Goal: Task Accomplishment & Management: Manage account settings

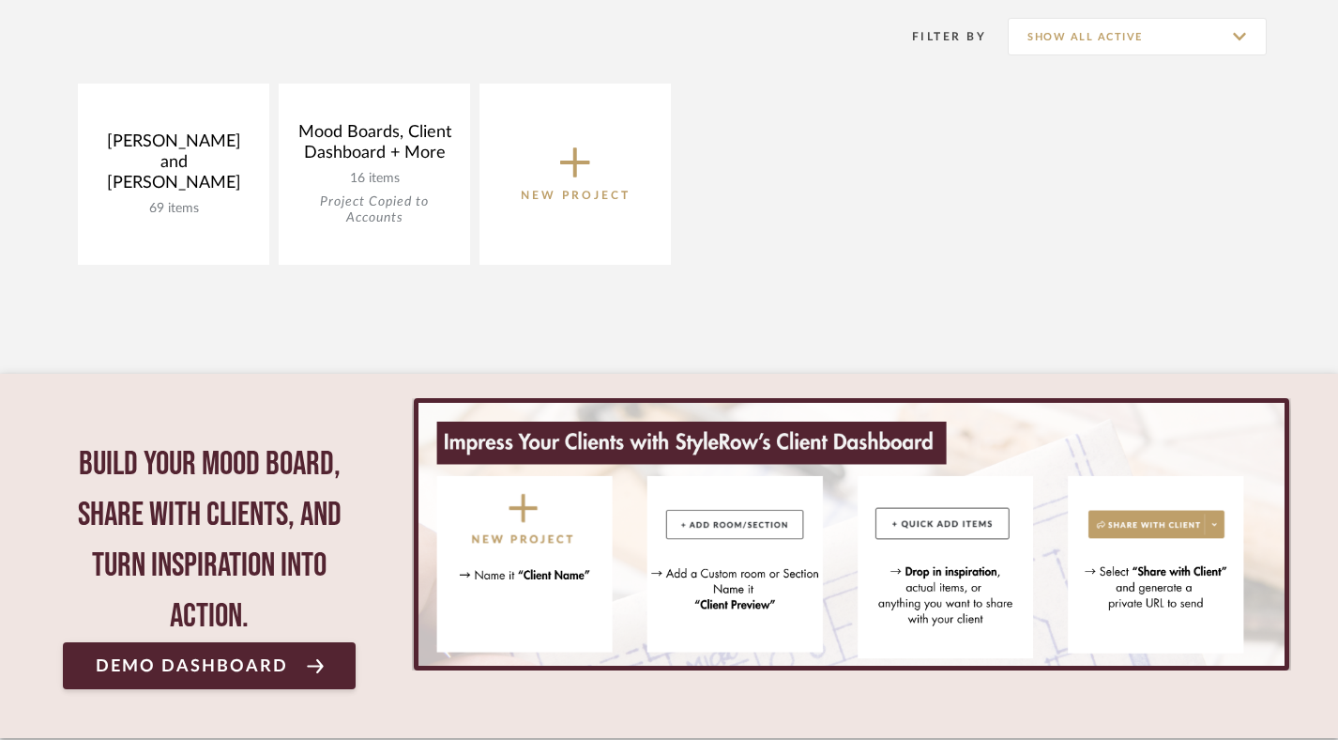
scroll to position [378, 0]
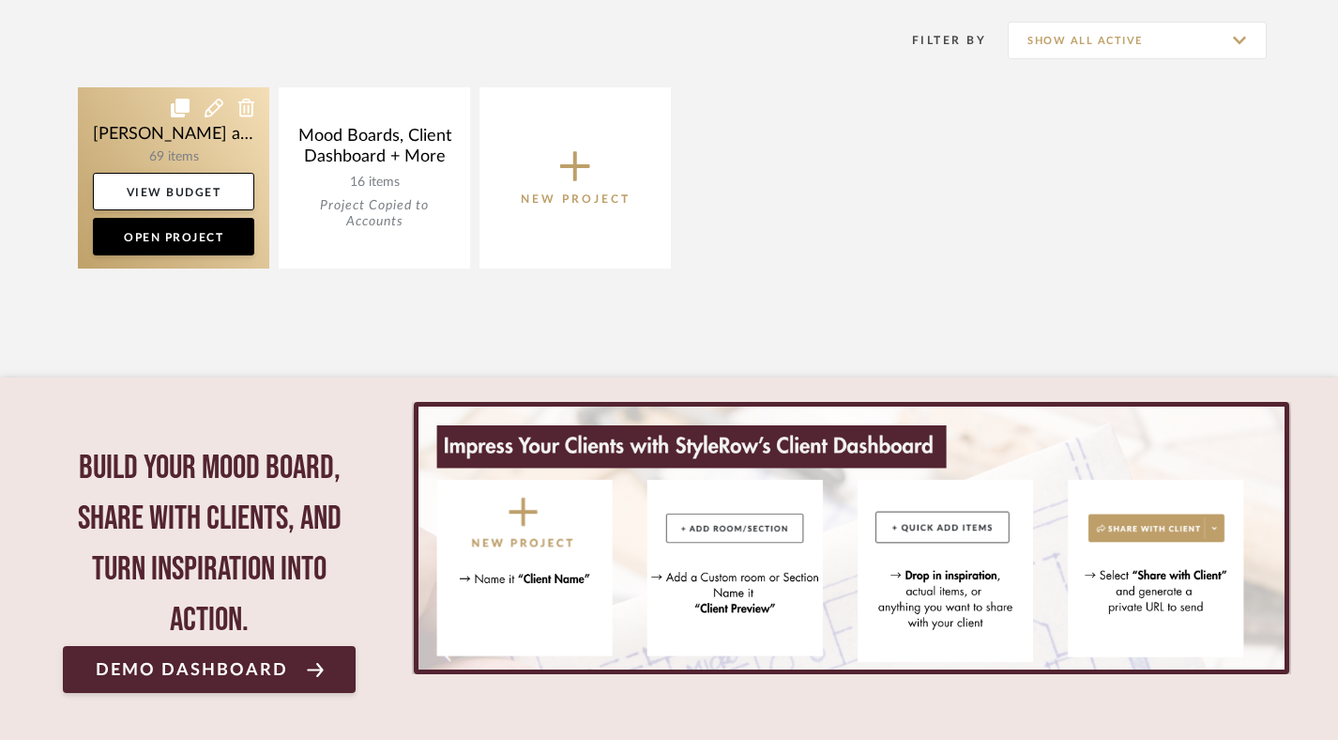
click at [220, 142] on link at bounding box center [173, 177] width 191 height 181
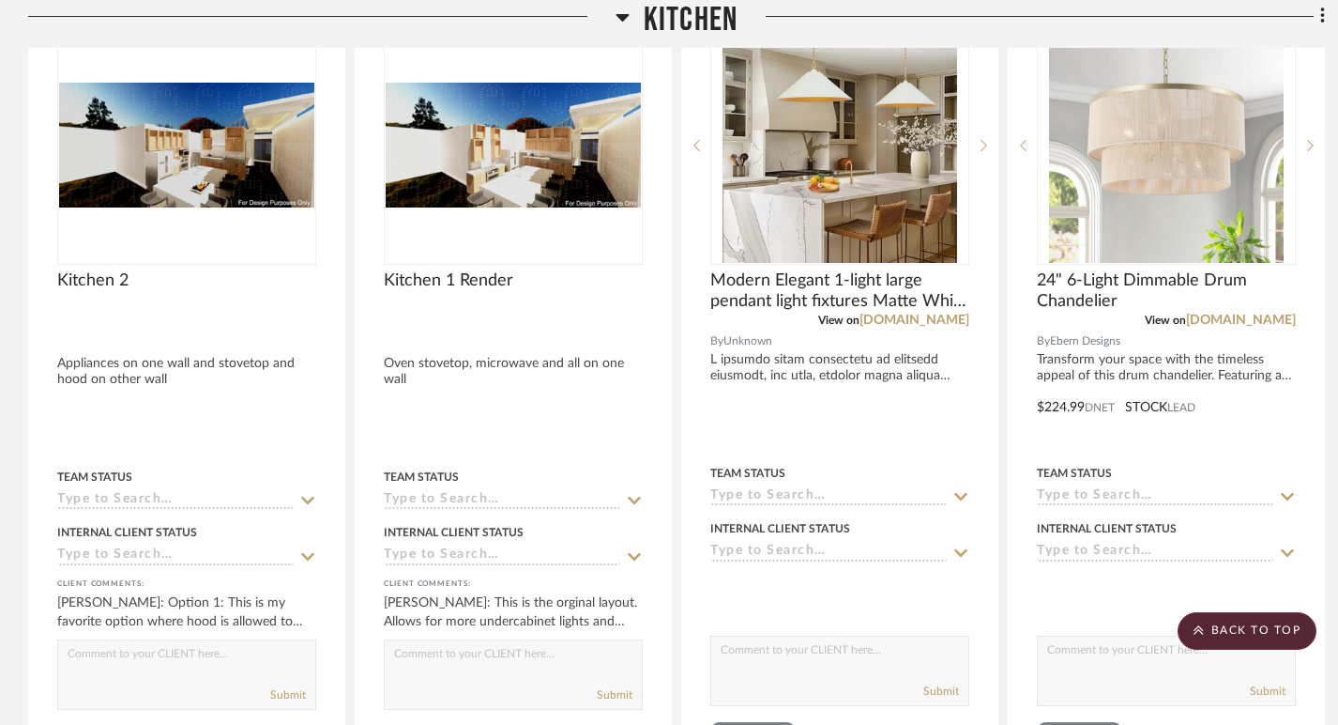
scroll to position [3843, 0]
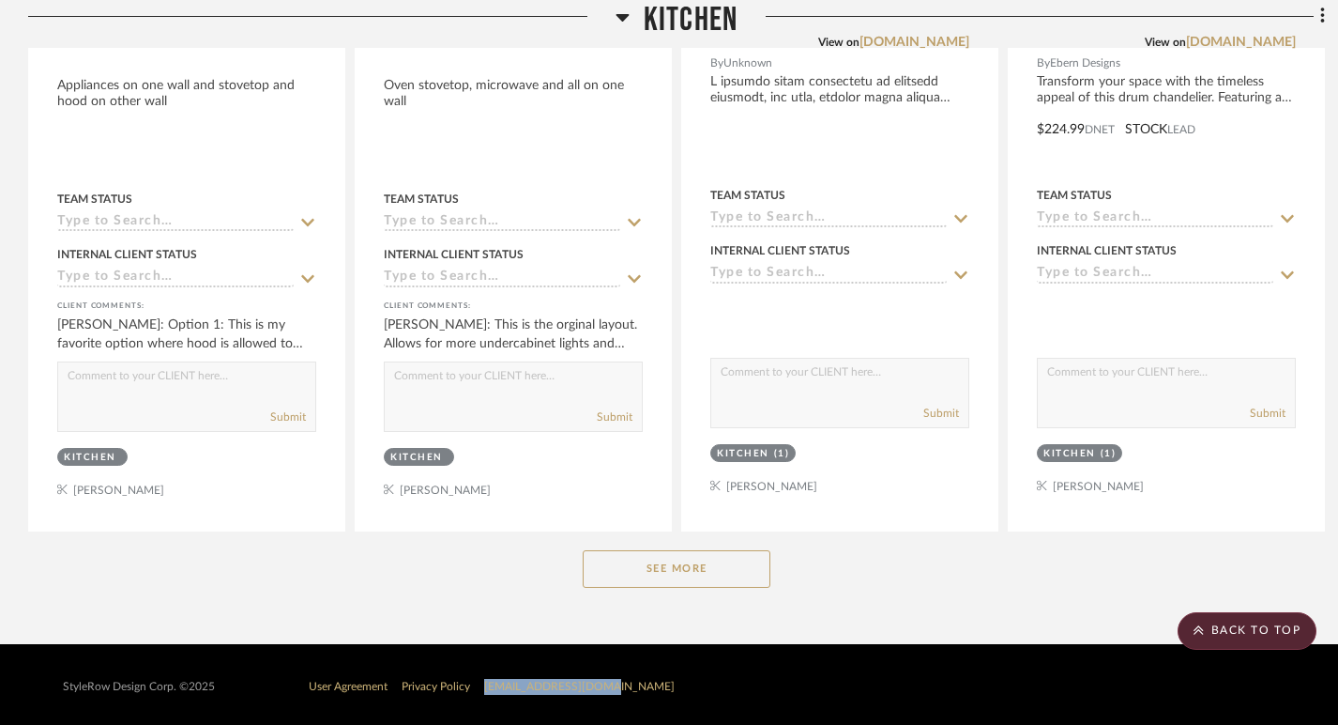
click at [651, 580] on button "See More" at bounding box center [677, 569] width 188 height 38
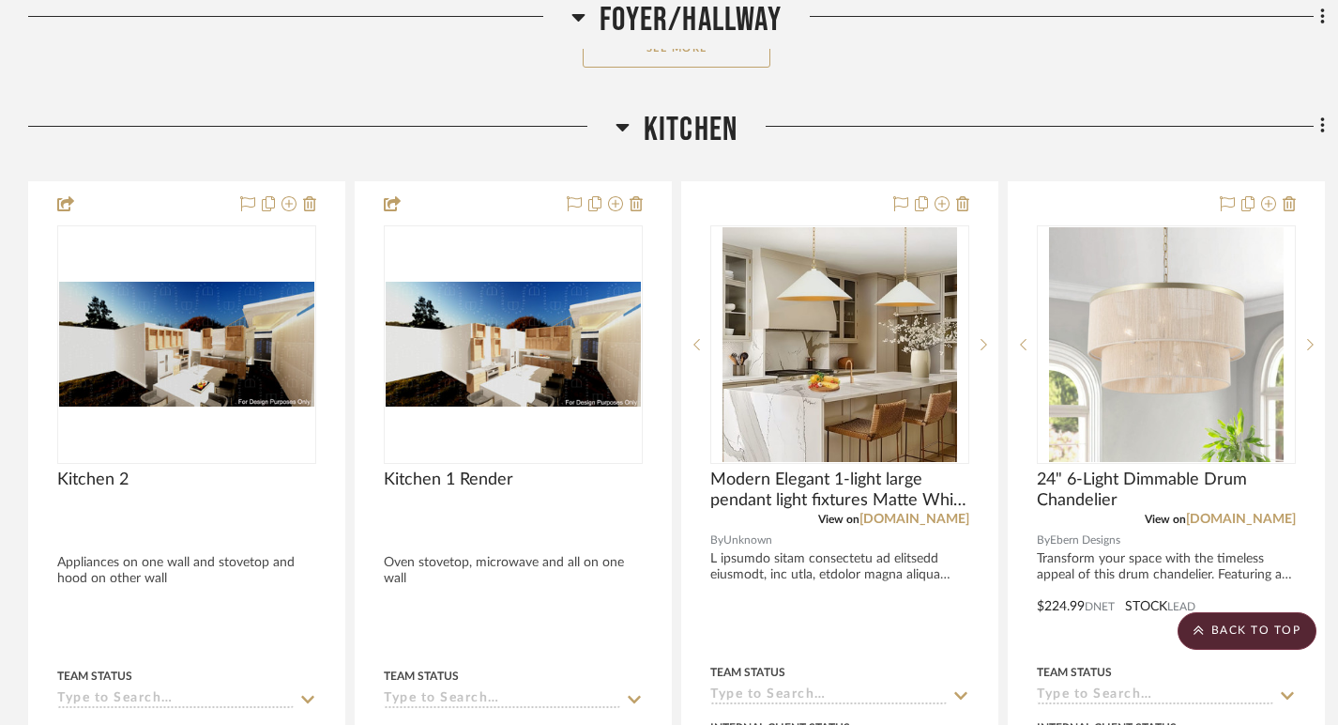
scroll to position [3360, 0]
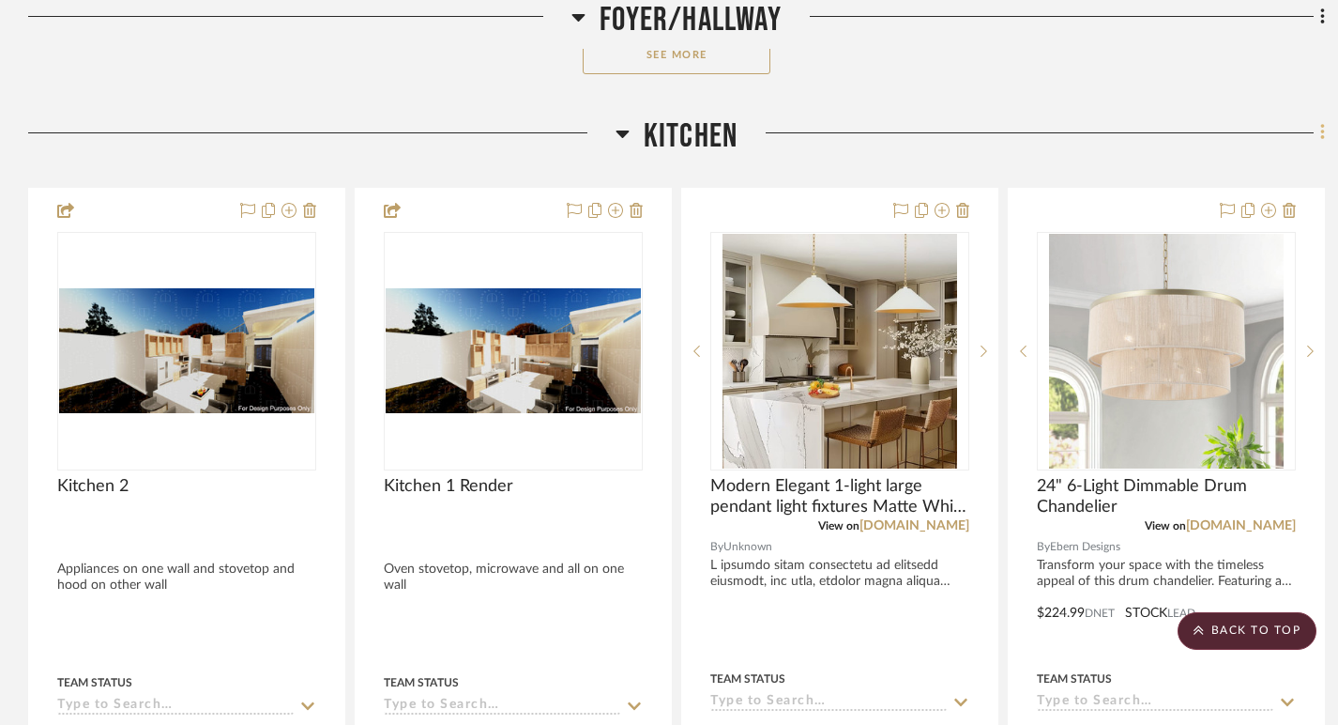
click at [1320, 123] on icon at bounding box center [1323, 132] width 6 height 21
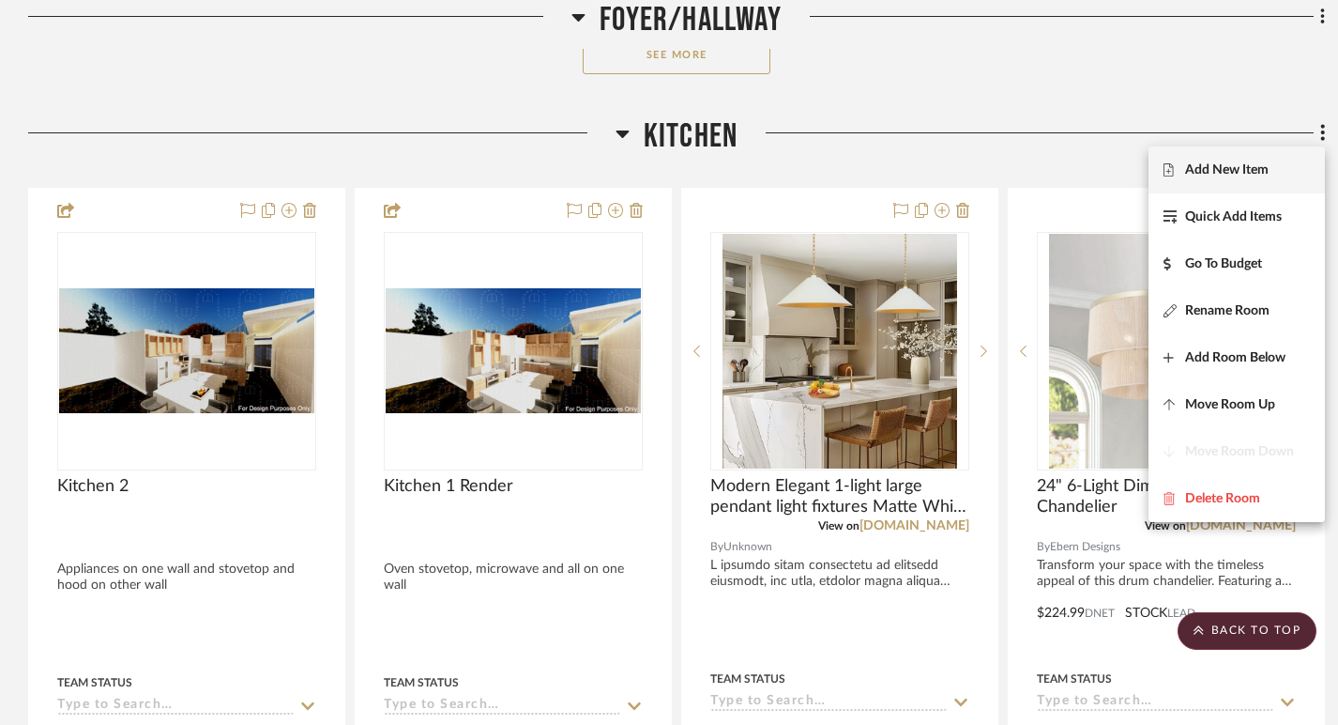
click at [1251, 169] on span "Add New Item" at bounding box center [1227, 169] width 84 height 16
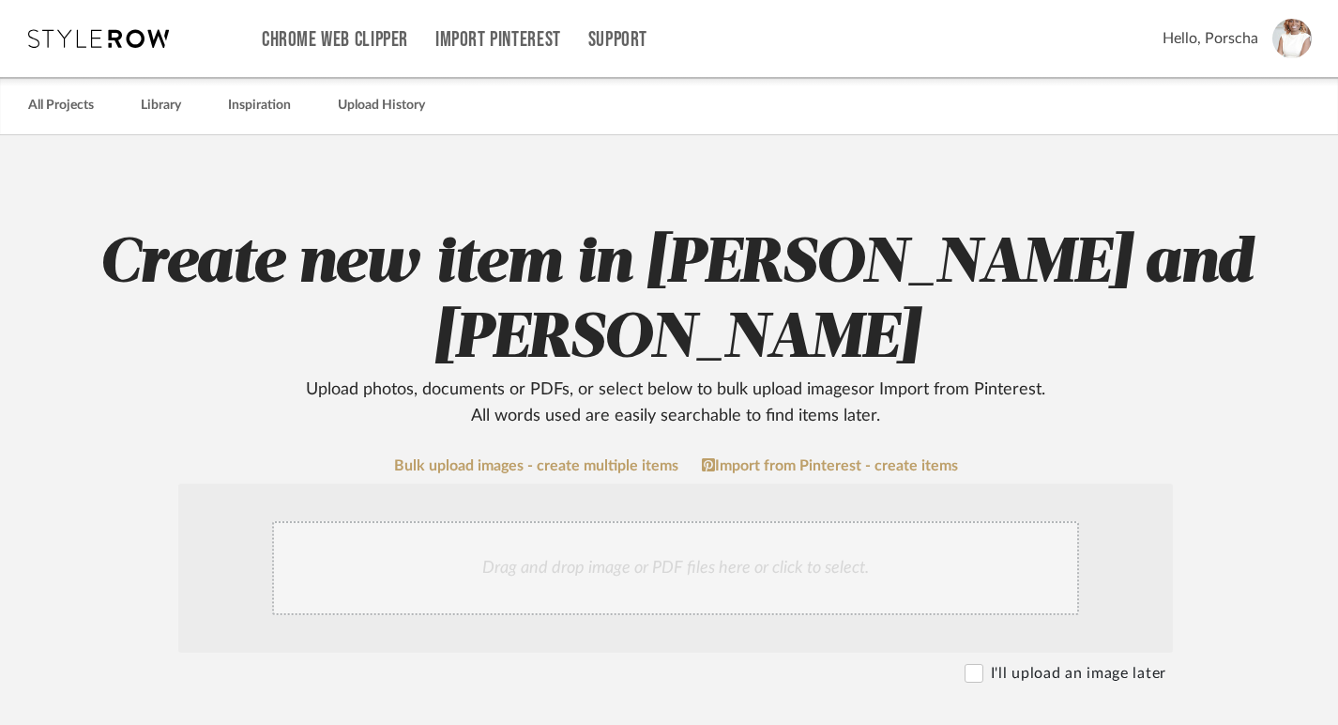
click at [831, 575] on div "Drag and drop image or PDF files here or click to select." at bounding box center [675, 568] width 807 height 94
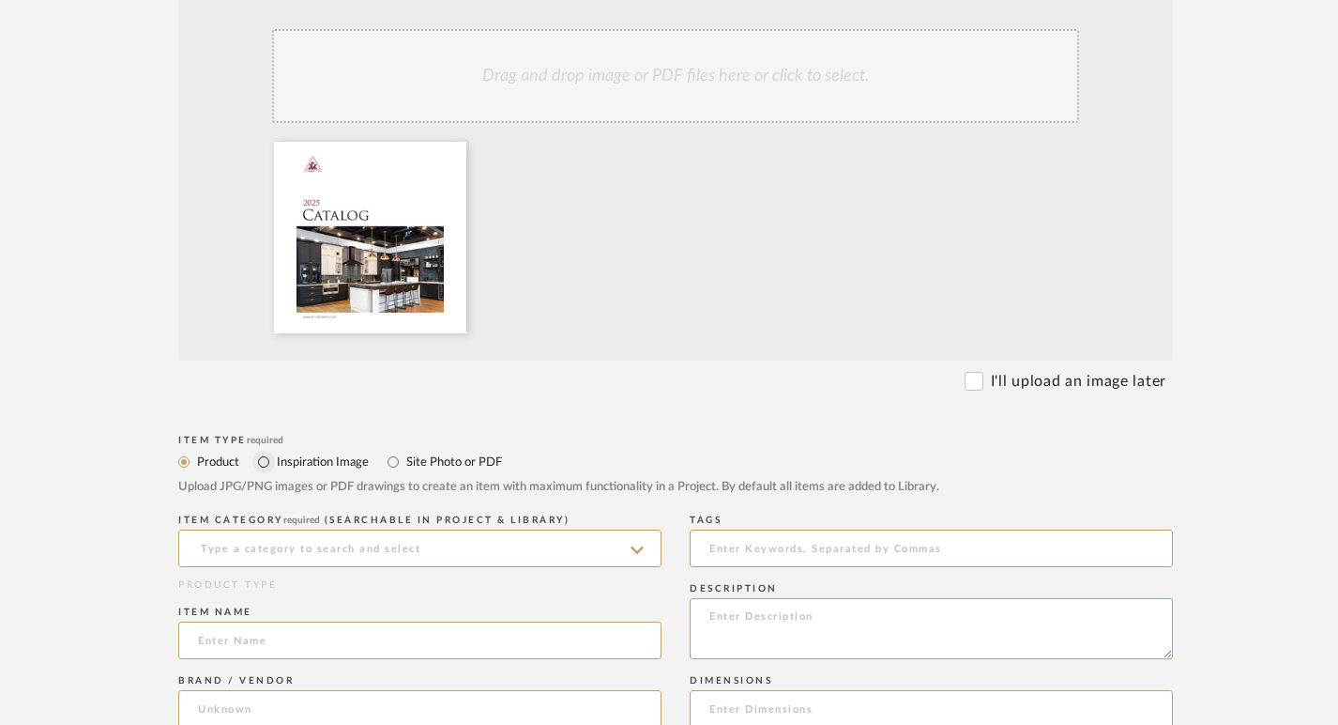
scroll to position [498, 0]
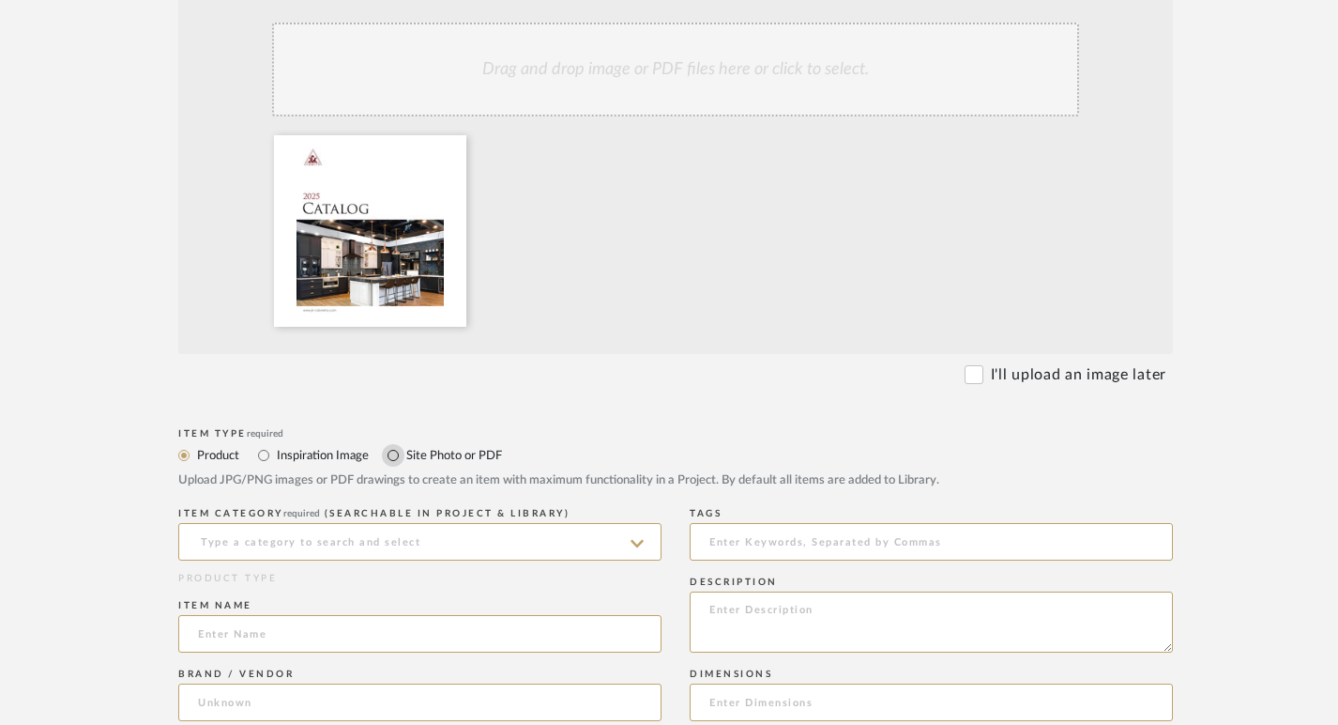
click at [396, 450] on input "Site Photo or PDF" at bounding box center [393, 455] width 23 height 23
radio input "true"
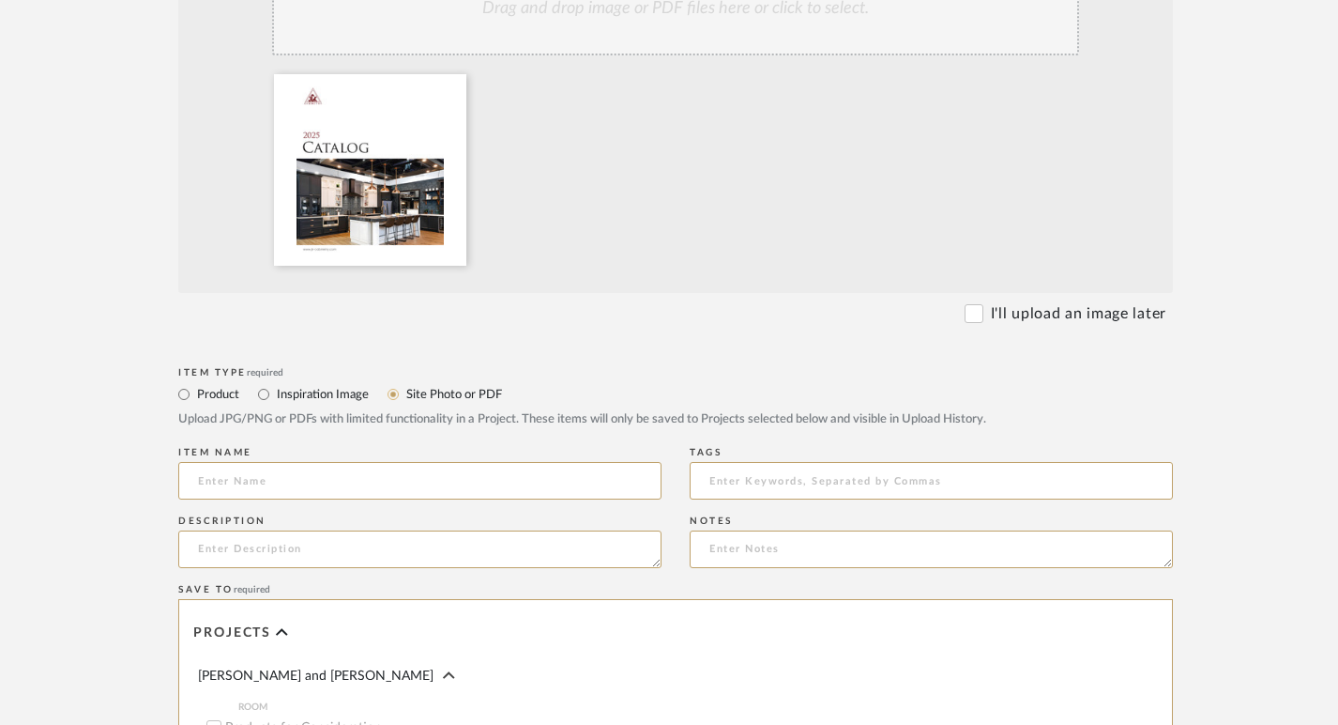
scroll to position [560, 0]
click at [373, 483] on input at bounding box center [419, 480] width 483 height 38
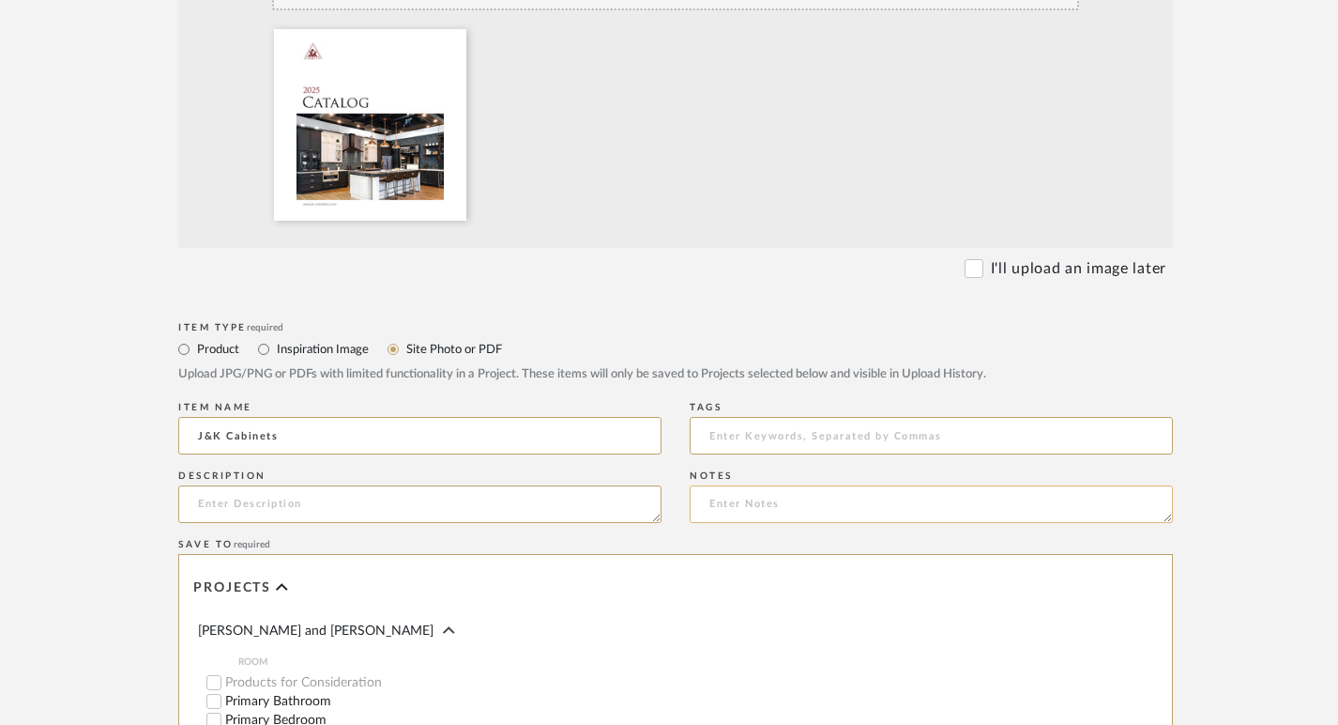
scroll to position [605, 0]
type input "J&K Cabinets"
click at [515, 496] on textarea at bounding box center [419, 503] width 483 height 38
type textarea "C"
type textarea "S"
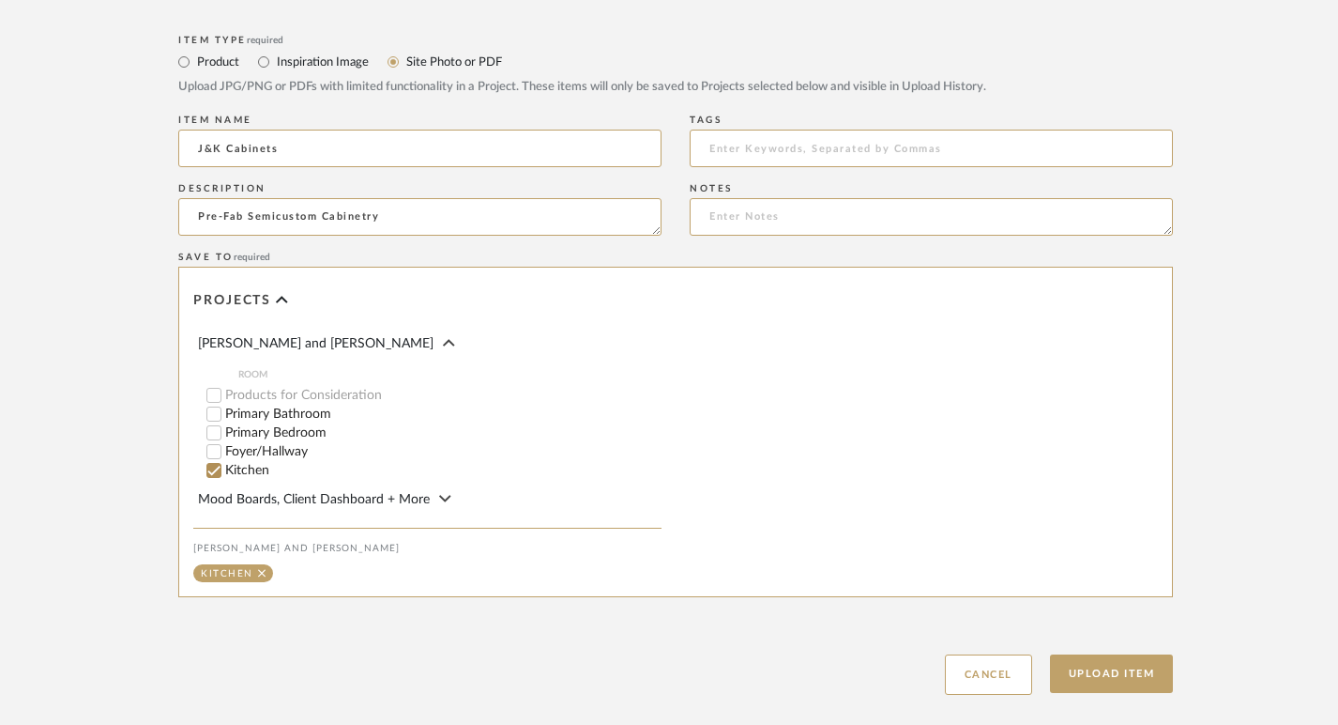
scroll to position [878, 0]
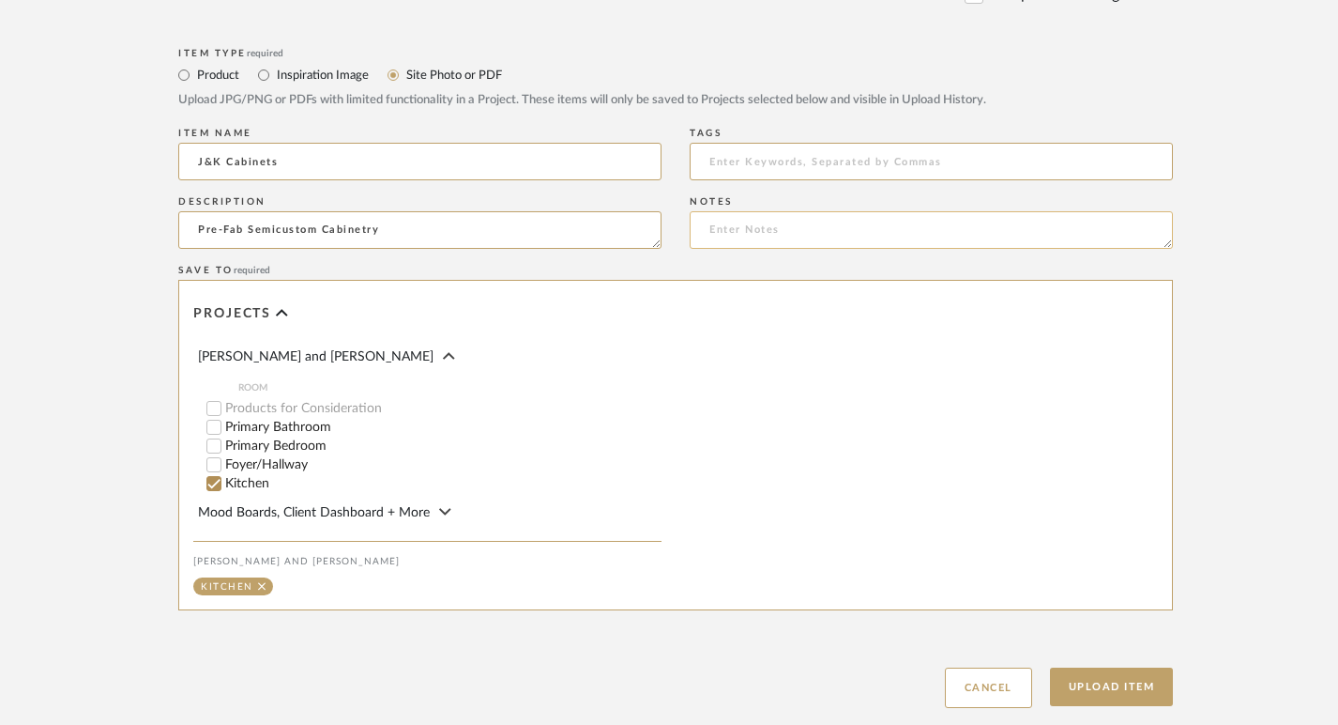
type textarea "Pre-Fab Semicustom Cabinetry"
click at [732, 236] on textarea at bounding box center [931, 230] width 483 height 38
click at [1081, 683] on button "Upload Item" at bounding box center [1112, 686] width 124 height 38
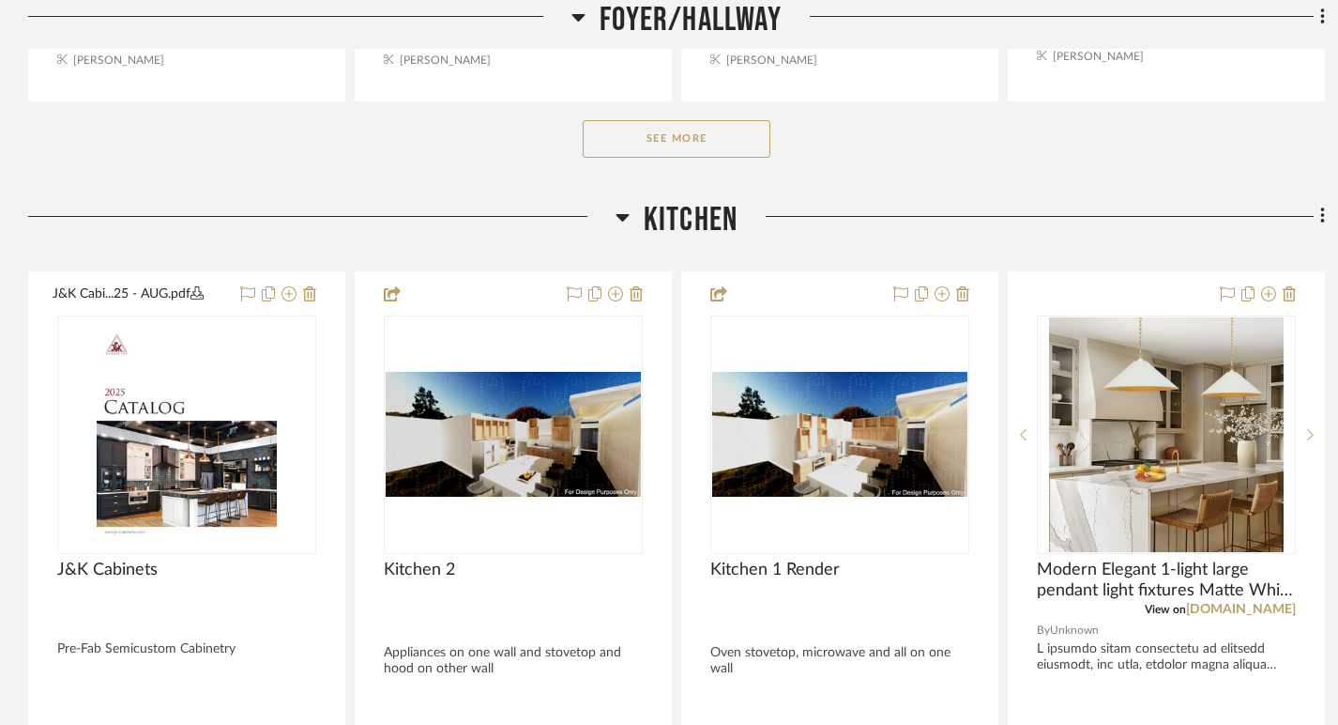
scroll to position [3471, 0]
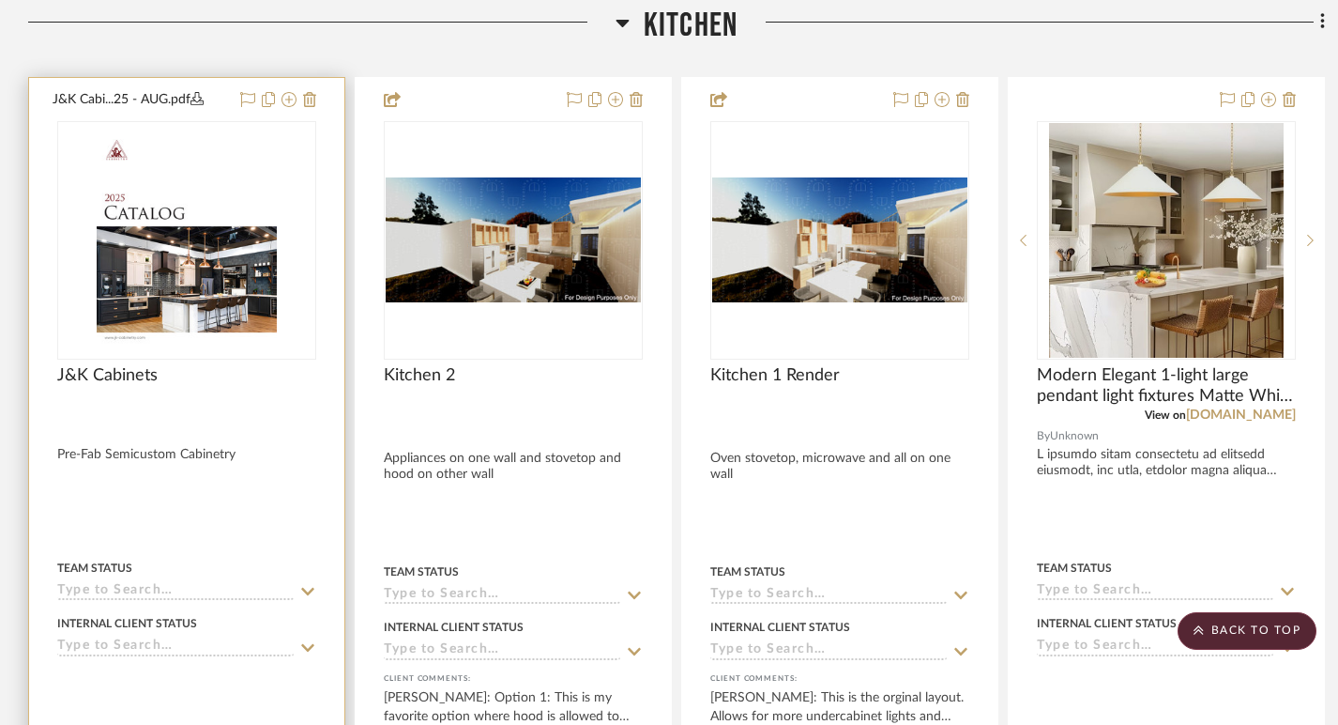
click at [244, 416] on div at bounding box center [186, 414] width 259 height 17
click at [250, 316] on div at bounding box center [186, 240] width 259 height 238
click at [300, 408] on div at bounding box center [186, 414] width 259 height 17
click at [160, 383] on div "J&K Cabinets" at bounding box center [186, 385] width 259 height 41
click at [139, 373] on span "J&K Cabinets" at bounding box center [107, 375] width 100 height 21
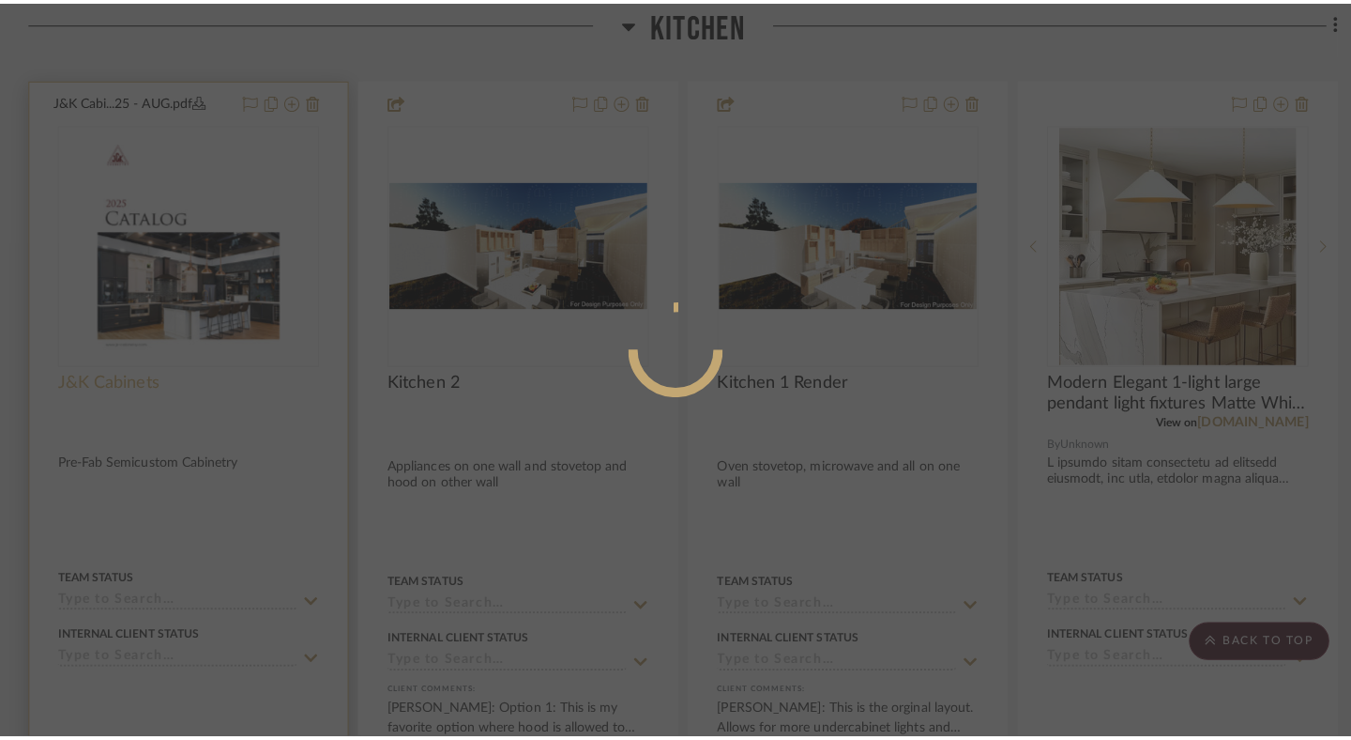
scroll to position [0, 0]
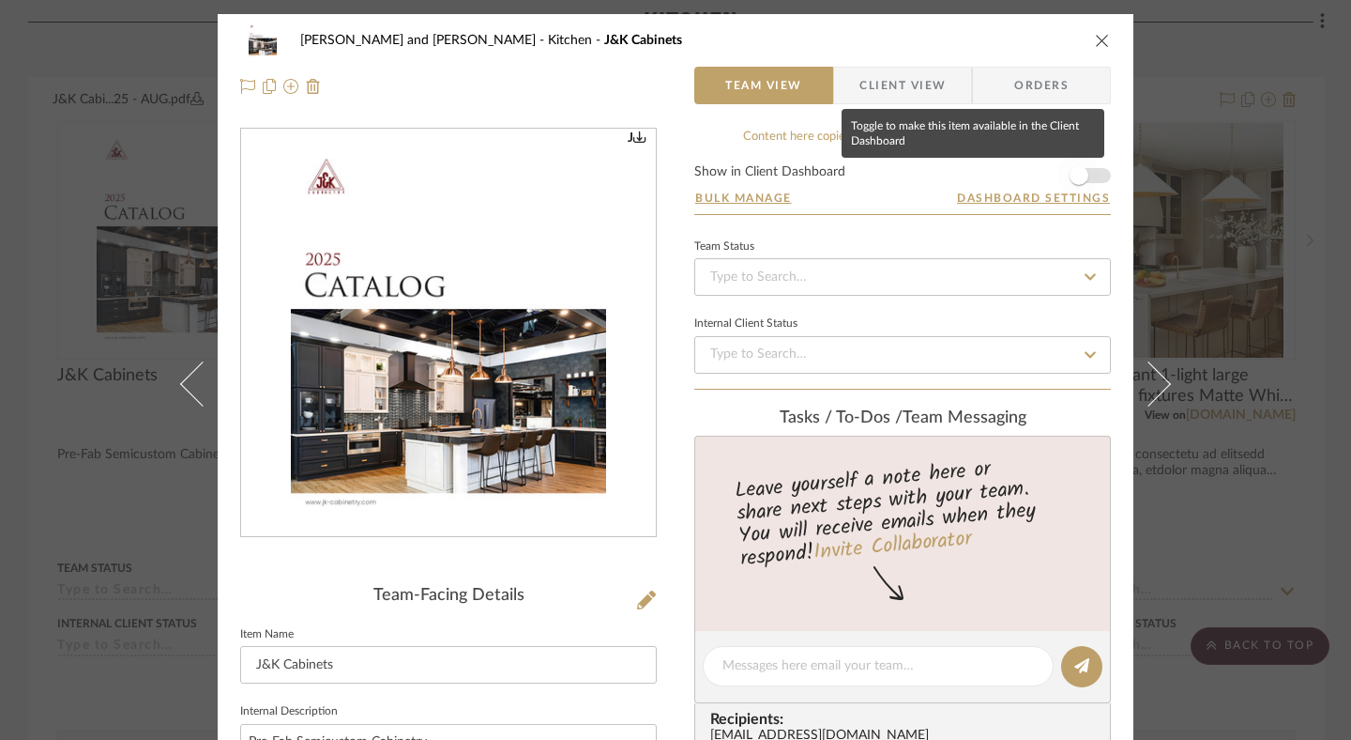
click at [1077, 181] on span "button" at bounding box center [1079, 175] width 19 height 19
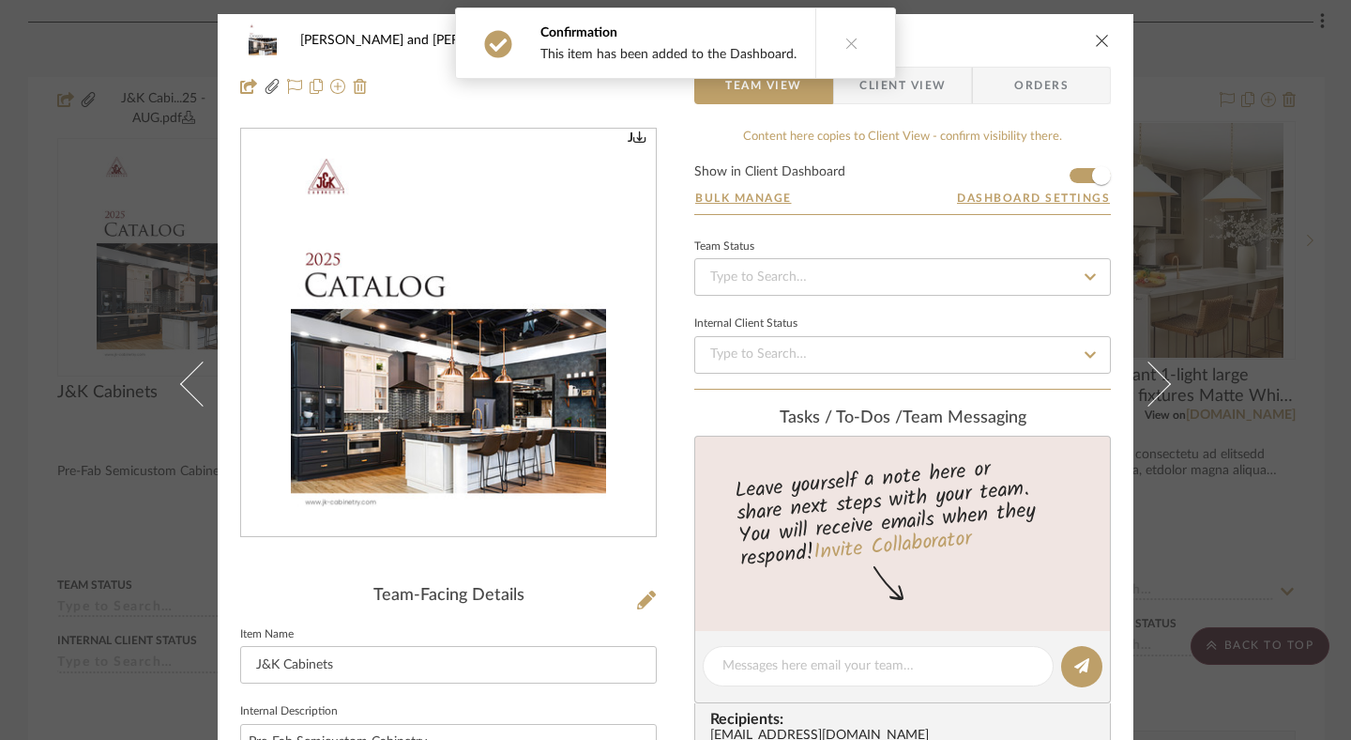
click at [1098, 42] on icon "close" at bounding box center [1102, 40] width 15 height 15
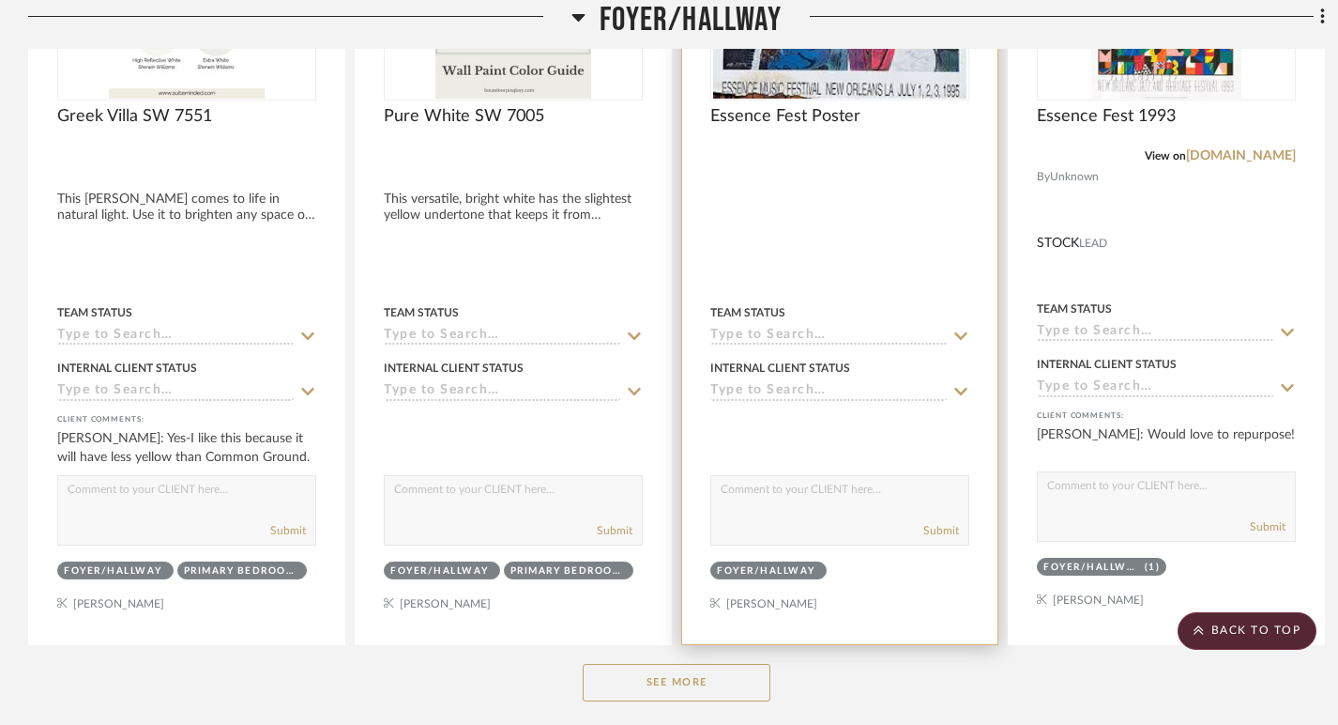
scroll to position [2816, 0]
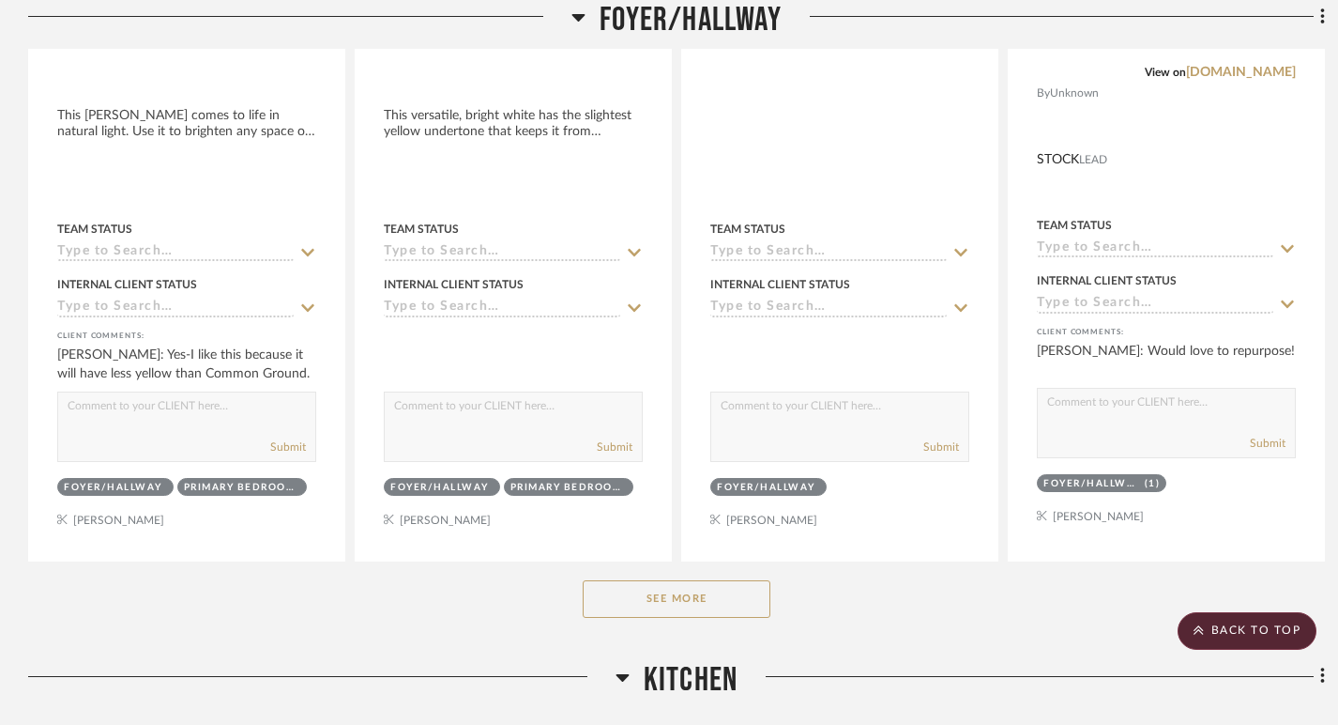
click at [686, 606] on button "See More" at bounding box center [677, 599] width 188 height 38
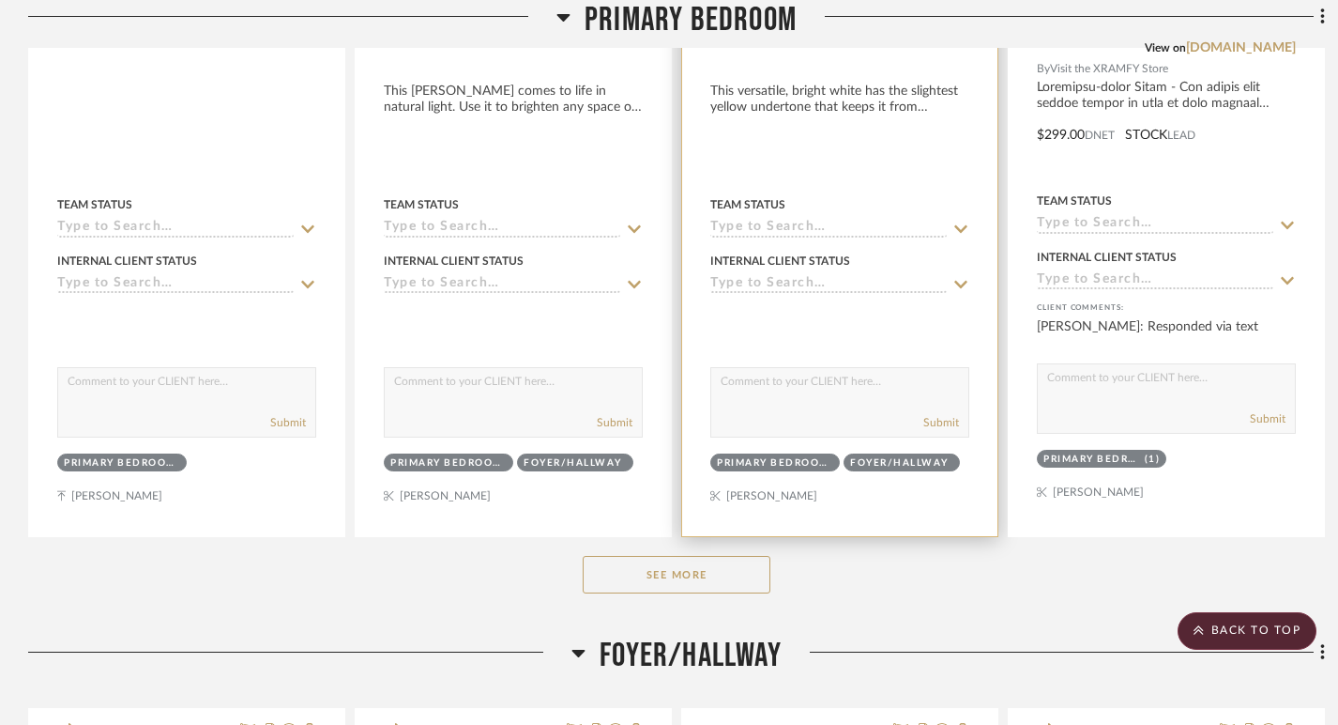
scroll to position [1874, 0]
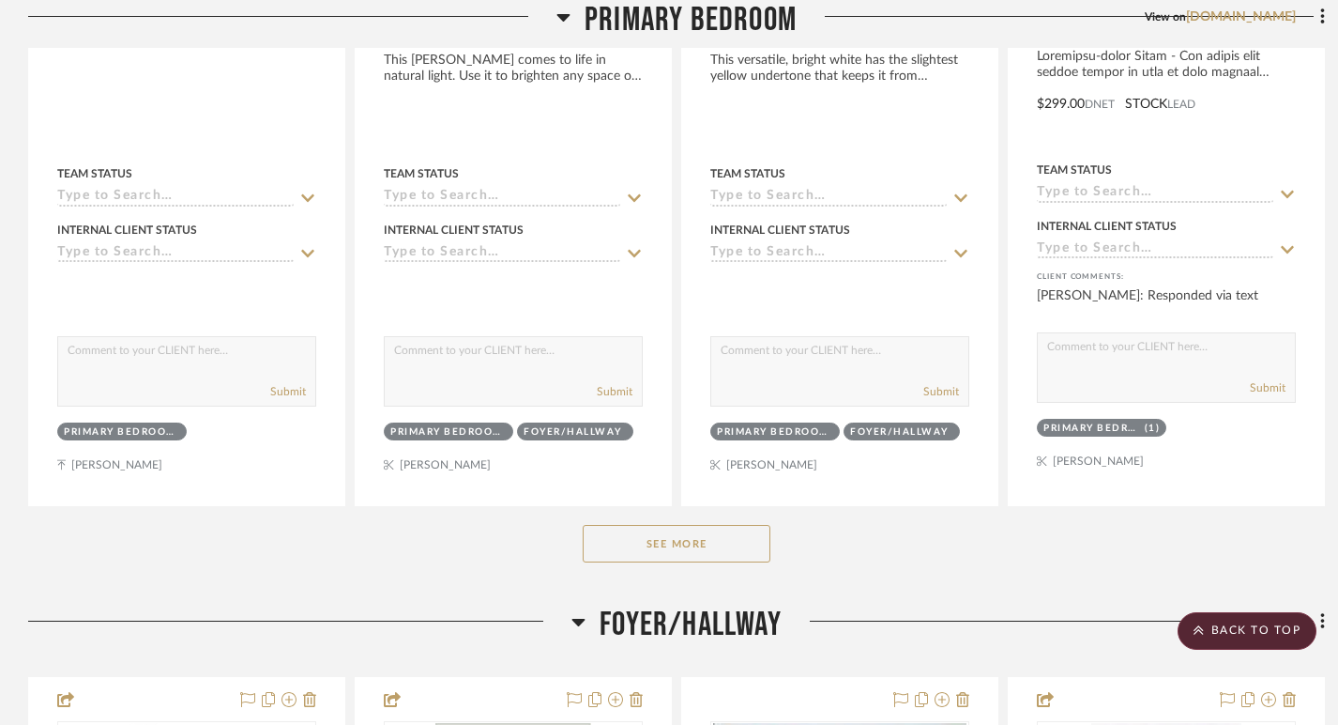
click at [686, 546] on button "See More" at bounding box center [677, 544] width 188 height 38
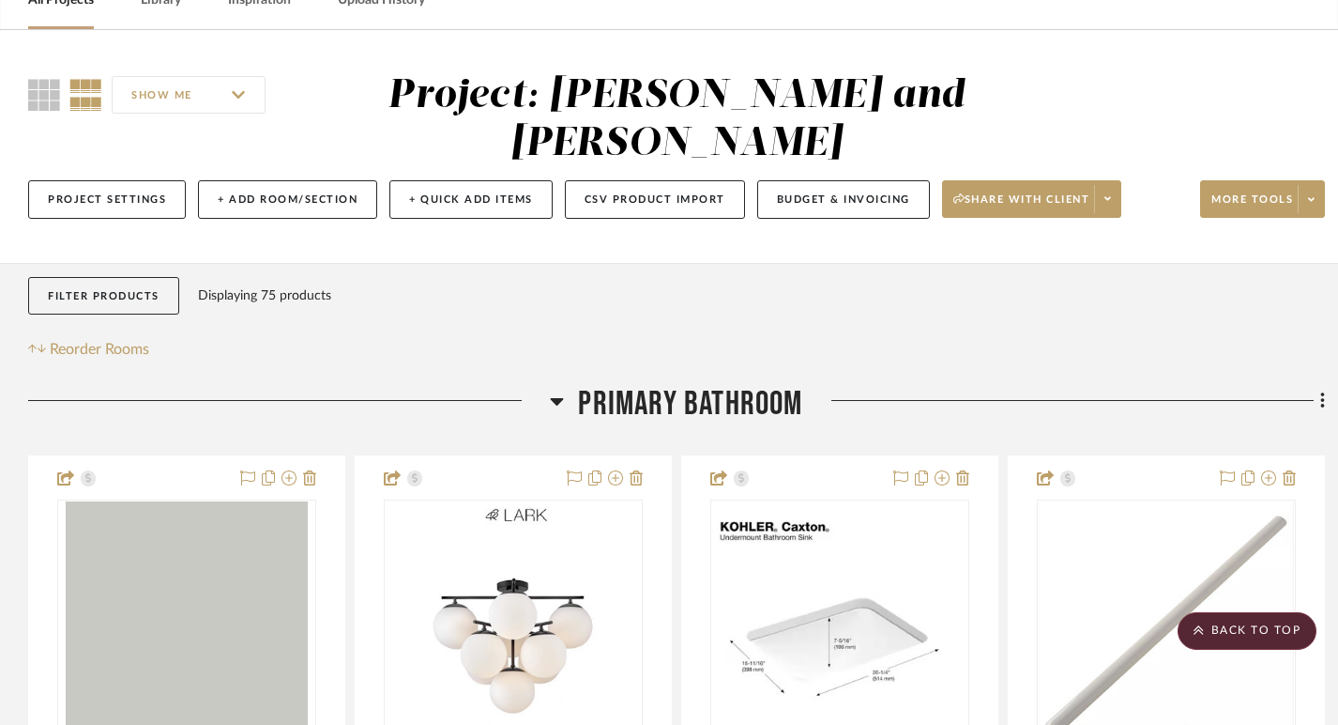
scroll to position [0, 0]
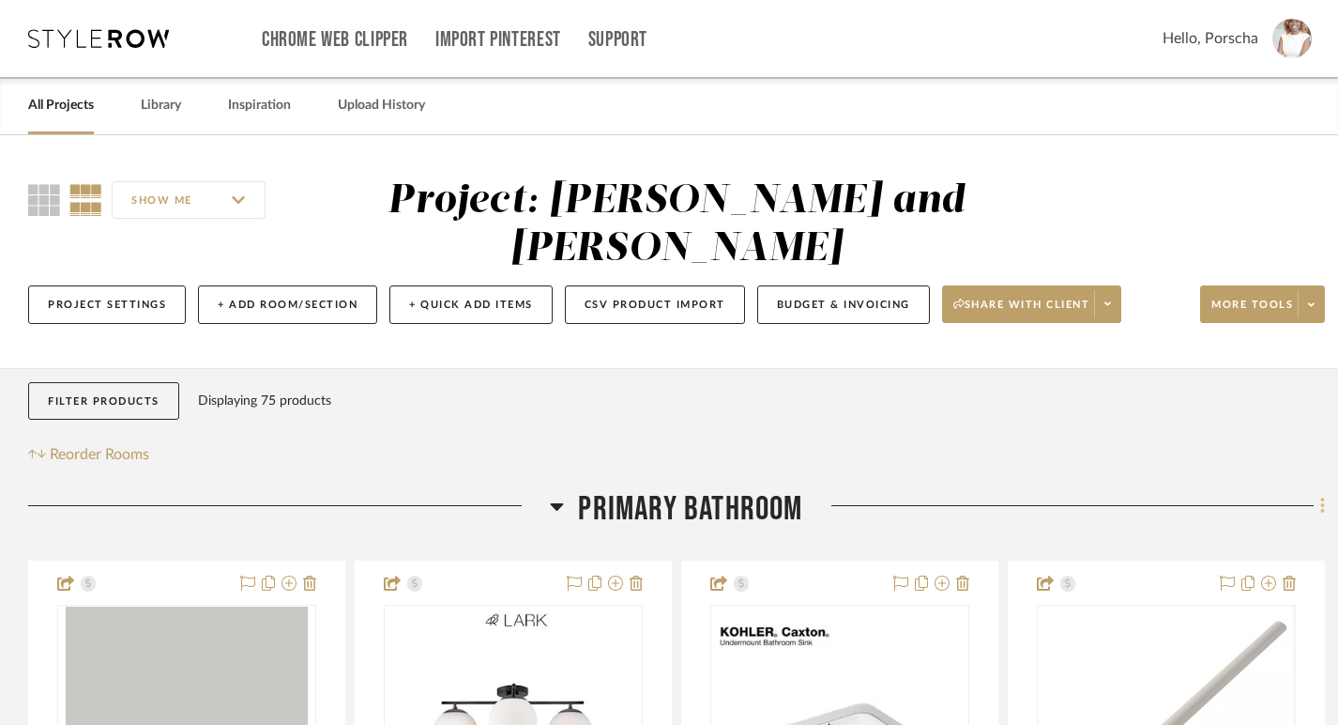
click at [1318, 512] on fa-icon at bounding box center [1320, 507] width 12 height 31
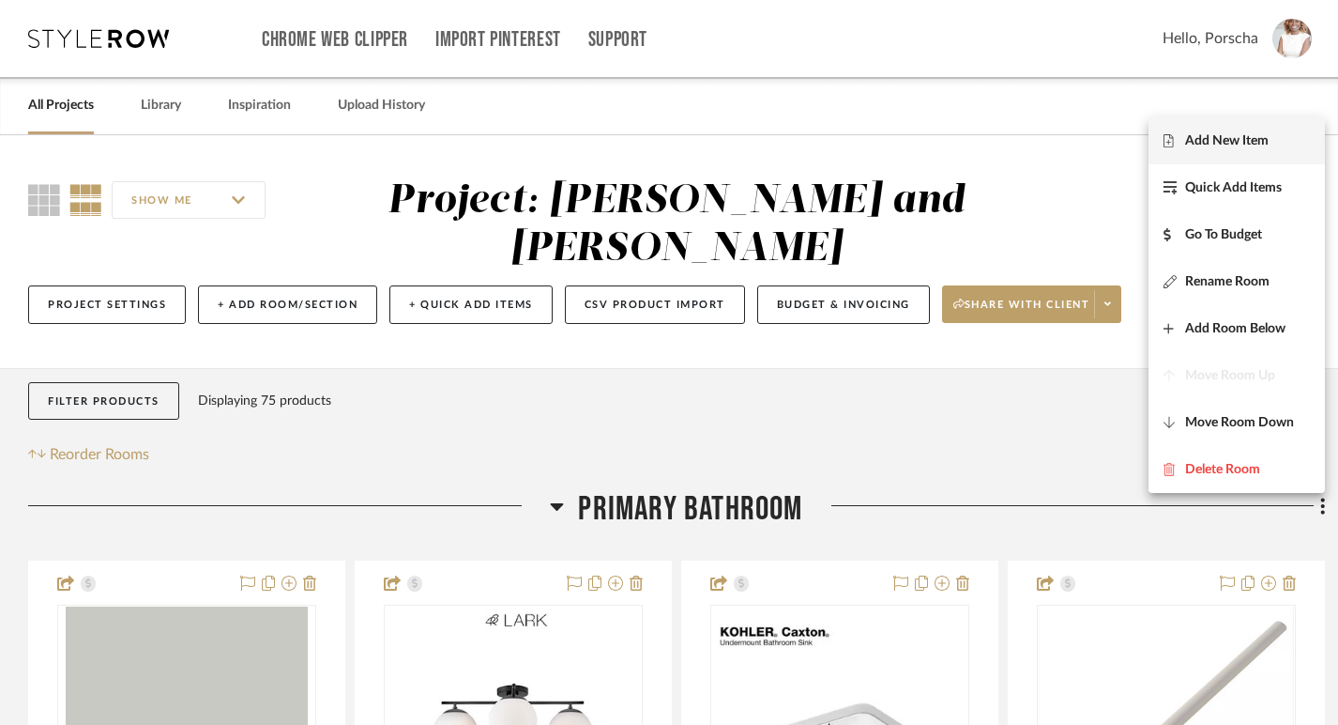
click at [1228, 142] on span "Add New Item" at bounding box center [1227, 141] width 84 height 16
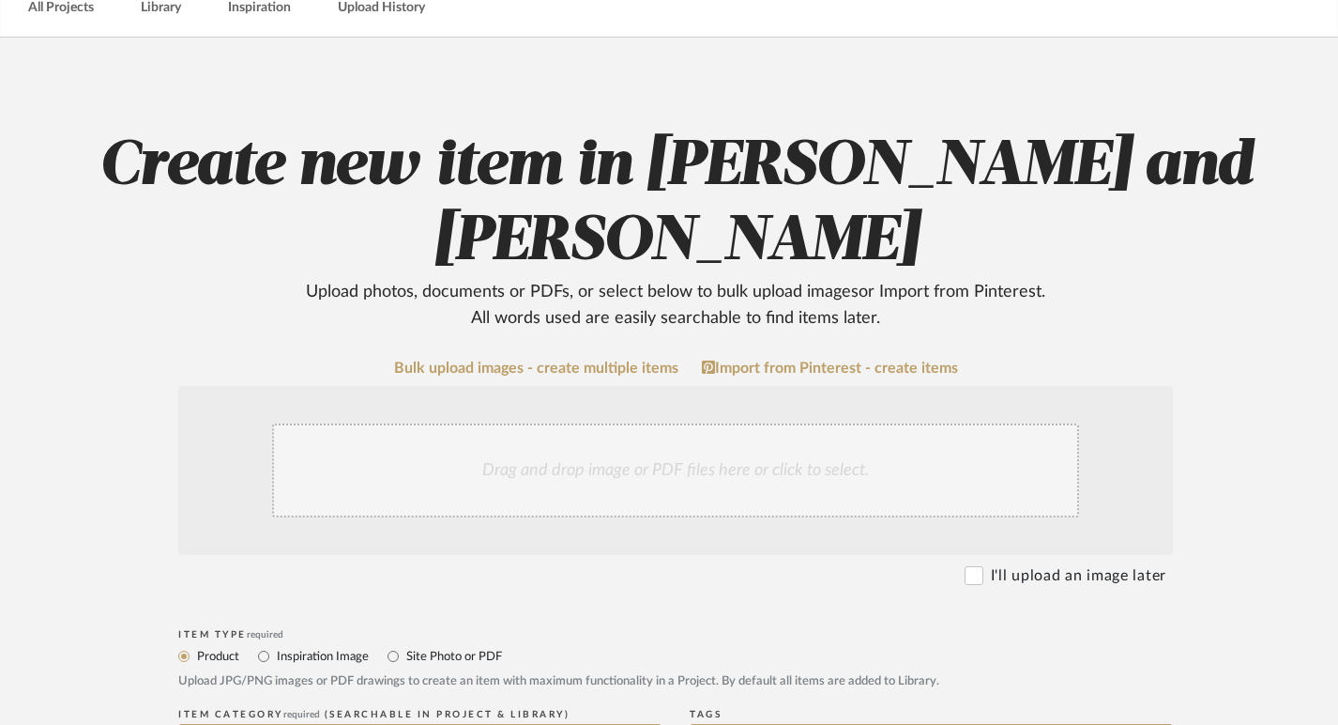
scroll to position [123, 0]
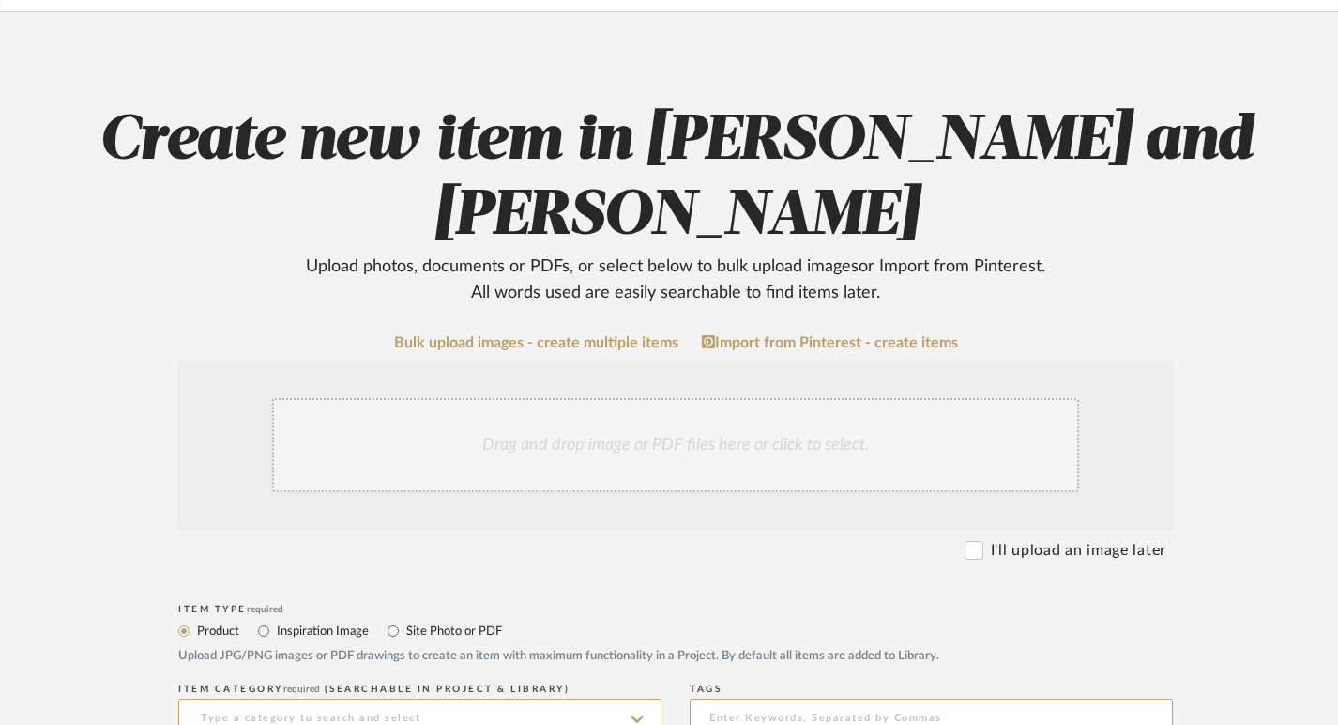
click at [841, 428] on div "Drag and drop image or PDF files here or click to select." at bounding box center [675, 445] width 807 height 94
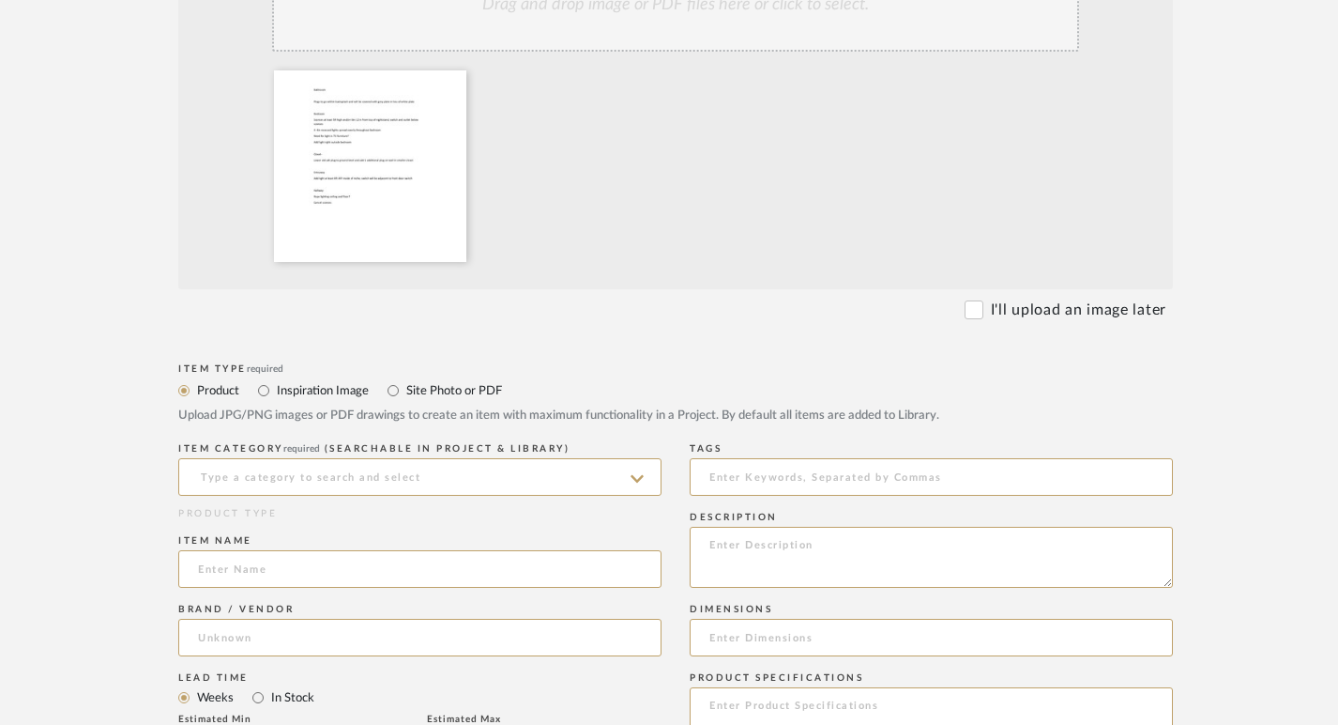
scroll to position [589, 0]
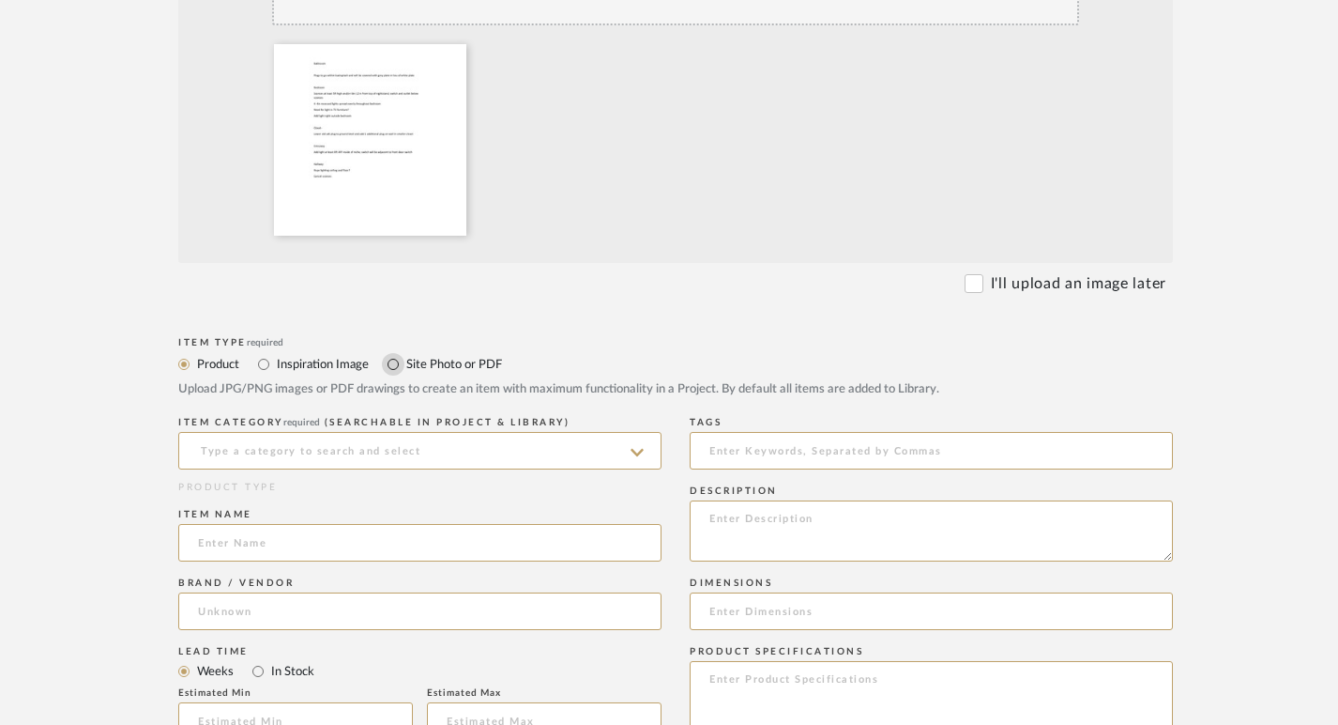
click at [388, 365] on input "Site Photo or PDF" at bounding box center [393, 364] width 23 height 23
radio input "true"
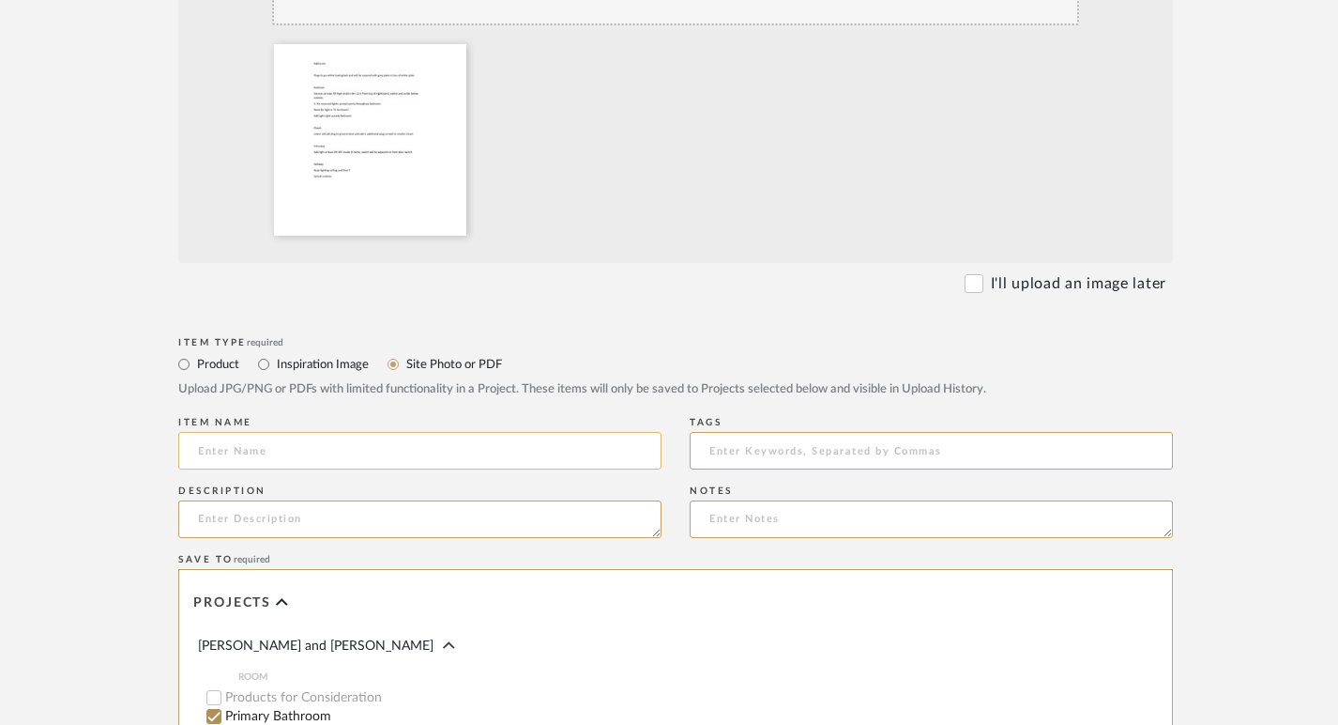
click at [339, 451] on input at bounding box center [419, 451] width 483 height 38
type input "L"
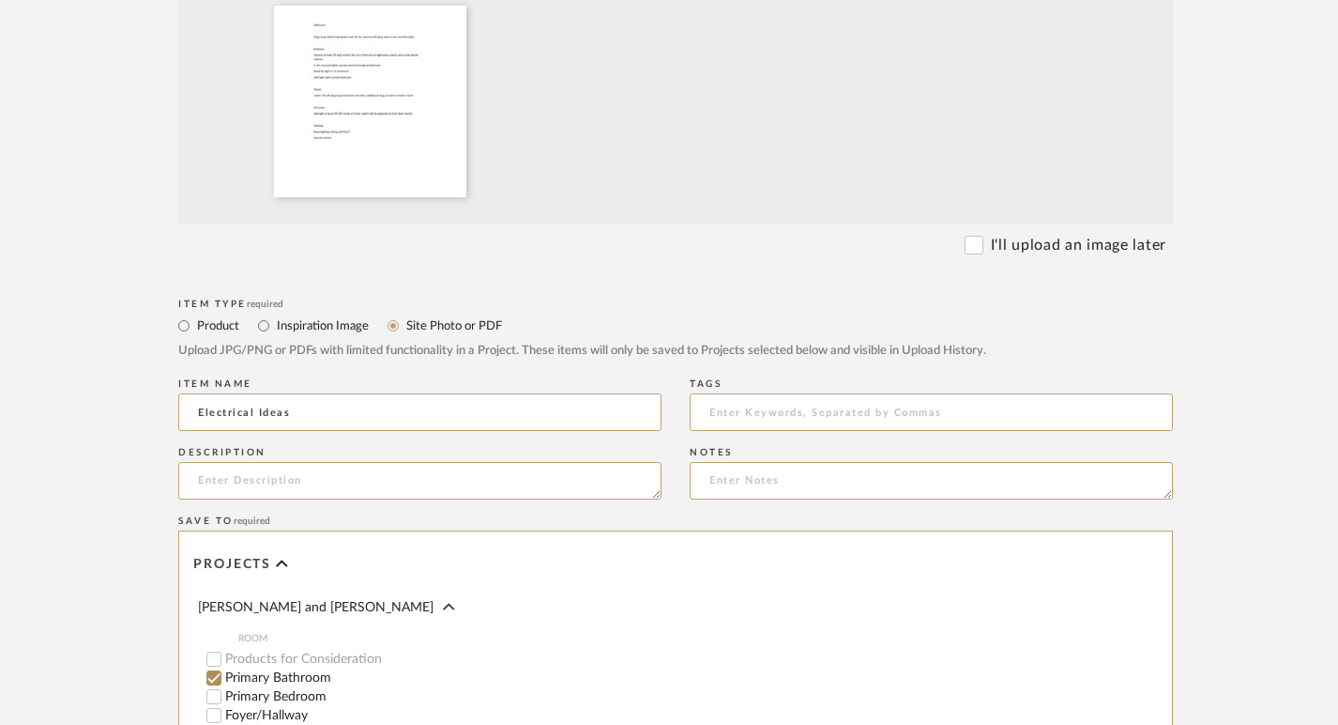
scroll to position [635, 0]
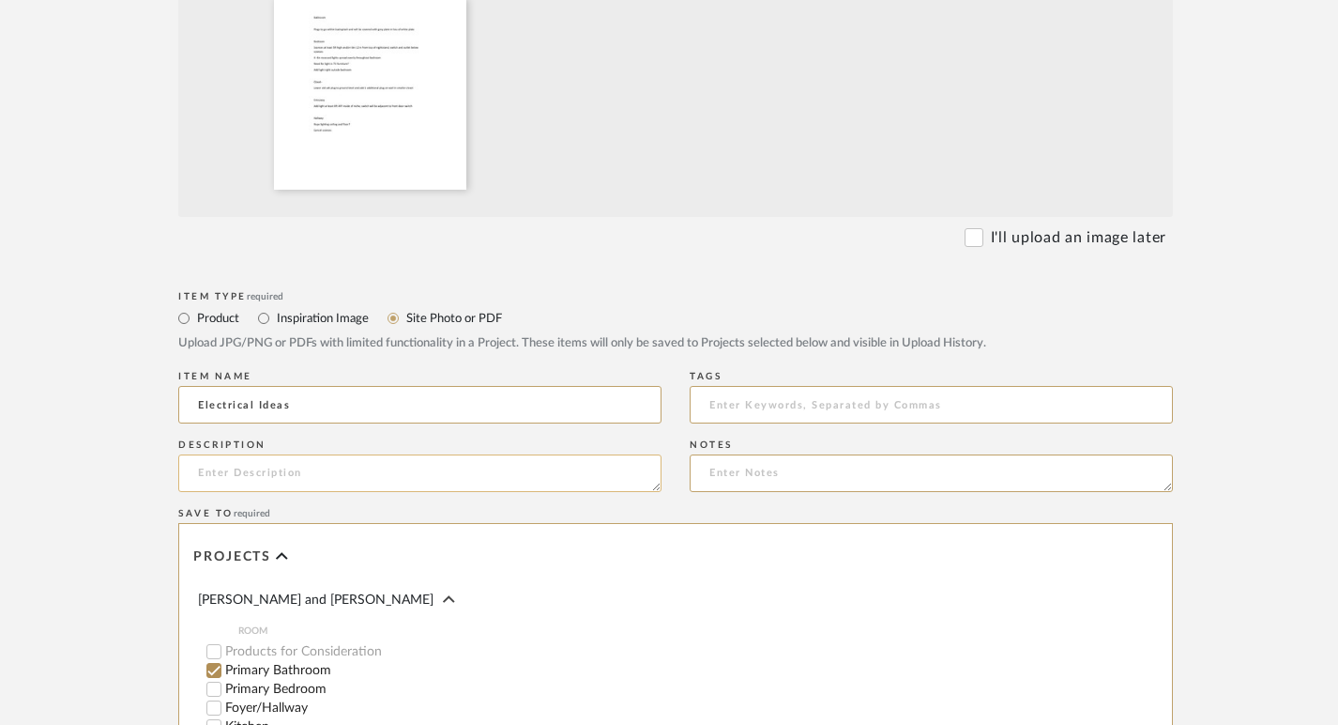
type input "Electrical Ideas"
click at [474, 482] on textarea at bounding box center [419, 473] width 483 height 38
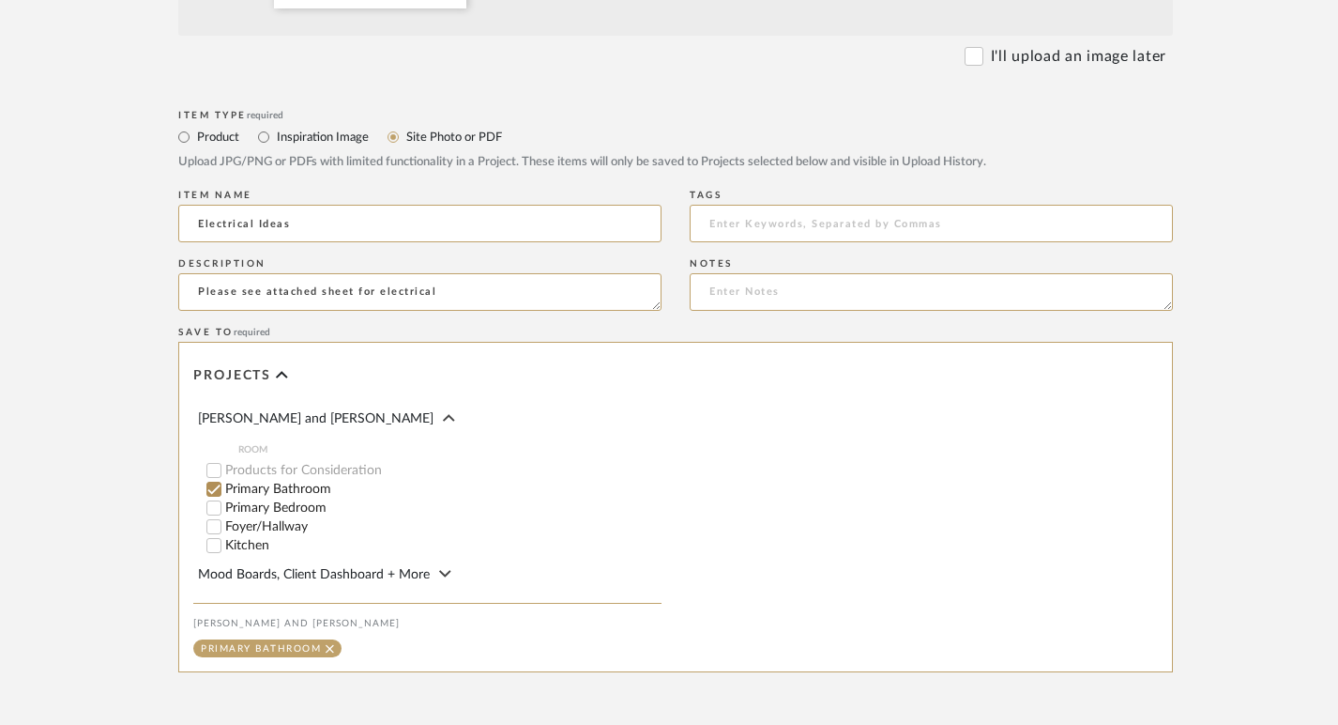
scroll to position [866, 0]
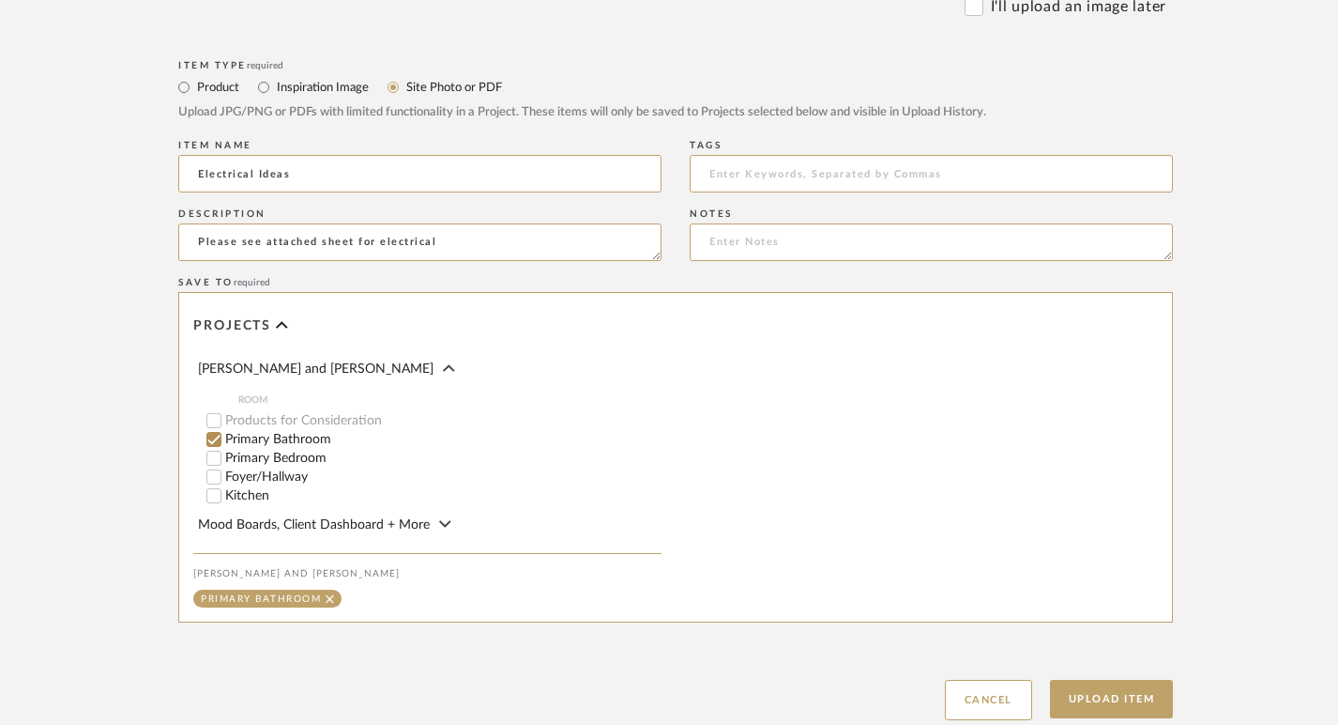
type textarea "Please see attached sheet for electrical"
click at [210, 456] on input "Primary Bedroom" at bounding box center [214, 458] width 19 height 19
click at [217, 470] on input "Foyer/Hallway" at bounding box center [214, 476] width 19 height 19
click at [219, 493] on input "Kitchen" at bounding box center [214, 495] width 19 height 19
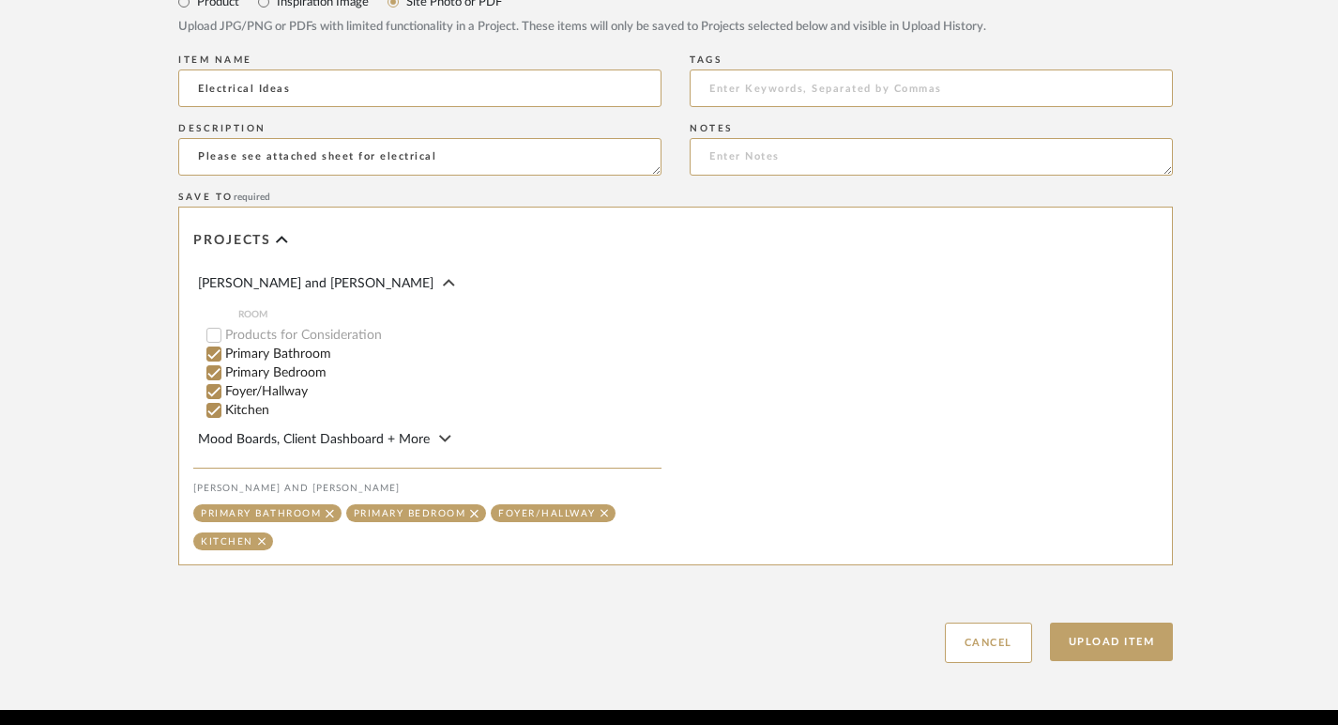
scroll to position [1020, 0]
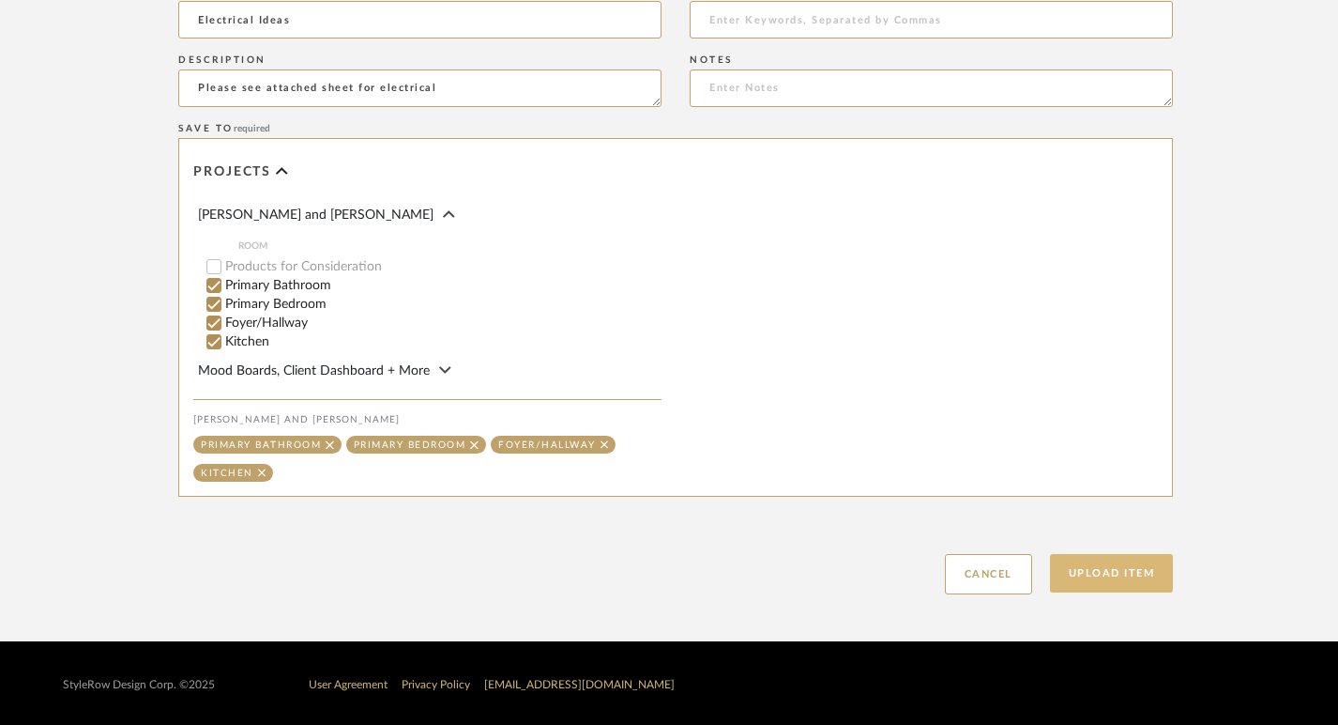
click at [1098, 587] on button "Upload Item" at bounding box center [1112, 573] width 124 height 38
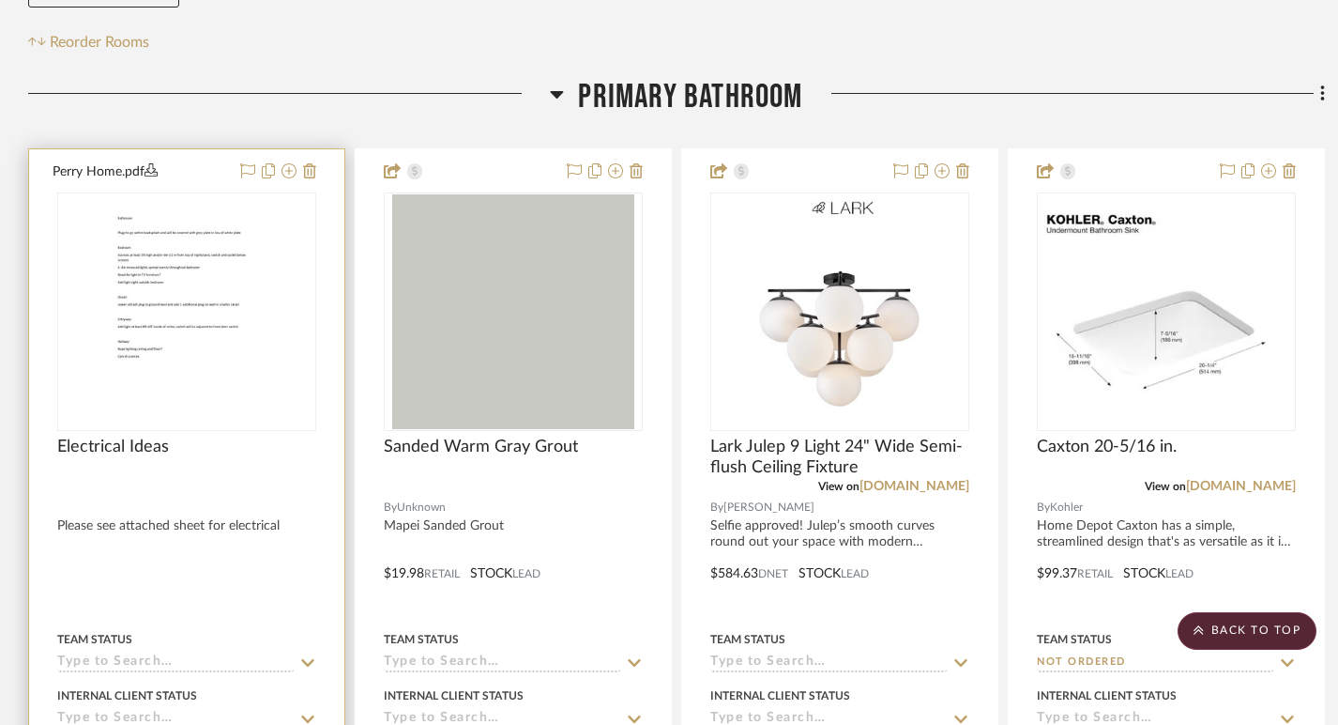
scroll to position [404, 0]
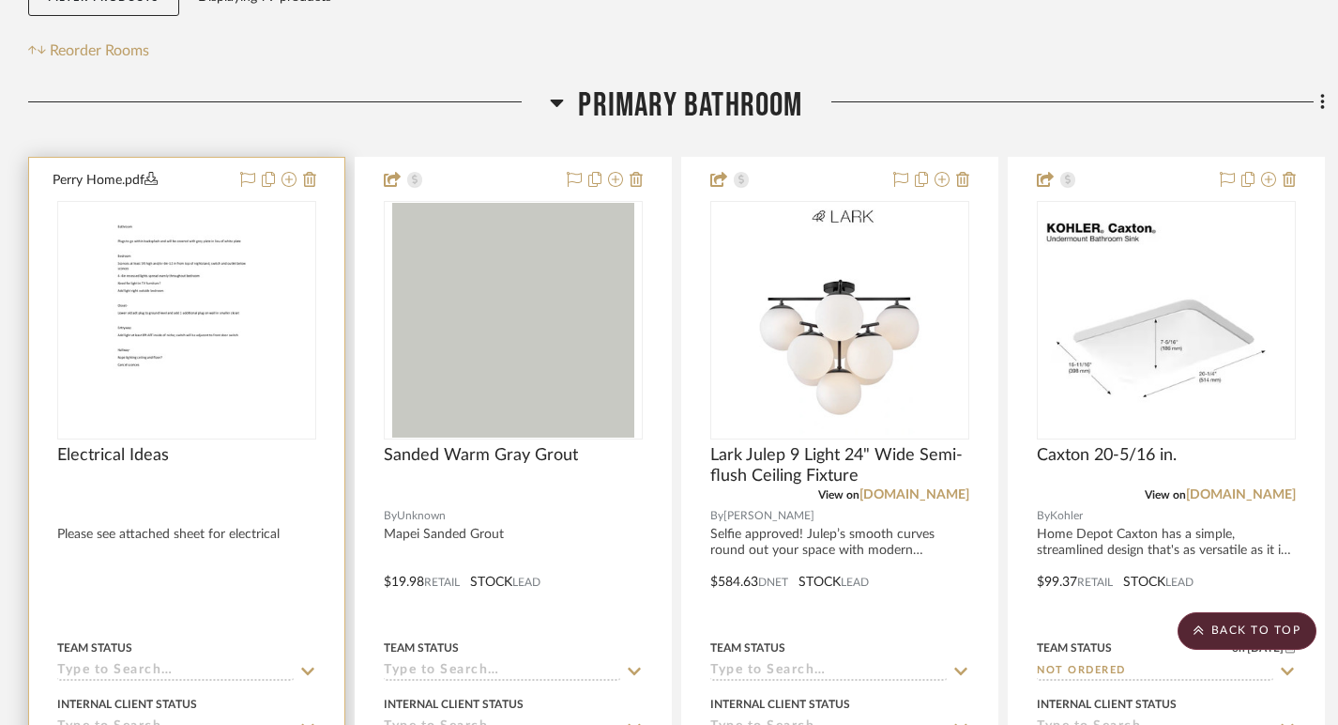
click at [286, 258] on div "0" at bounding box center [186, 320] width 257 height 236
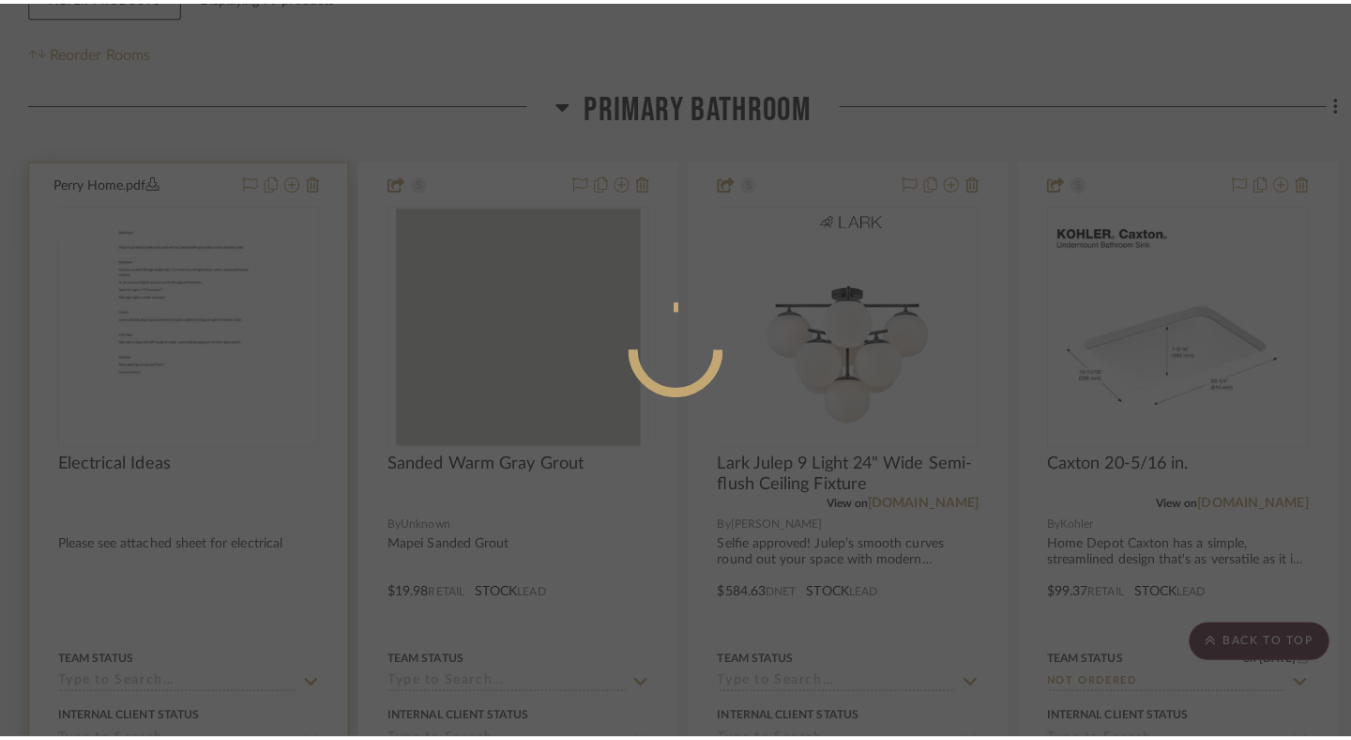
scroll to position [0, 0]
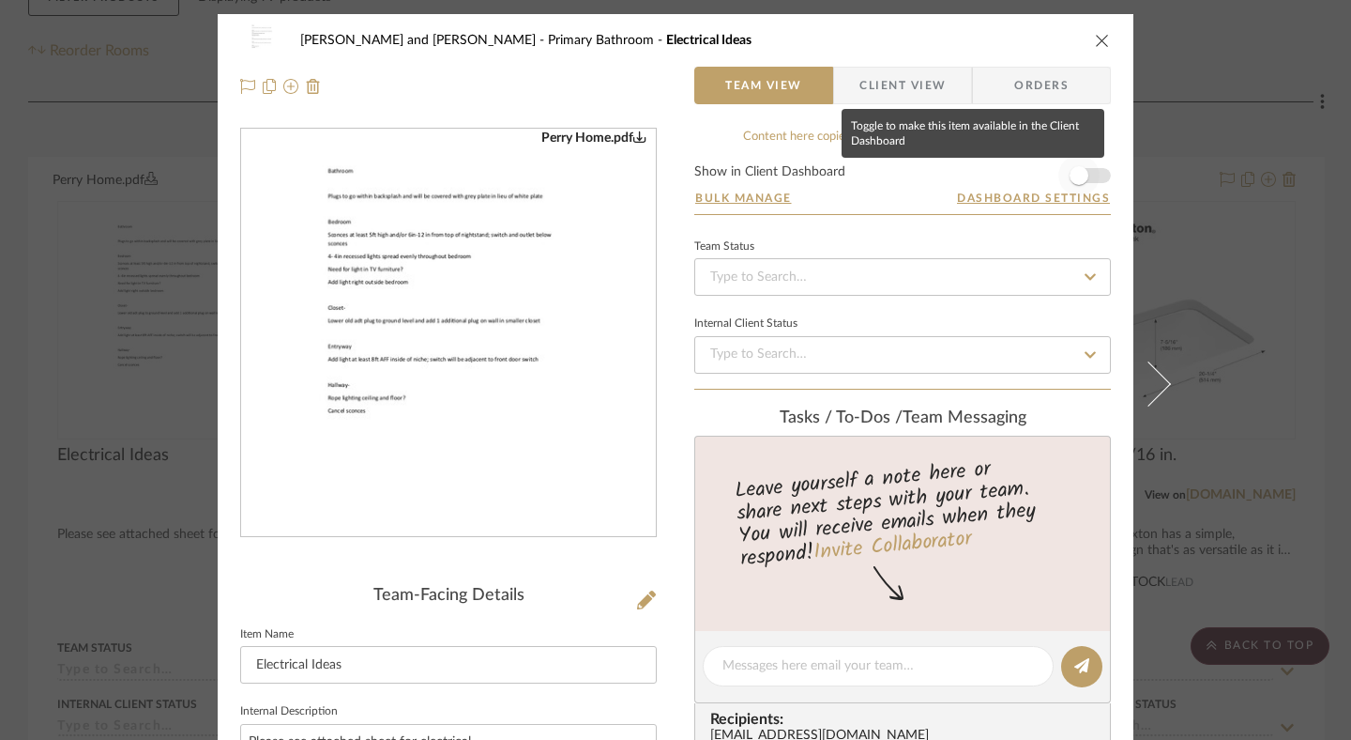
click at [1076, 177] on span "button" at bounding box center [1079, 175] width 19 height 19
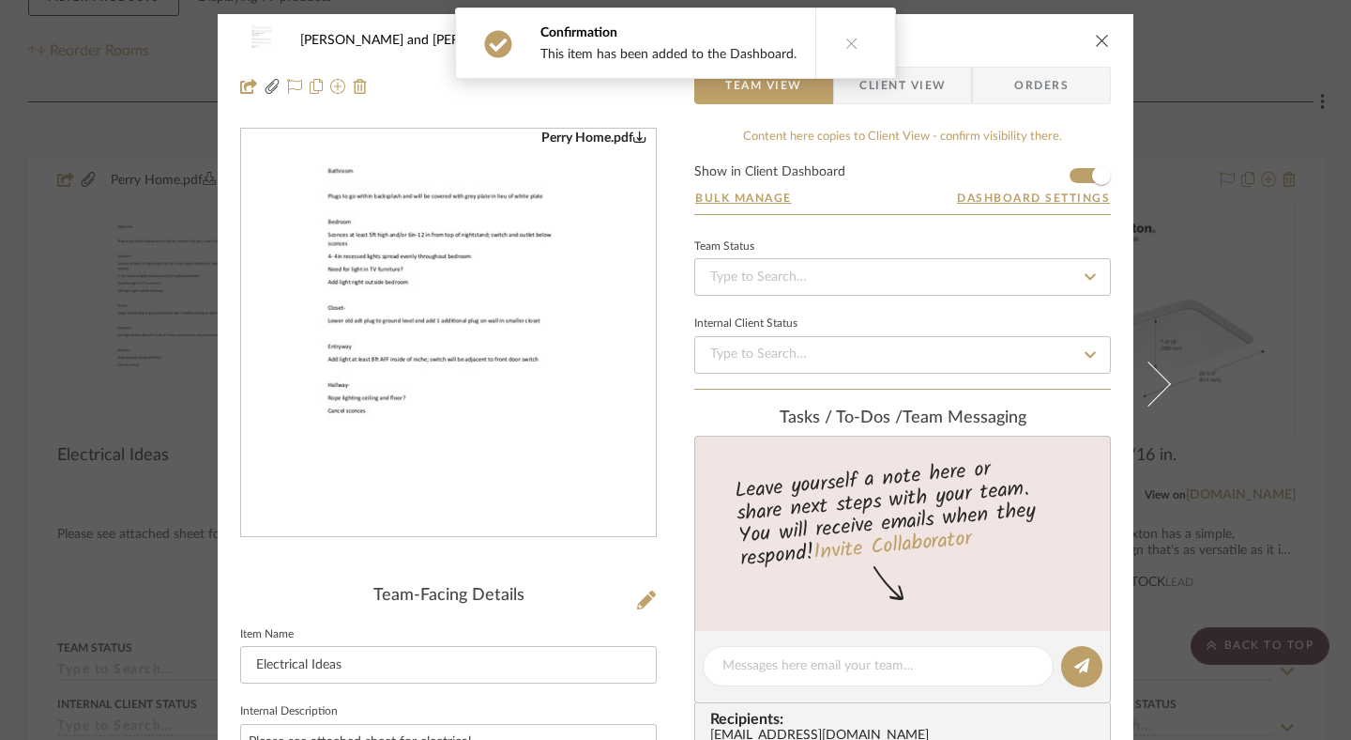
click at [853, 46] on button at bounding box center [852, 42] width 72 height 69
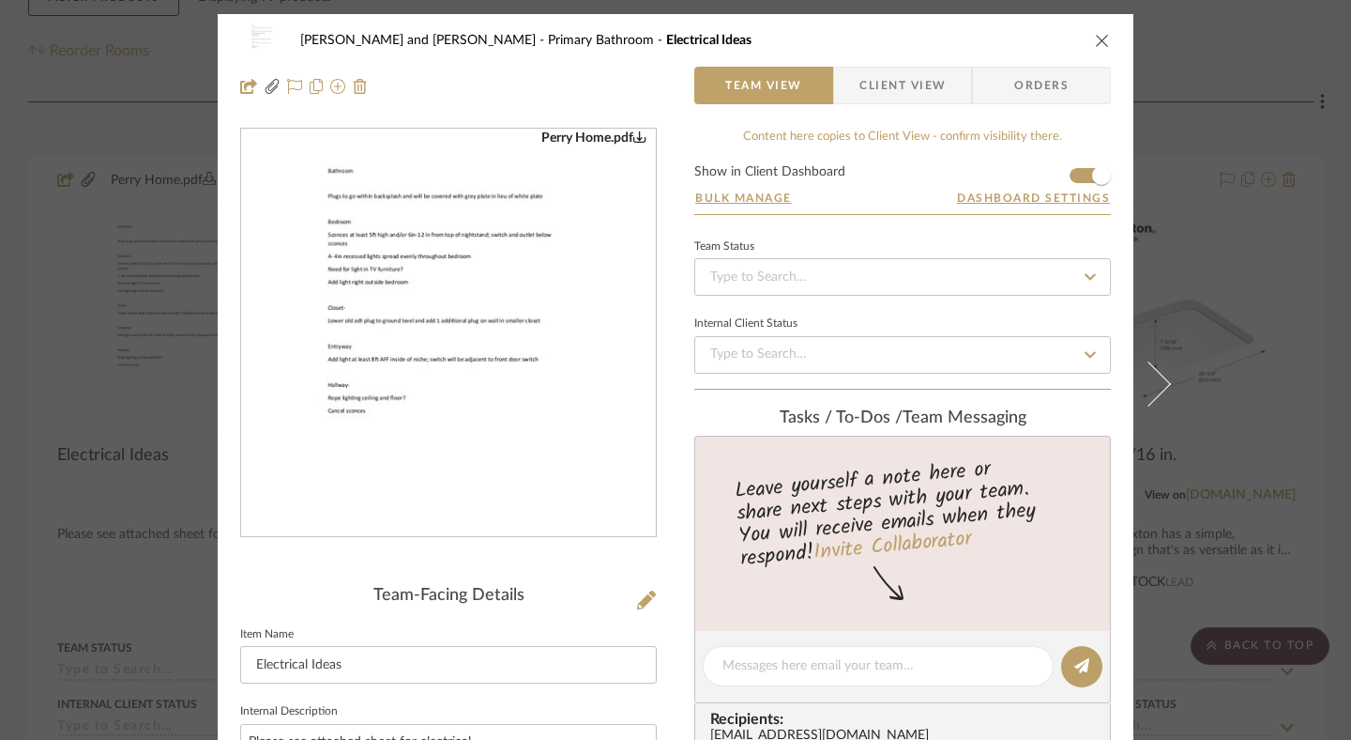
click at [1099, 44] on icon "close" at bounding box center [1102, 40] width 15 height 15
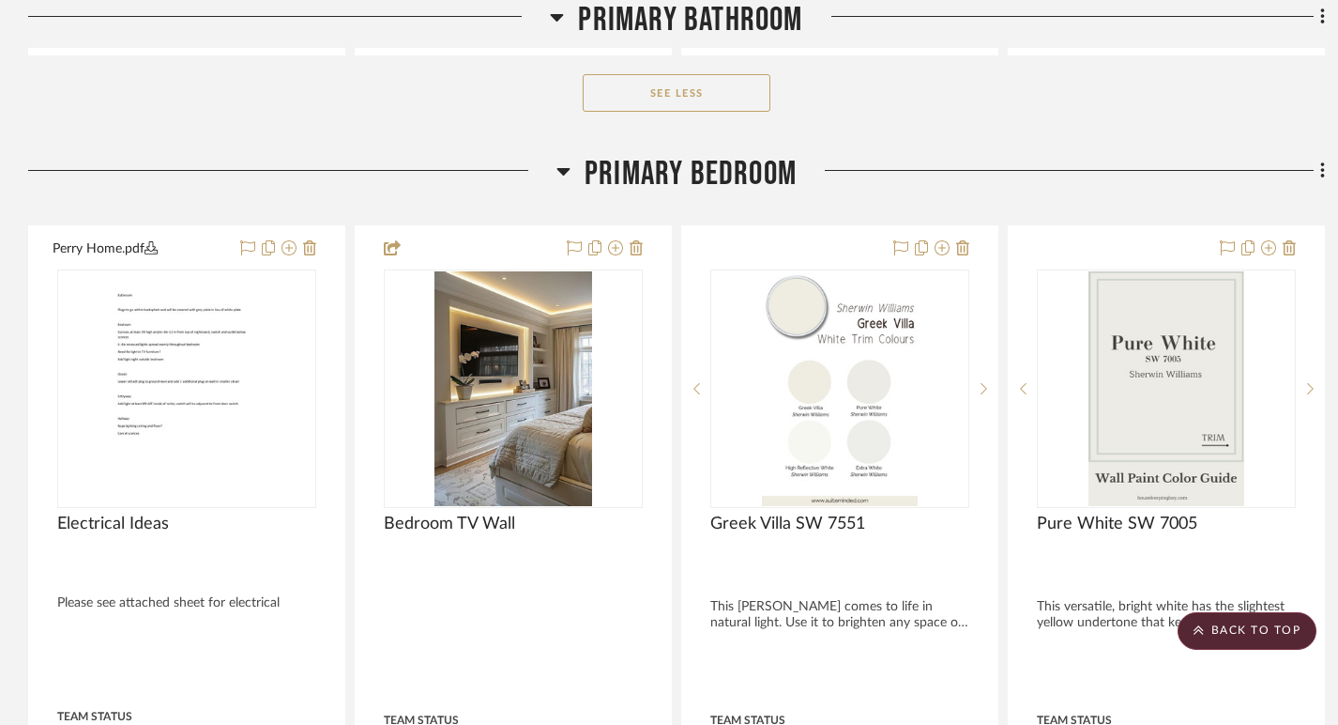
scroll to position [4604, 0]
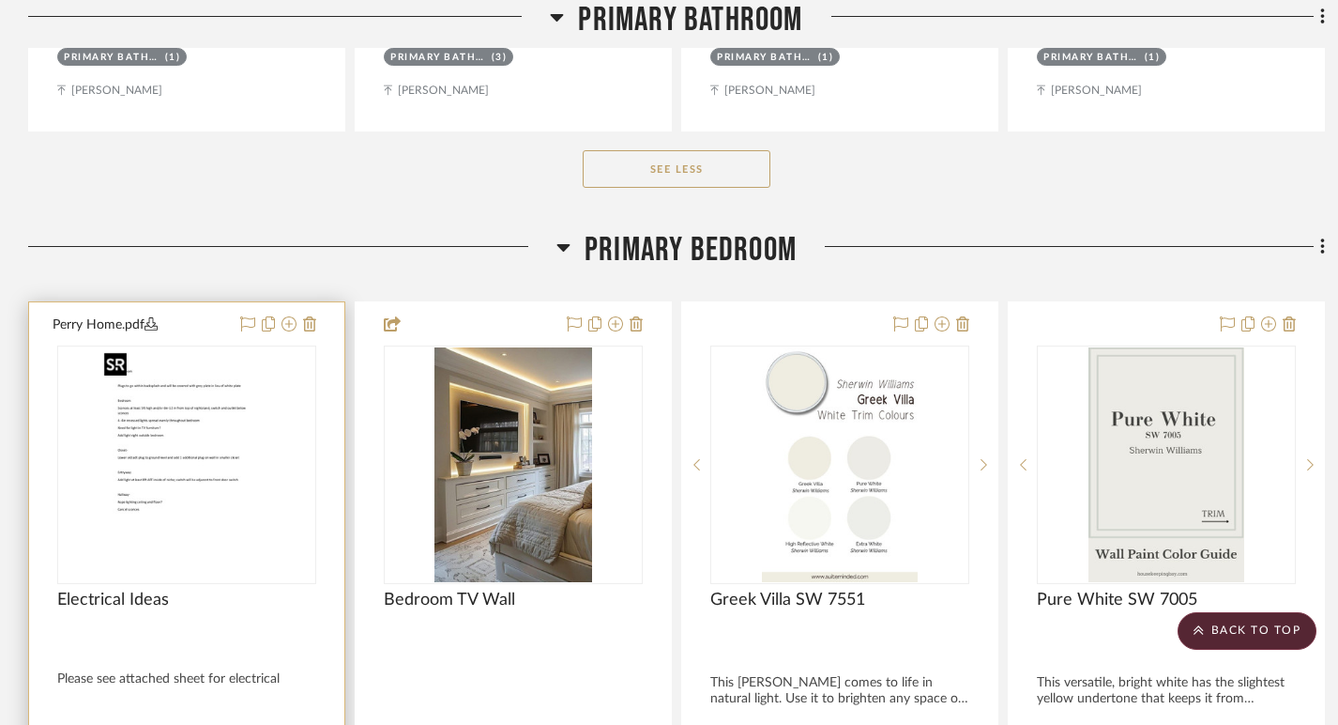
click at [0, 0] on img at bounding box center [0, 0] width 0 height 0
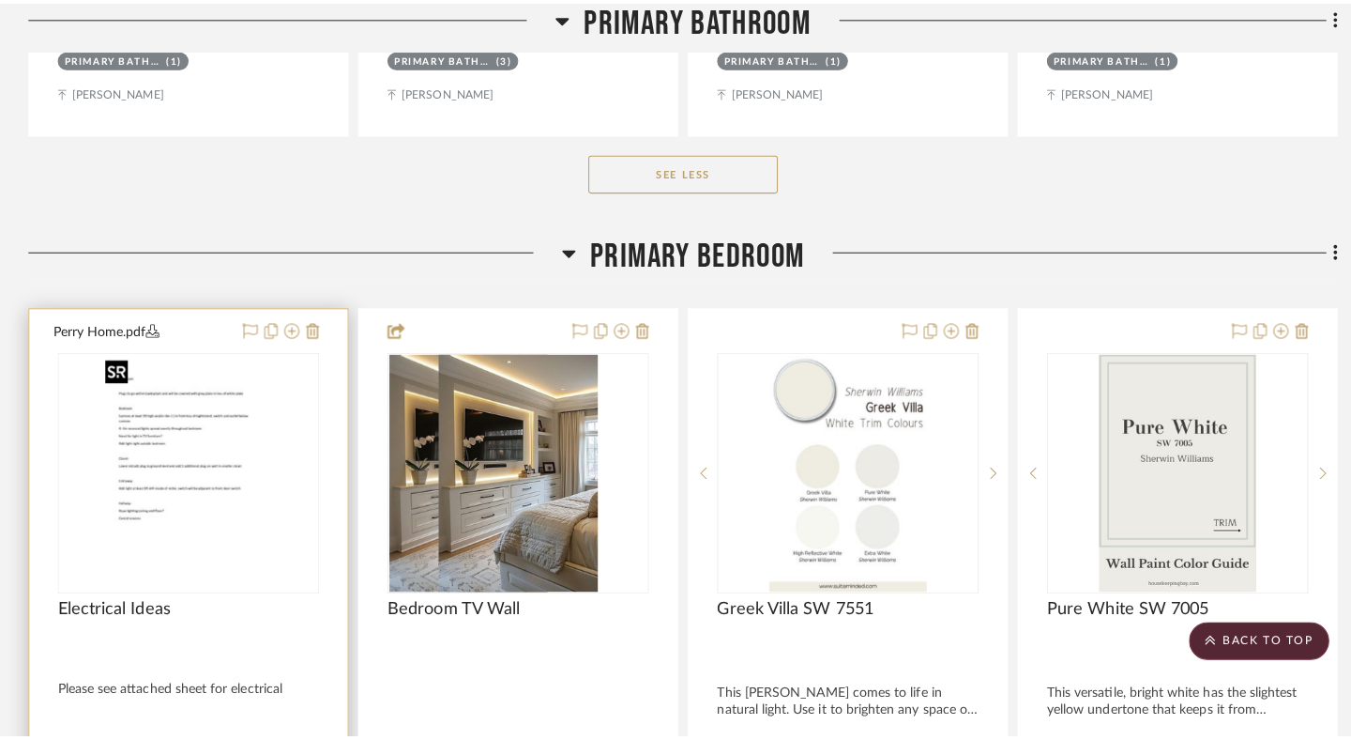
scroll to position [0, 0]
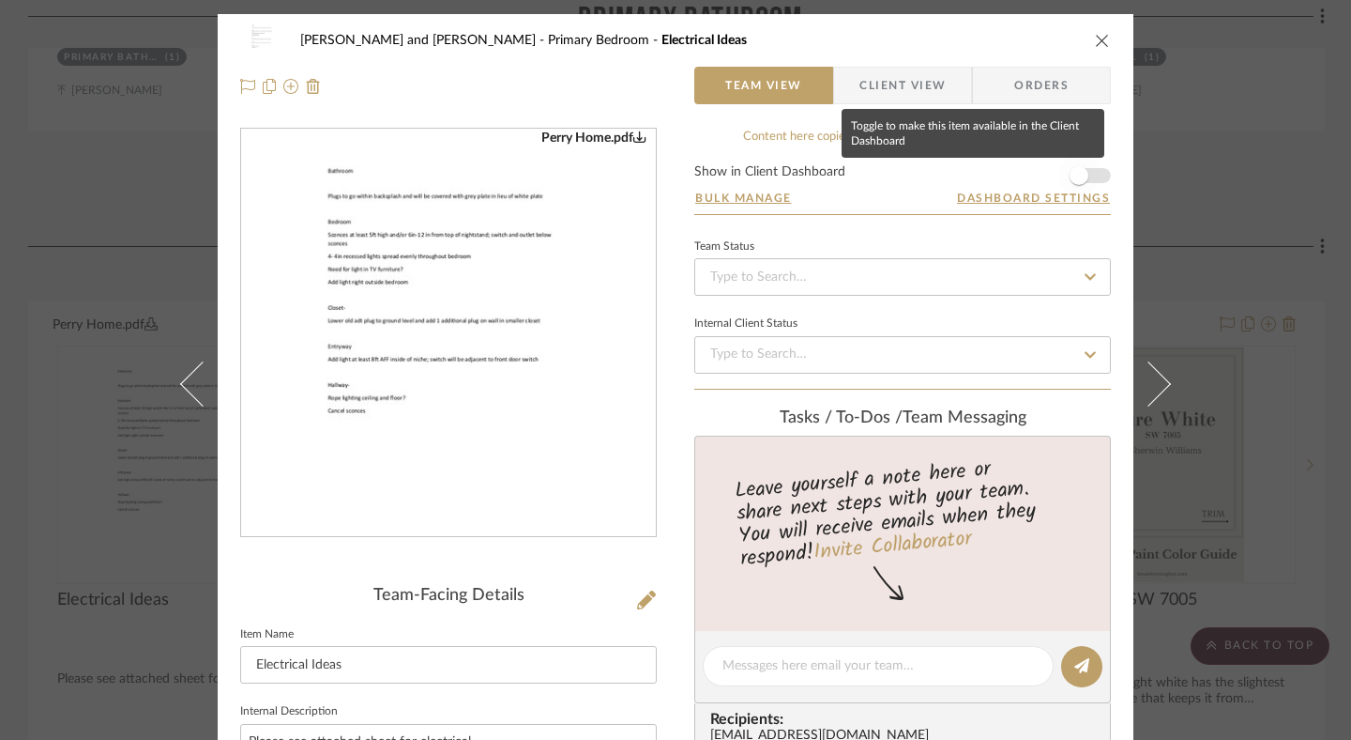
click at [1085, 171] on span "button" at bounding box center [1079, 175] width 41 height 41
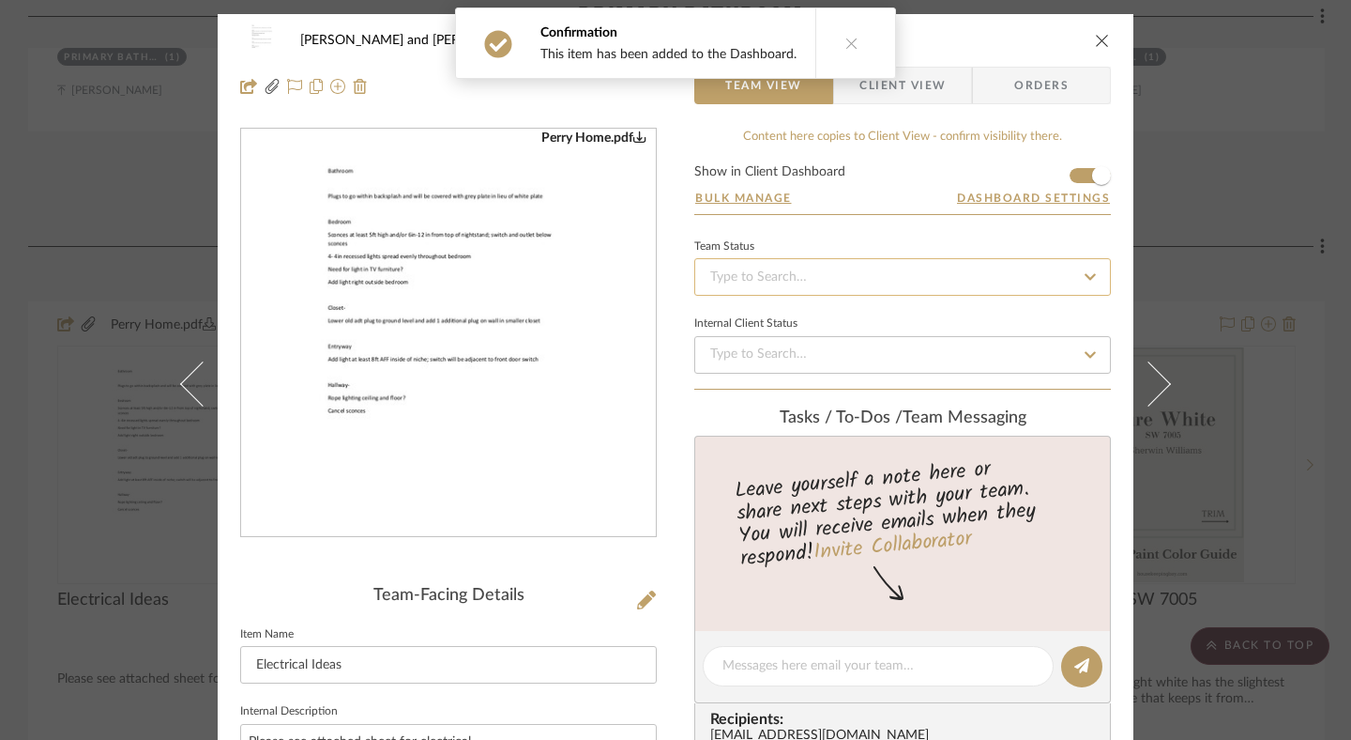
scroll to position [23, 0]
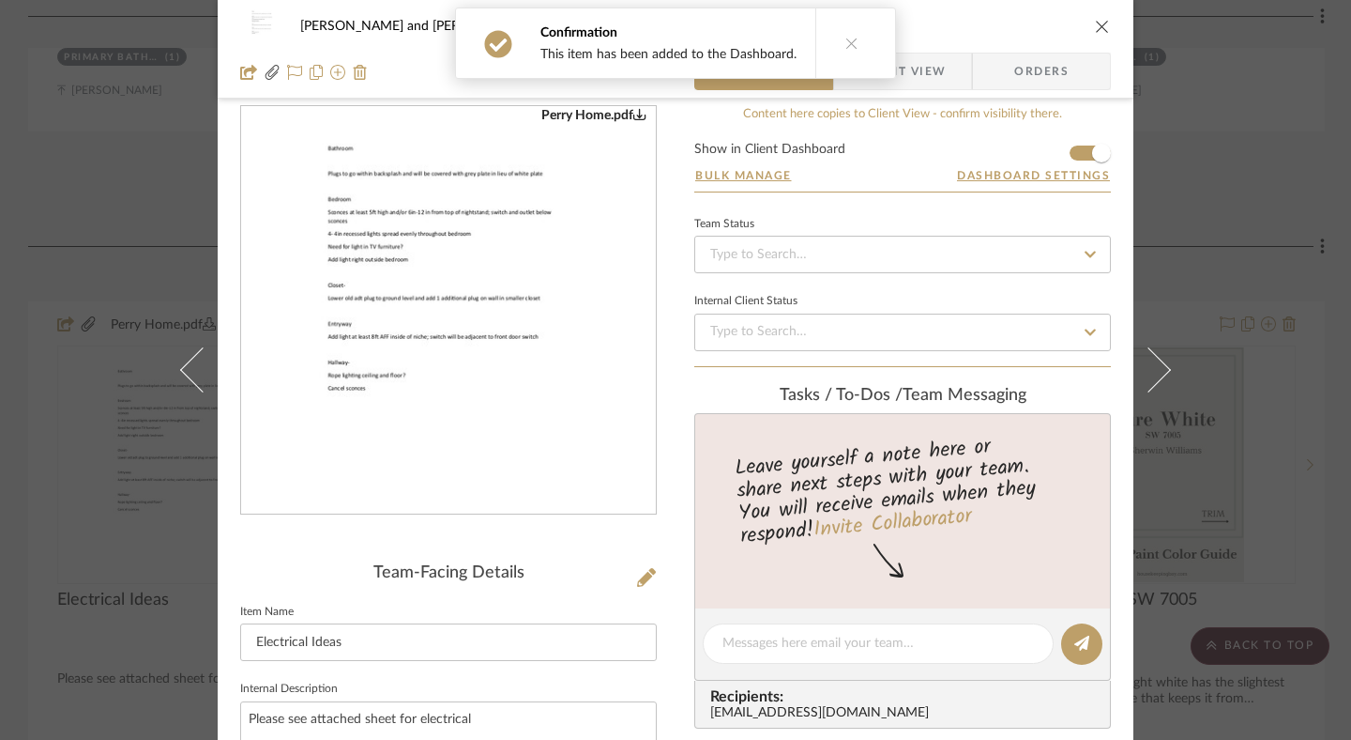
click at [1101, 20] on icon "close" at bounding box center [1102, 26] width 15 height 15
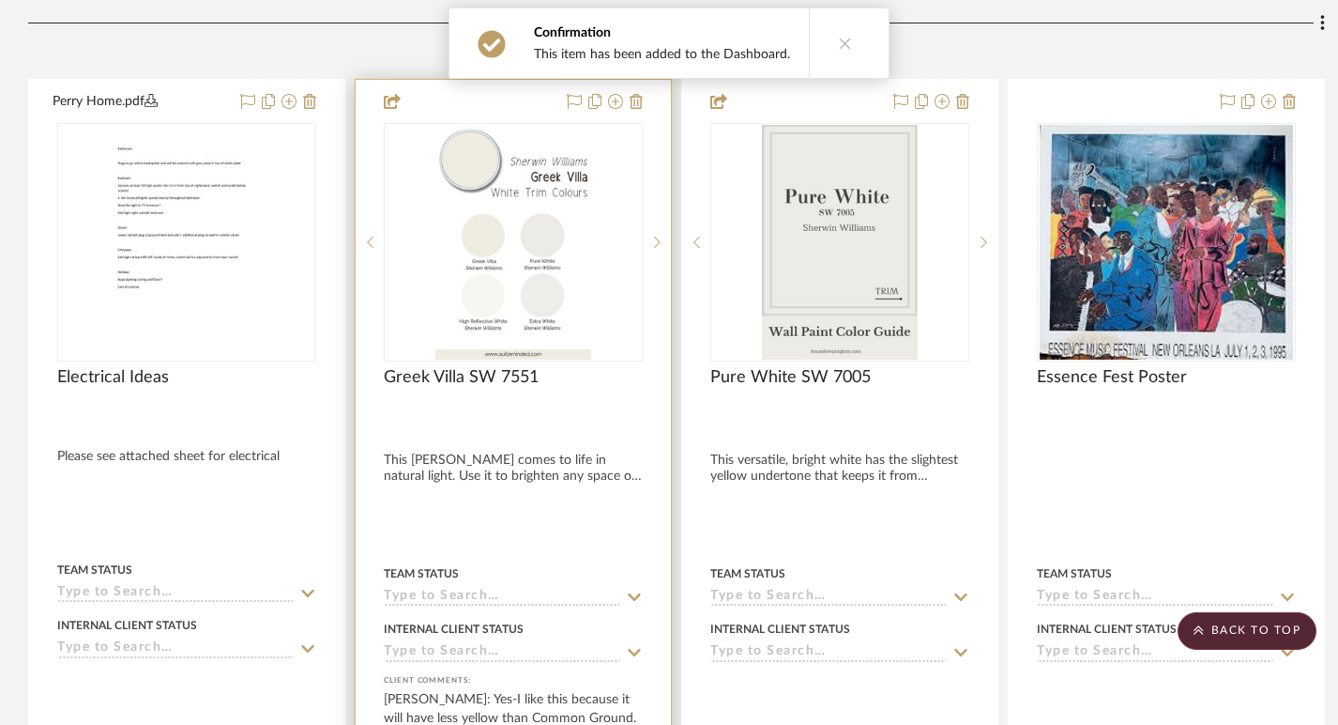
scroll to position [5782, 0]
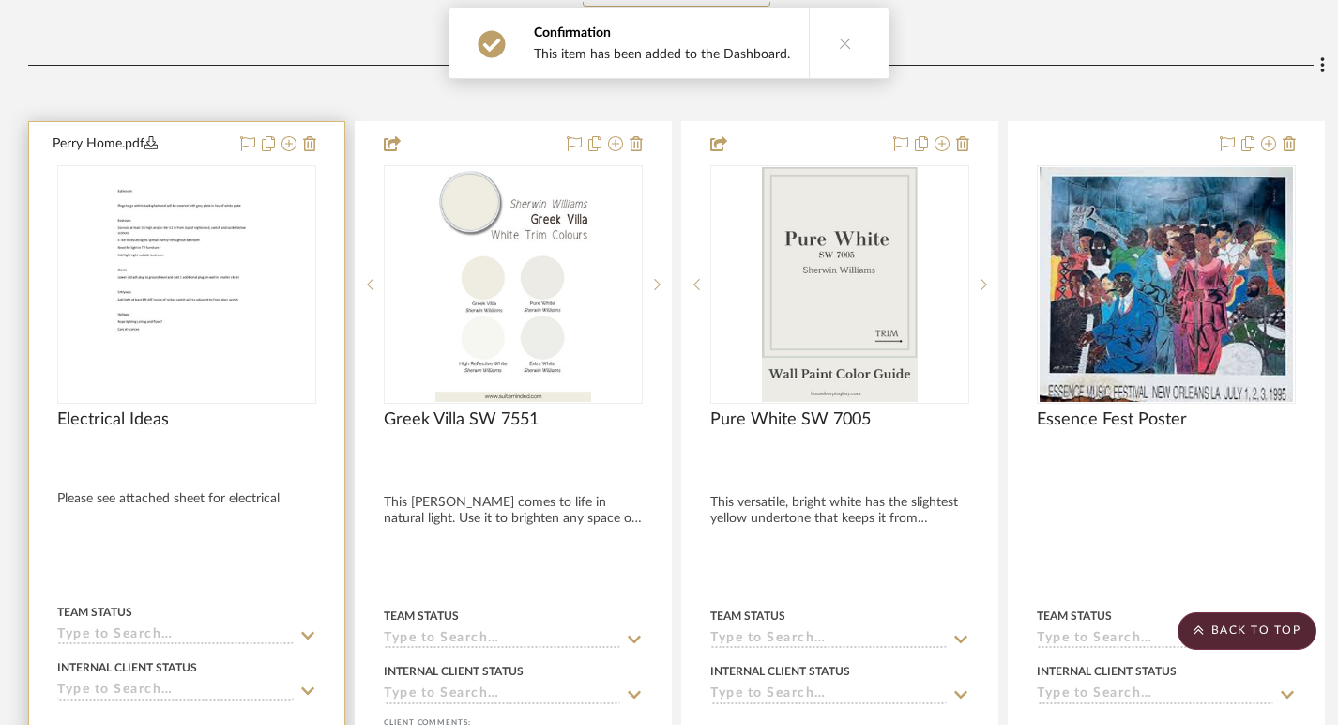
click at [0, 0] on div at bounding box center [0, 0] width 0 height 0
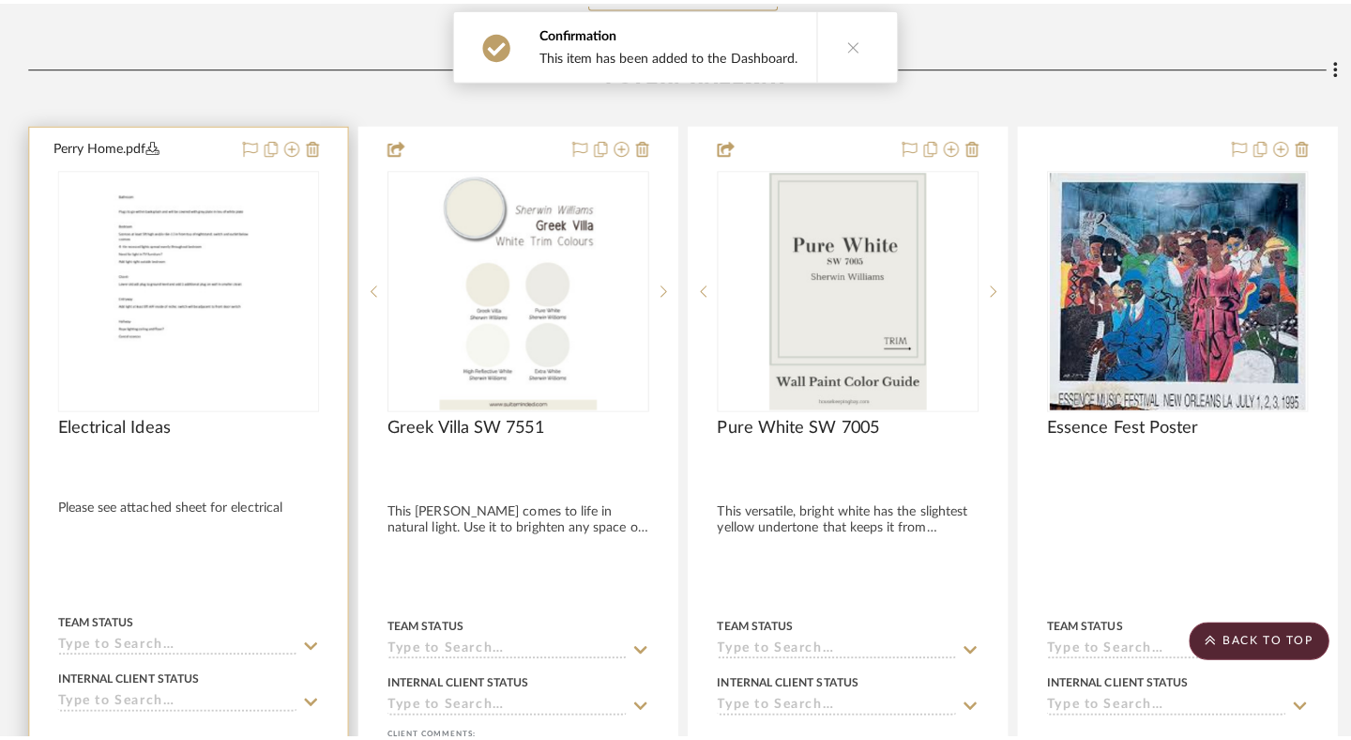
scroll to position [0, 0]
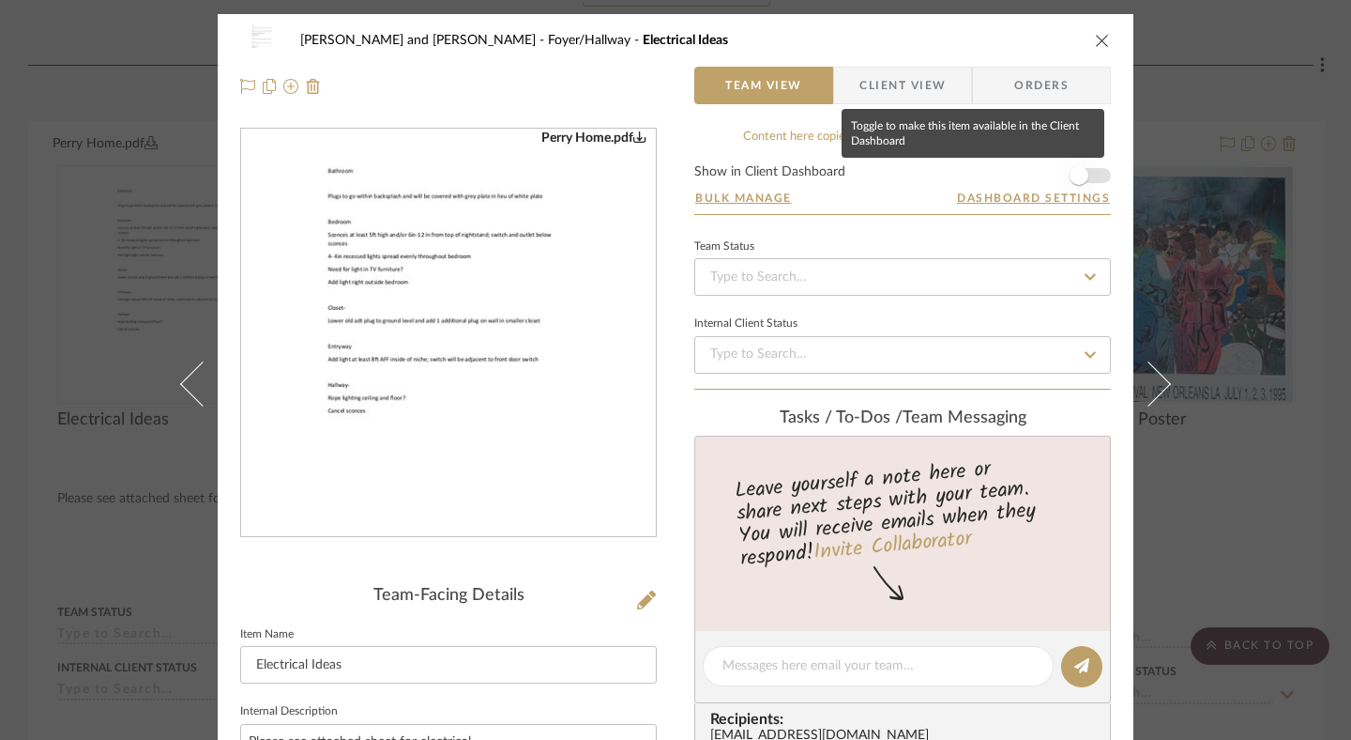
click at [1076, 173] on span "button" at bounding box center [1079, 175] width 19 height 19
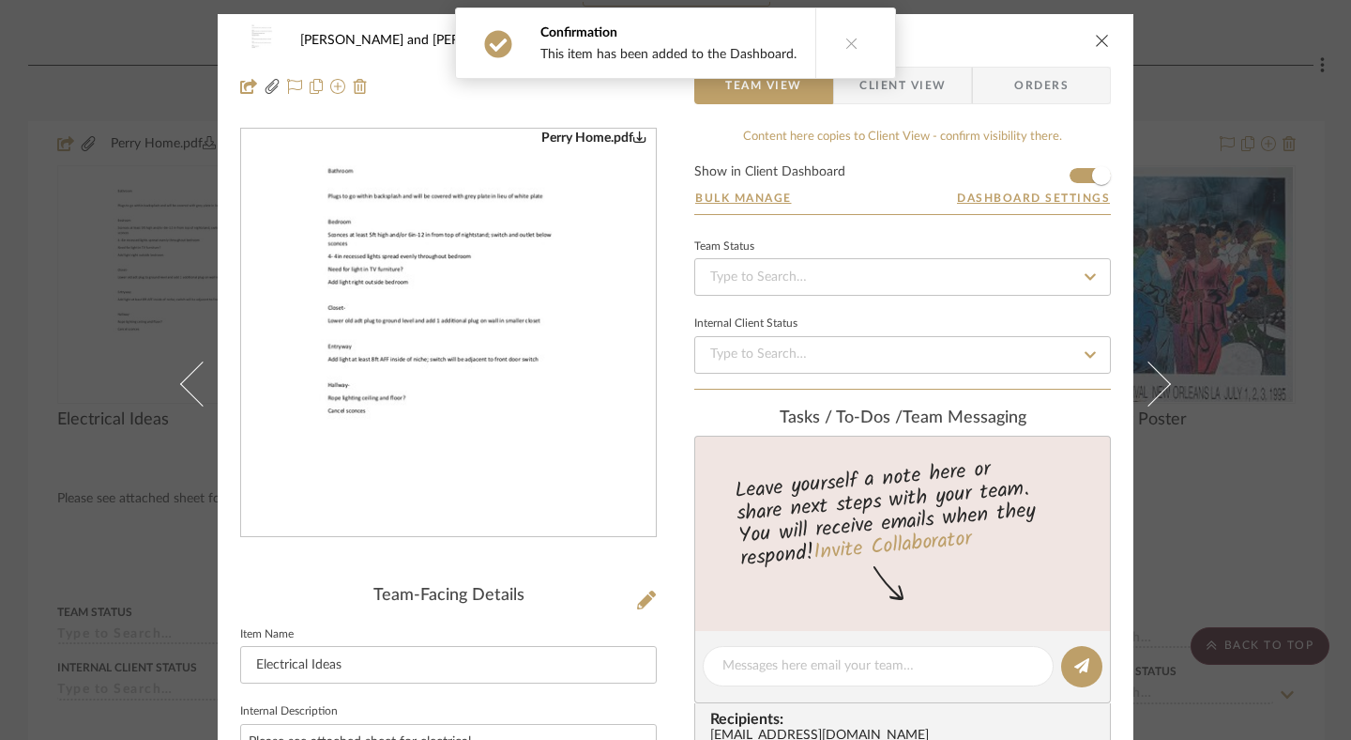
click at [1104, 38] on button "close" at bounding box center [1102, 40] width 17 height 17
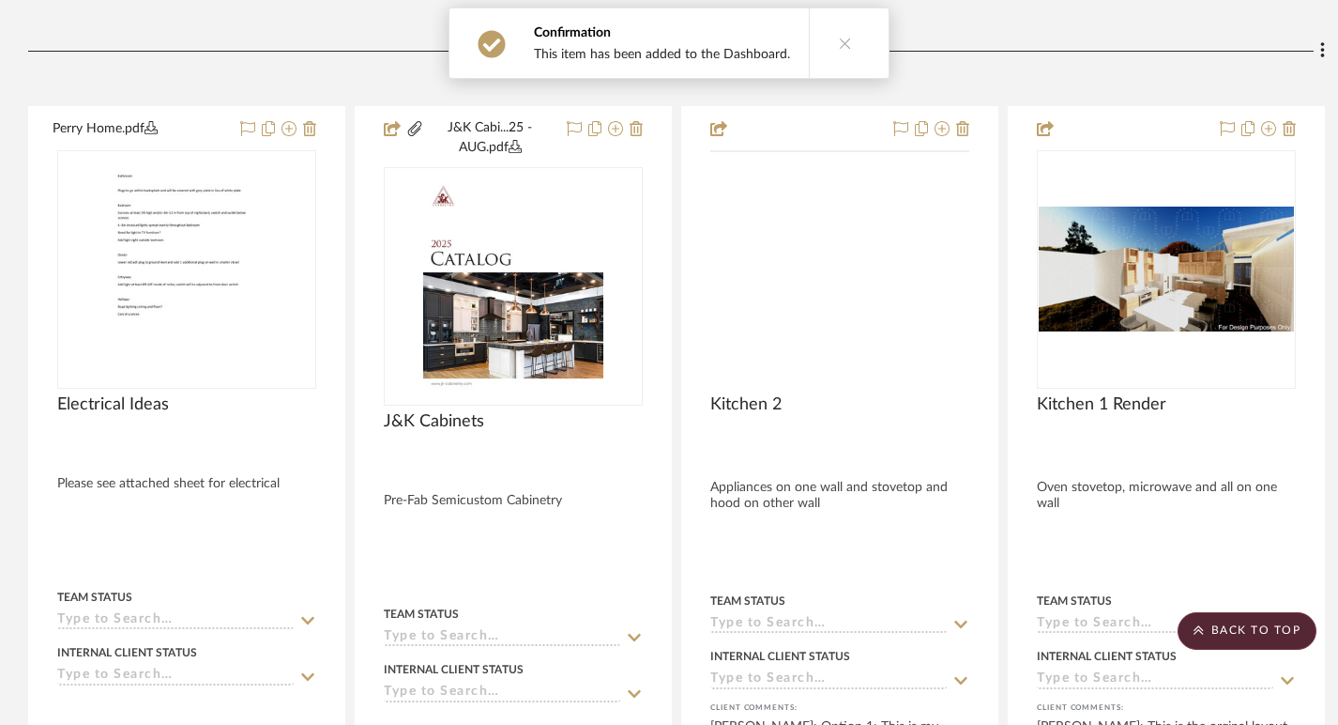
scroll to position [6777, 0]
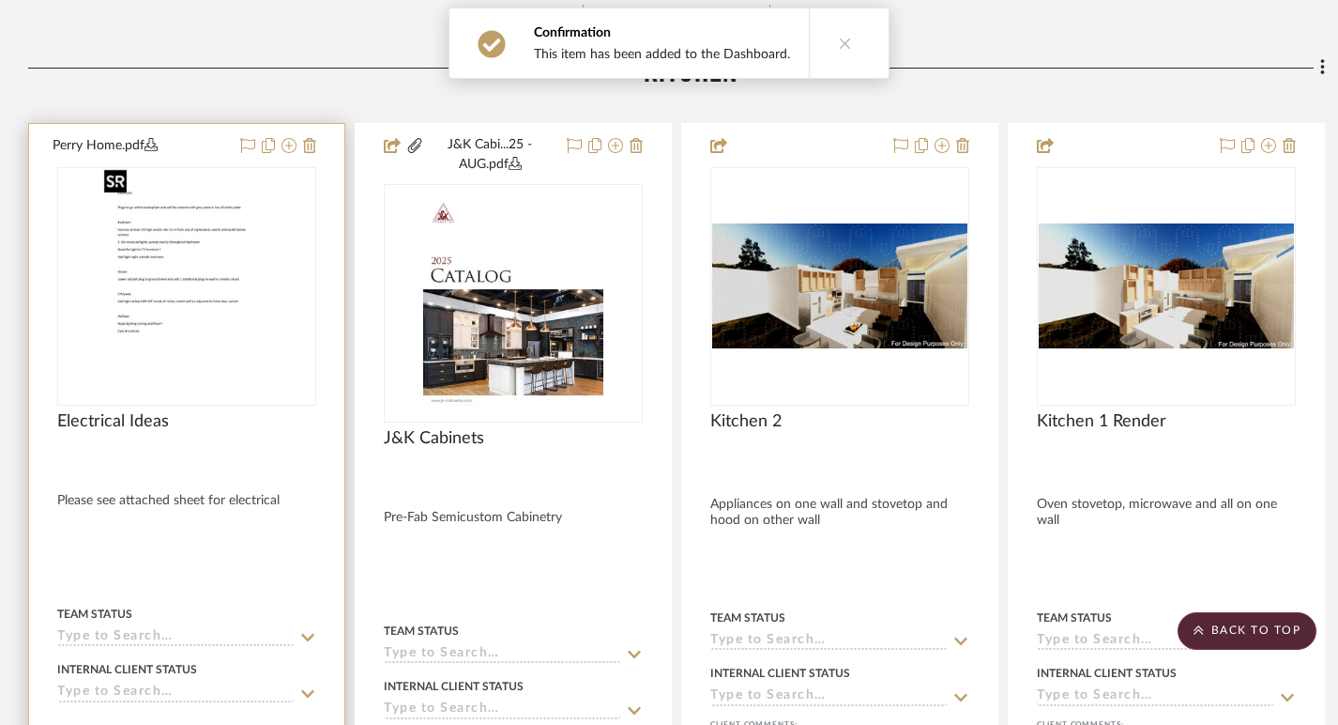
click at [0, 0] on img at bounding box center [0, 0] width 0 height 0
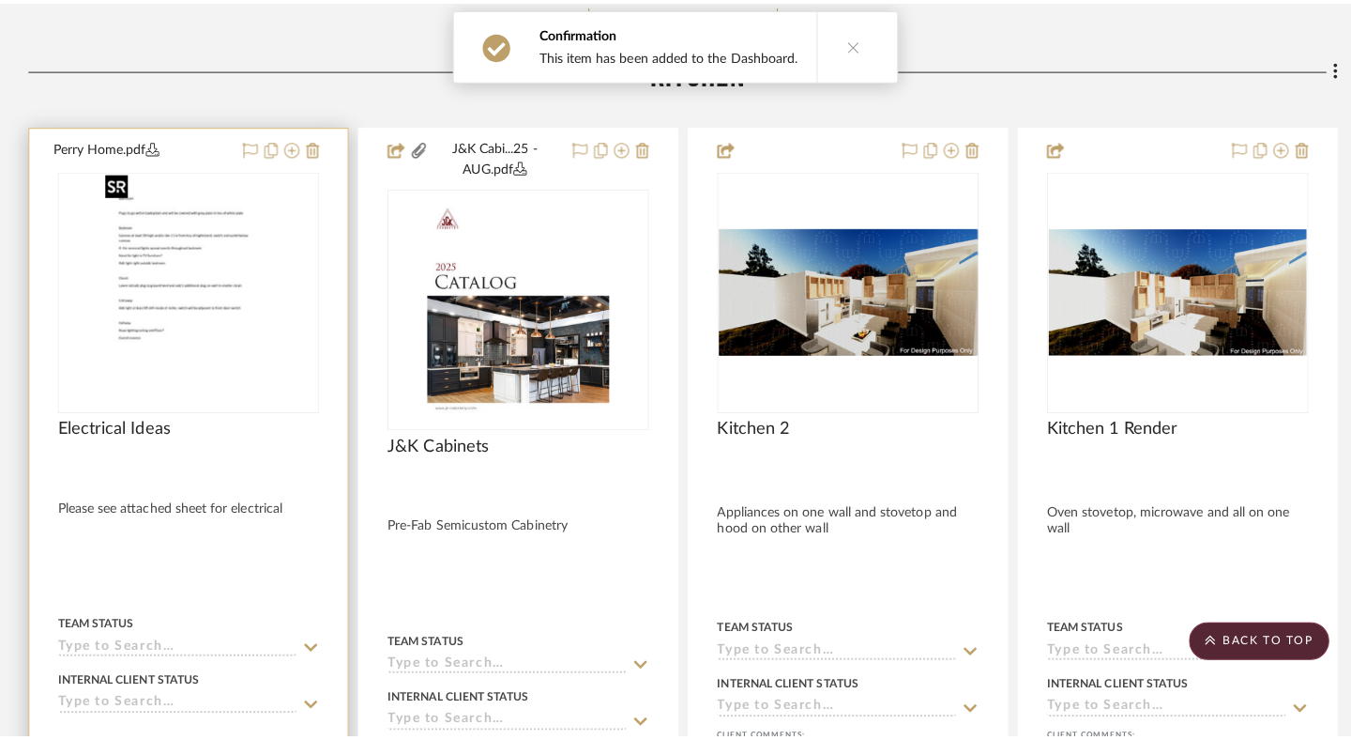
scroll to position [0, 0]
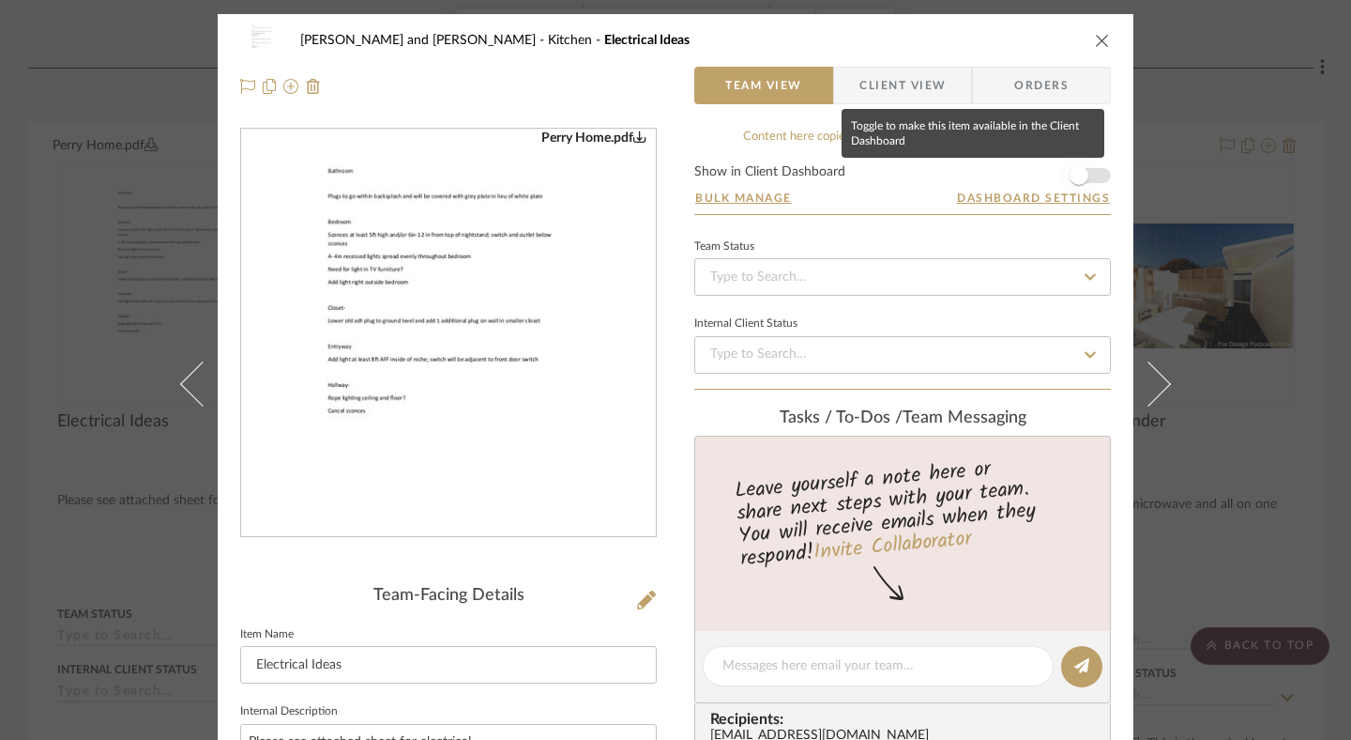
click at [1077, 167] on span "button" at bounding box center [1079, 175] width 41 height 41
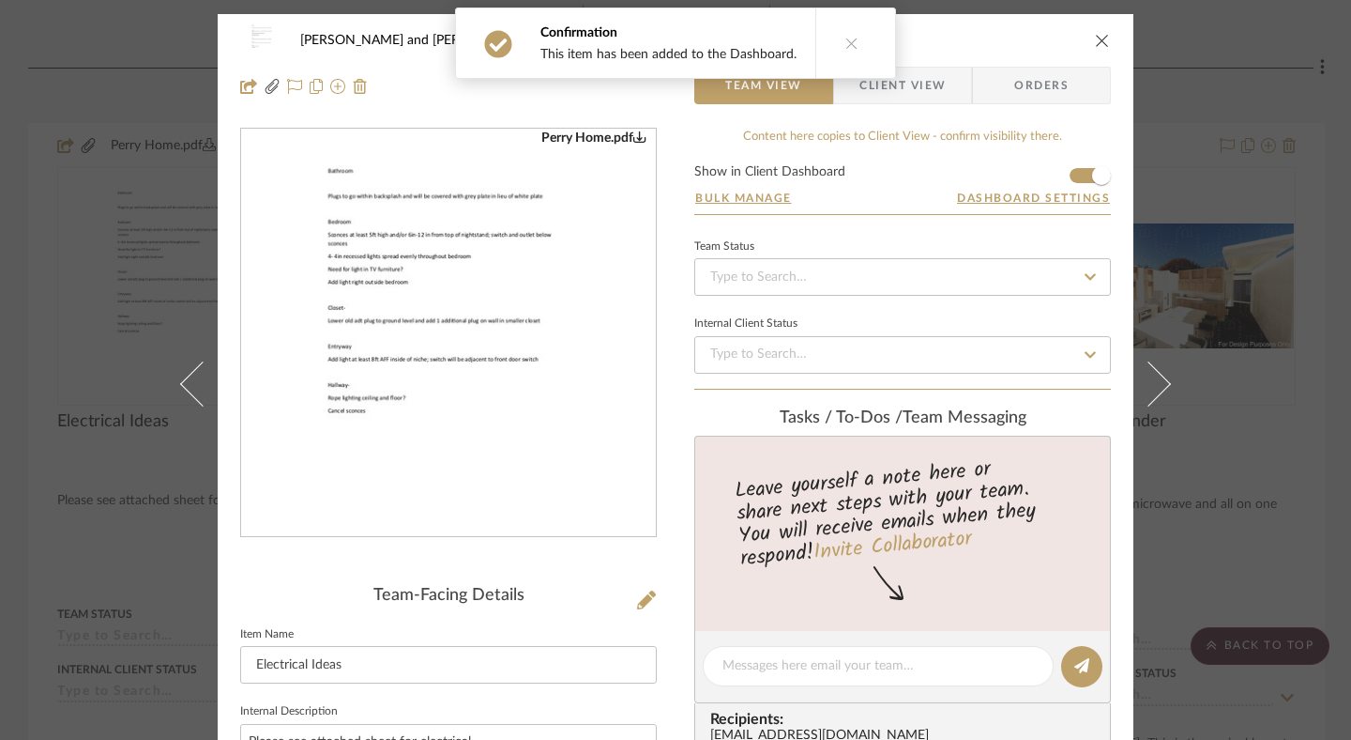
click at [1097, 38] on icon "close" at bounding box center [1102, 40] width 15 height 15
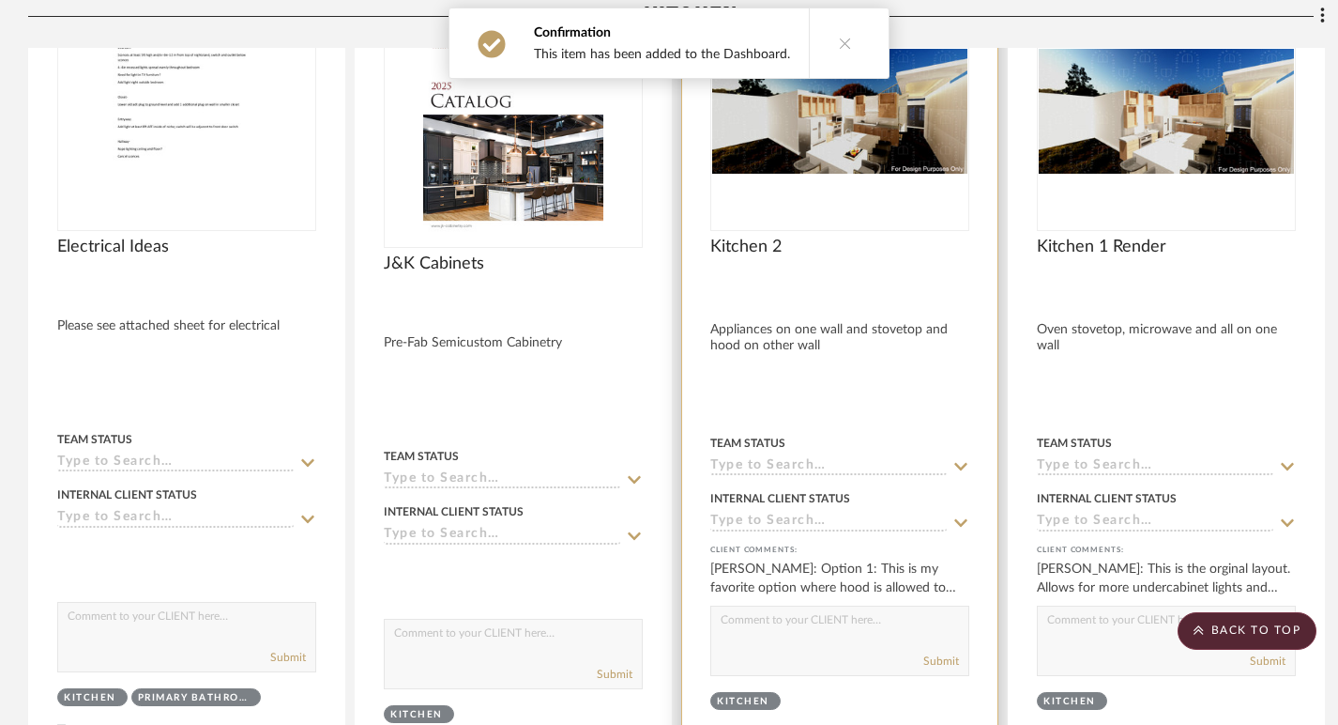
scroll to position [7206, 0]
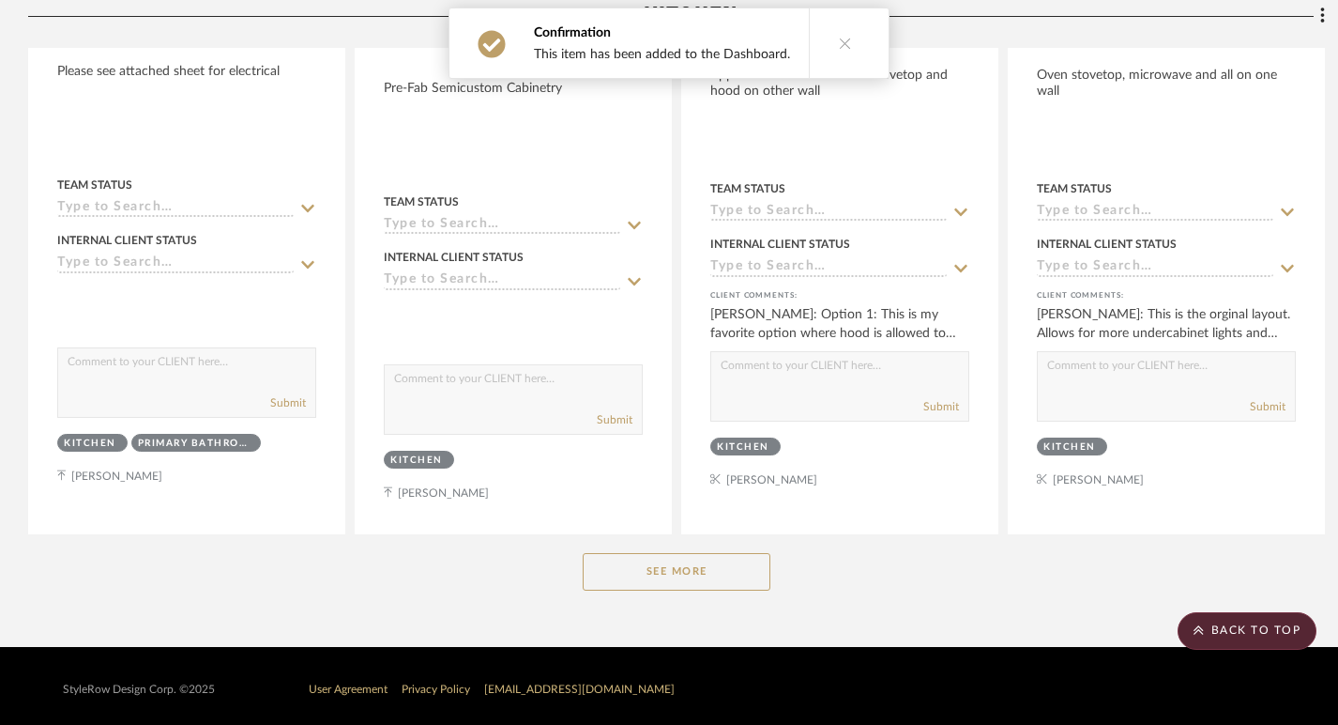
click at [720, 556] on button "See More" at bounding box center [677, 572] width 188 height 38
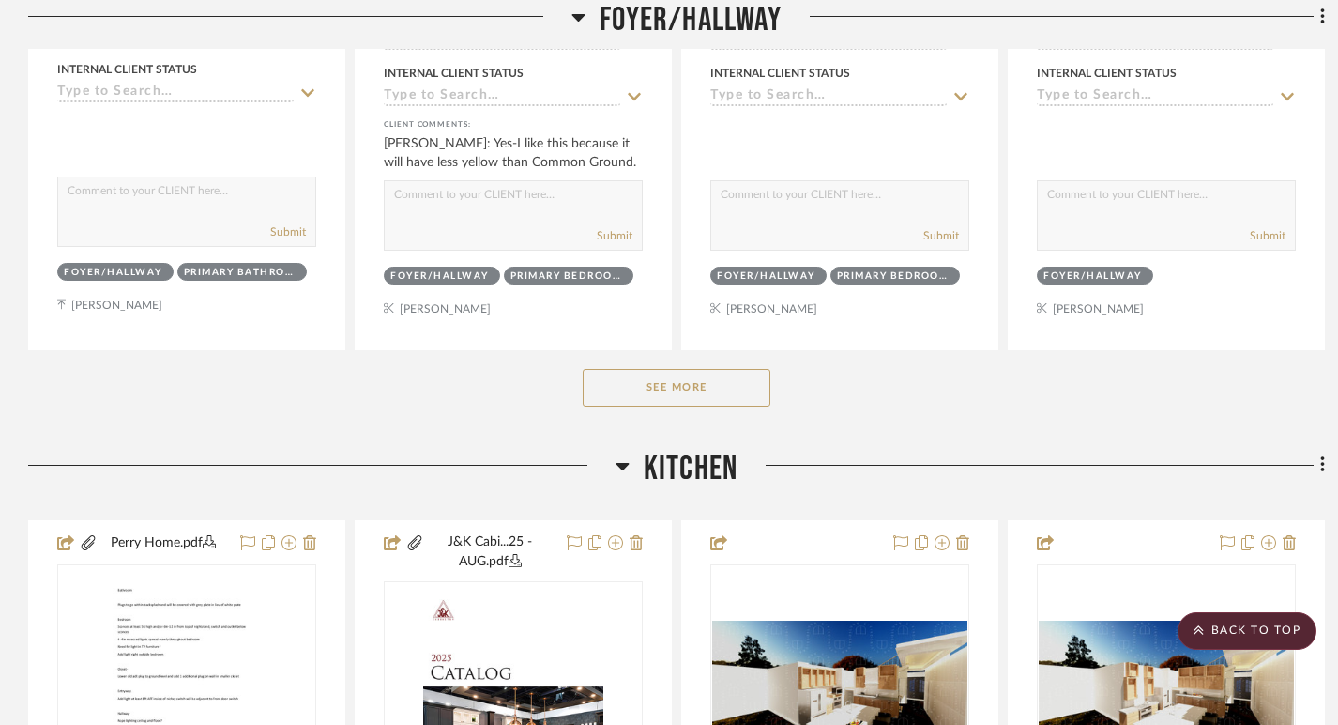
scroll to position [6383, 0]
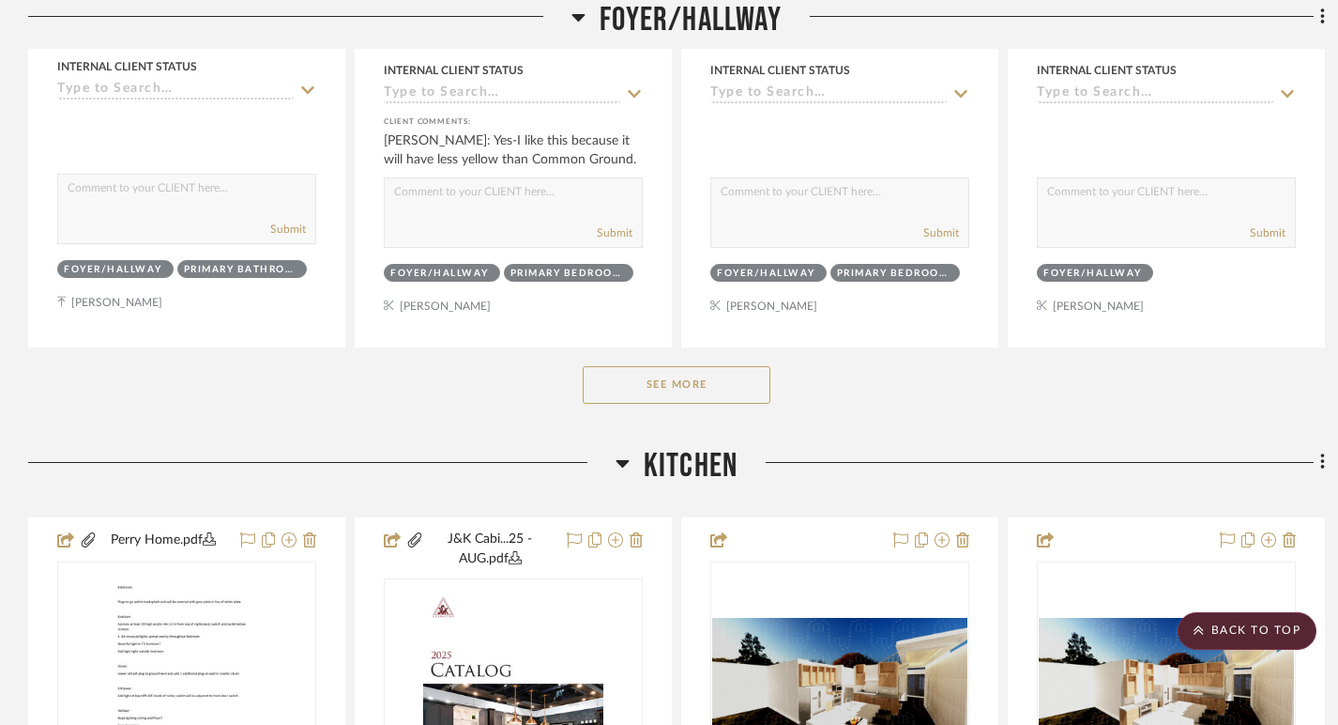
click at [754, 375] on button "See More" at bounding box center [677, 385] width 188 height 38
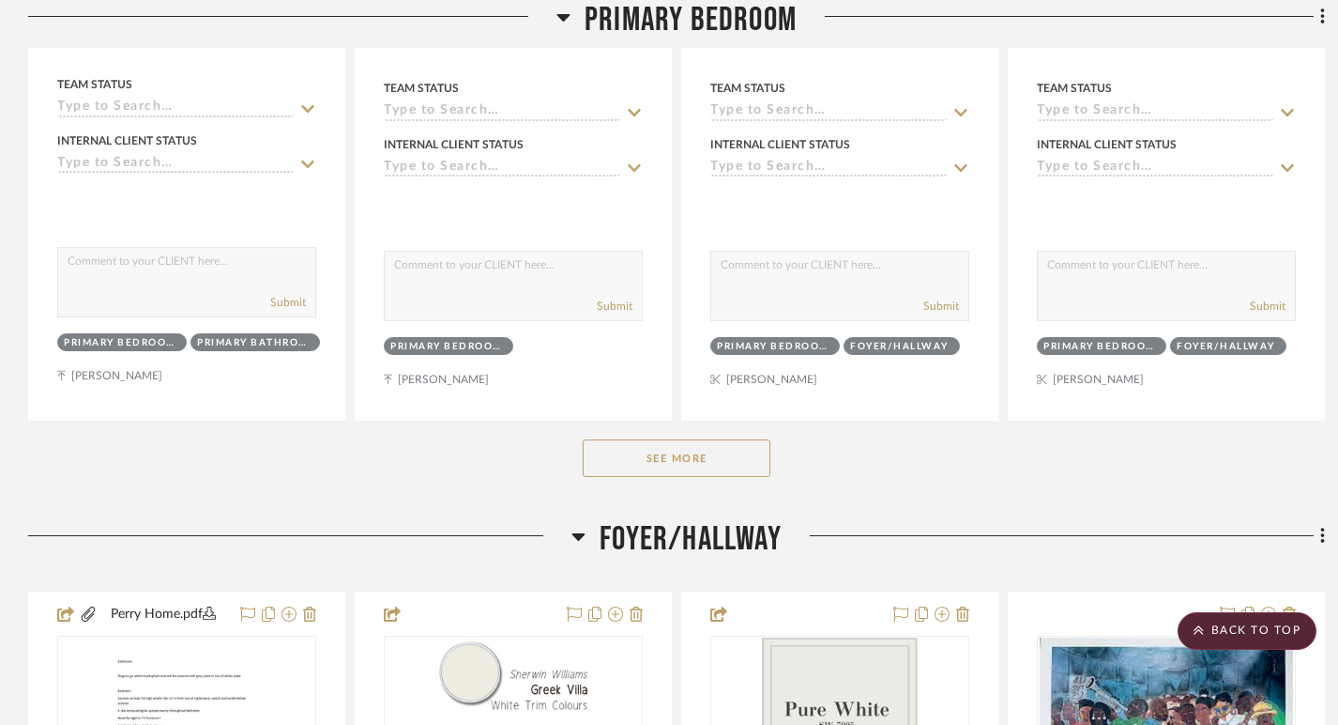
scroll to position [5366, 0]
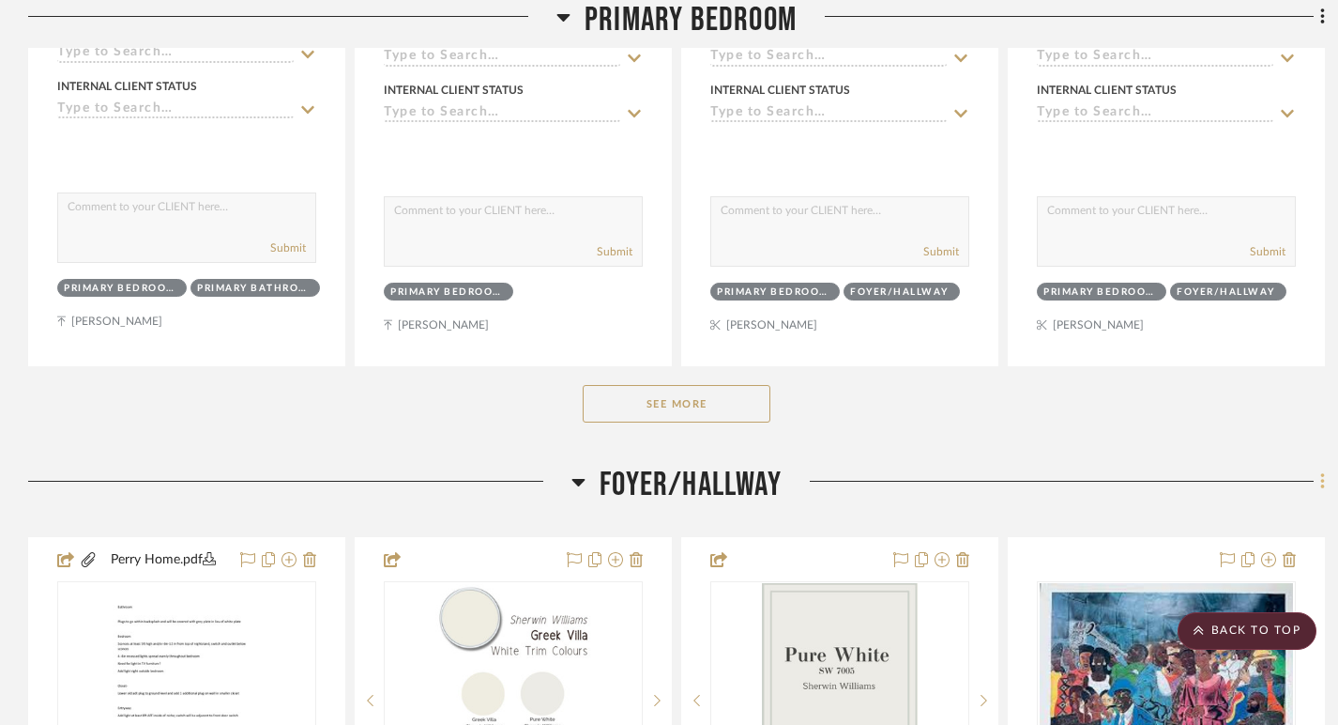
click at [1324, 478] on icon at bounding box center [1322, 482] width 4 height 16
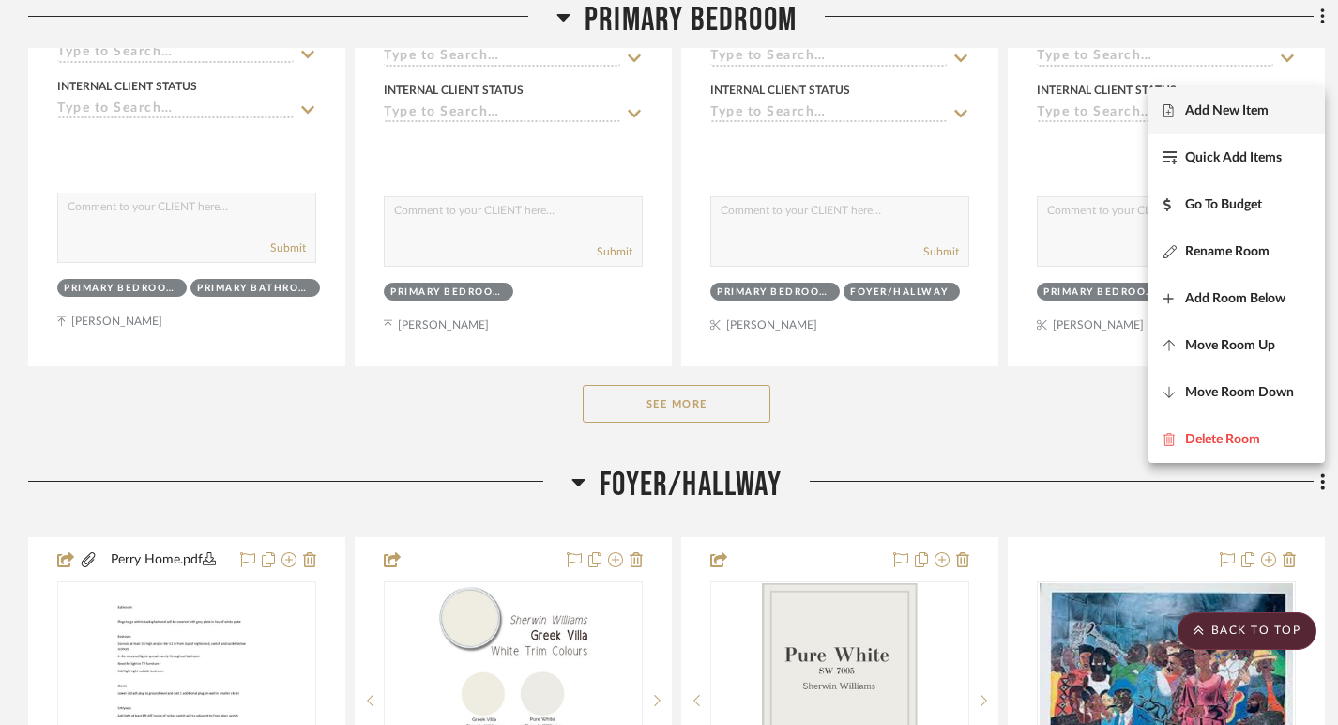
click at [1222, 112] on span "Add New Item" at bounding box center [1227, 110] width 84 height 16
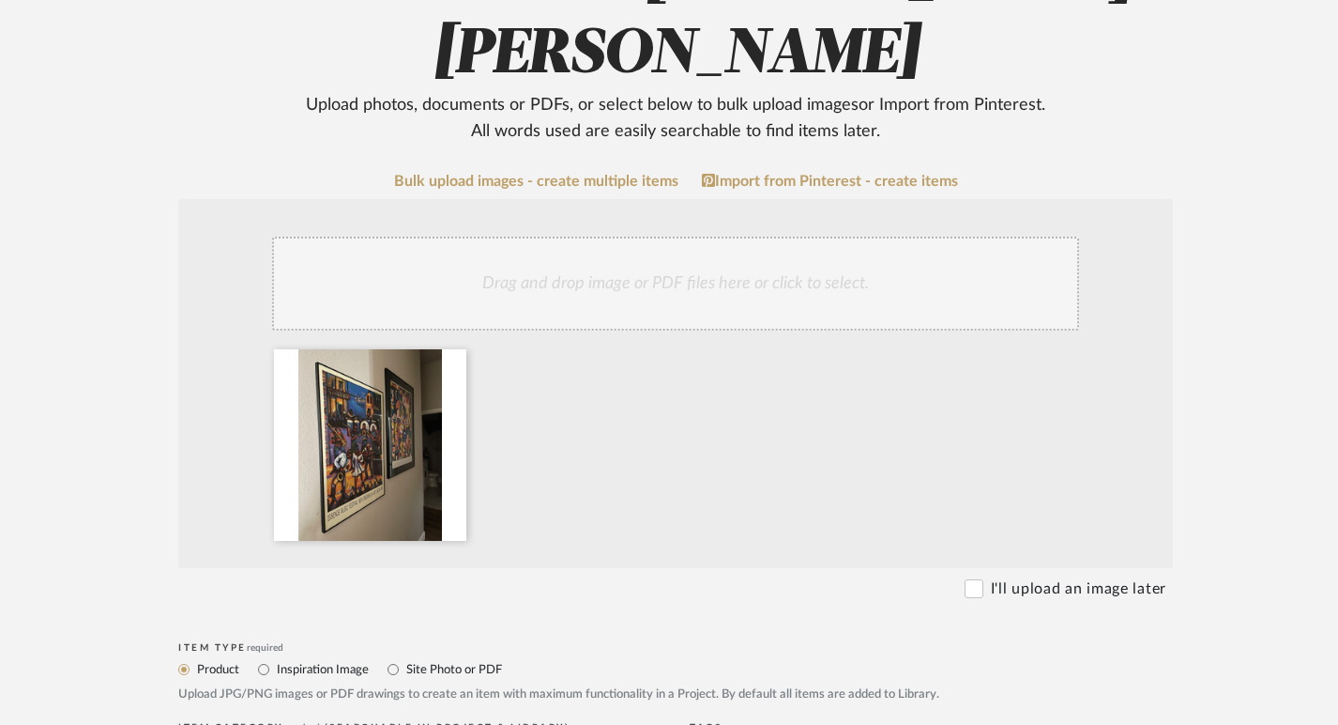
scroll to position [346, 0]
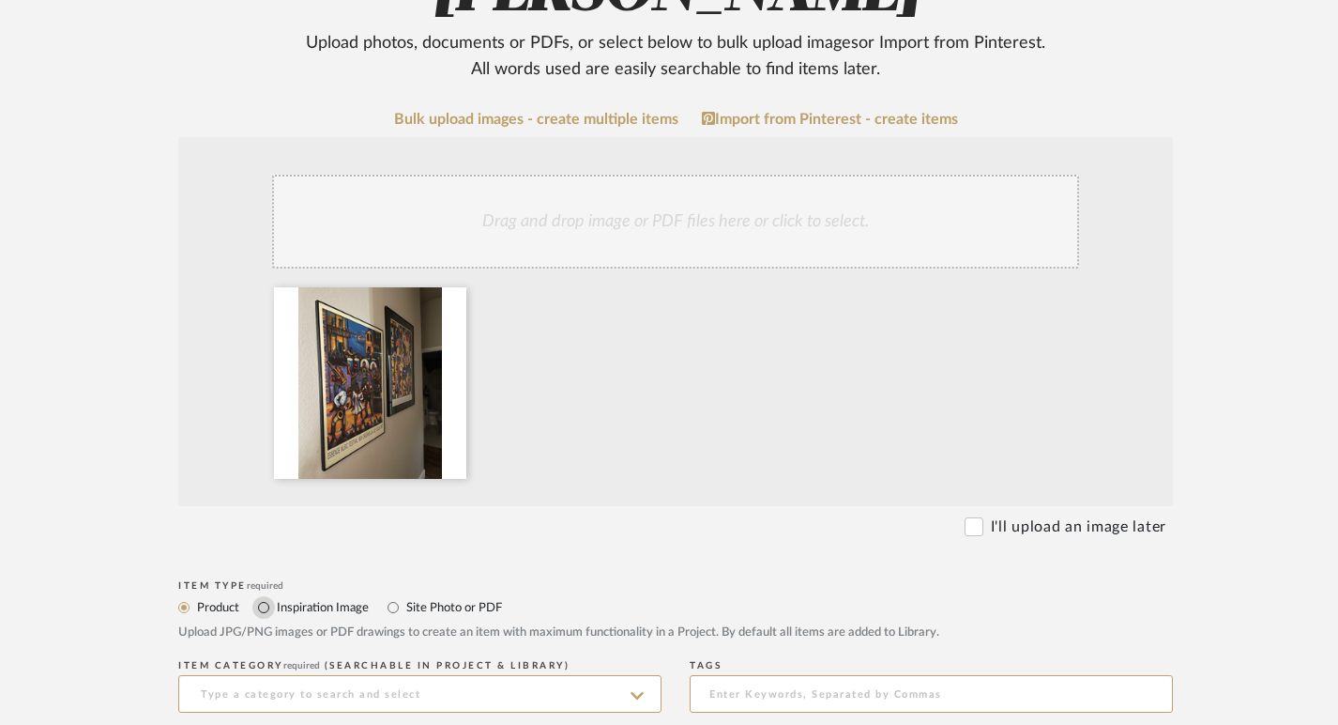
click at [264, 603] on input "Inspiration Image" at bounding box center [263, 607] width 23 height 23
radio input "true"
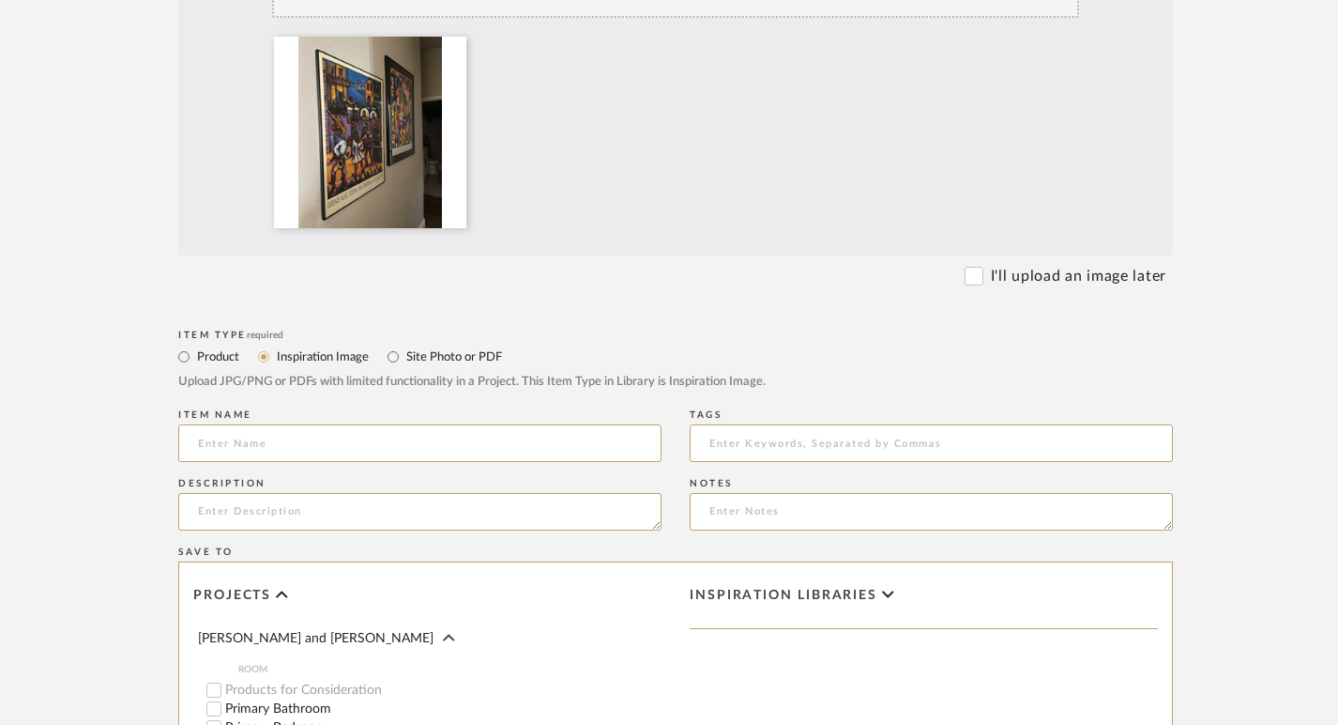
scroll to position [673, 0]
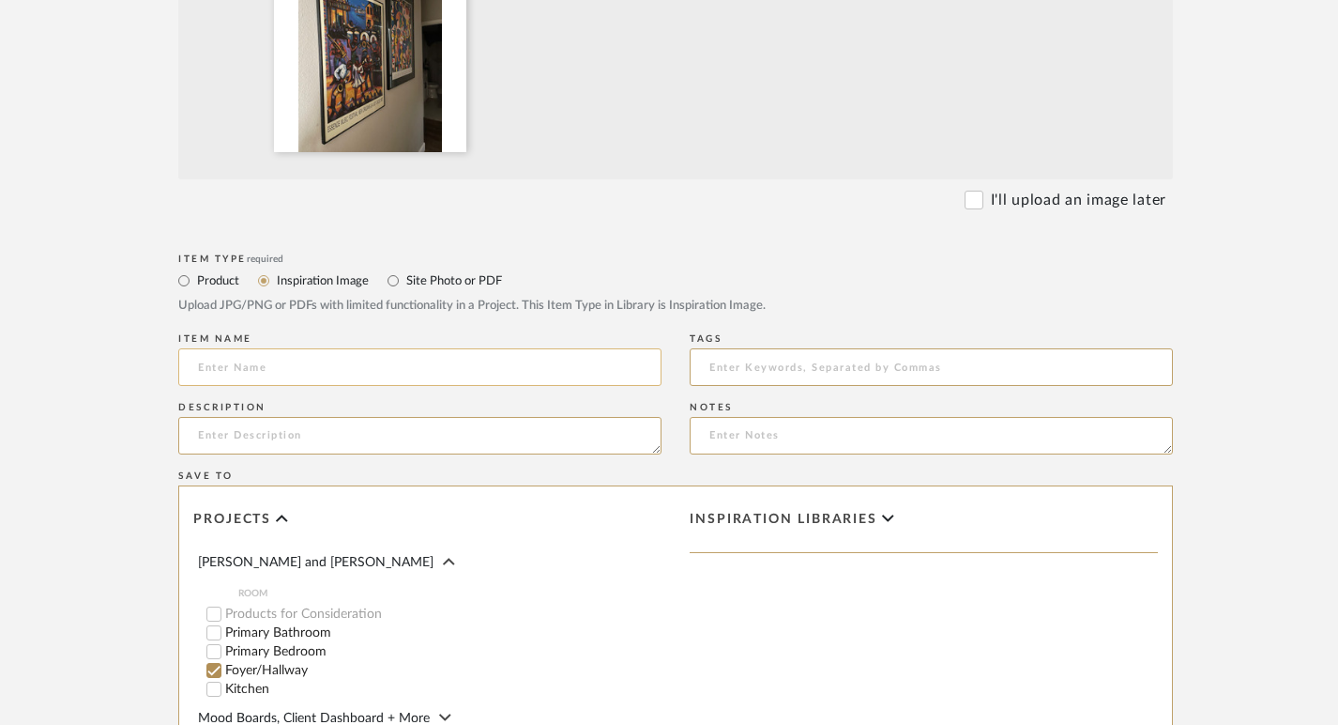
click at [381, 374] on input at bounding box center [419, 367] width 483 height 38
click at [254, 367] on input "Essence music Fest Poster" at bounding box center [419, 367] width 483 height 38
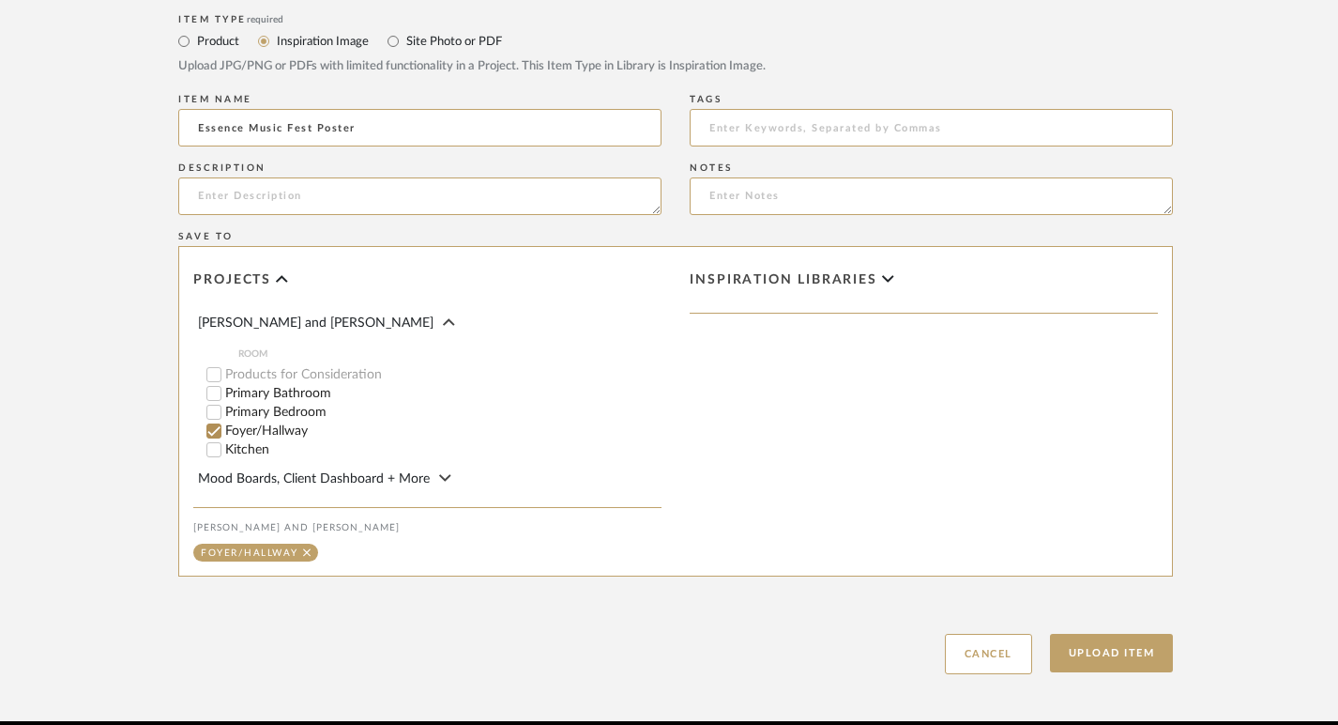
scroll to position [964, 0]
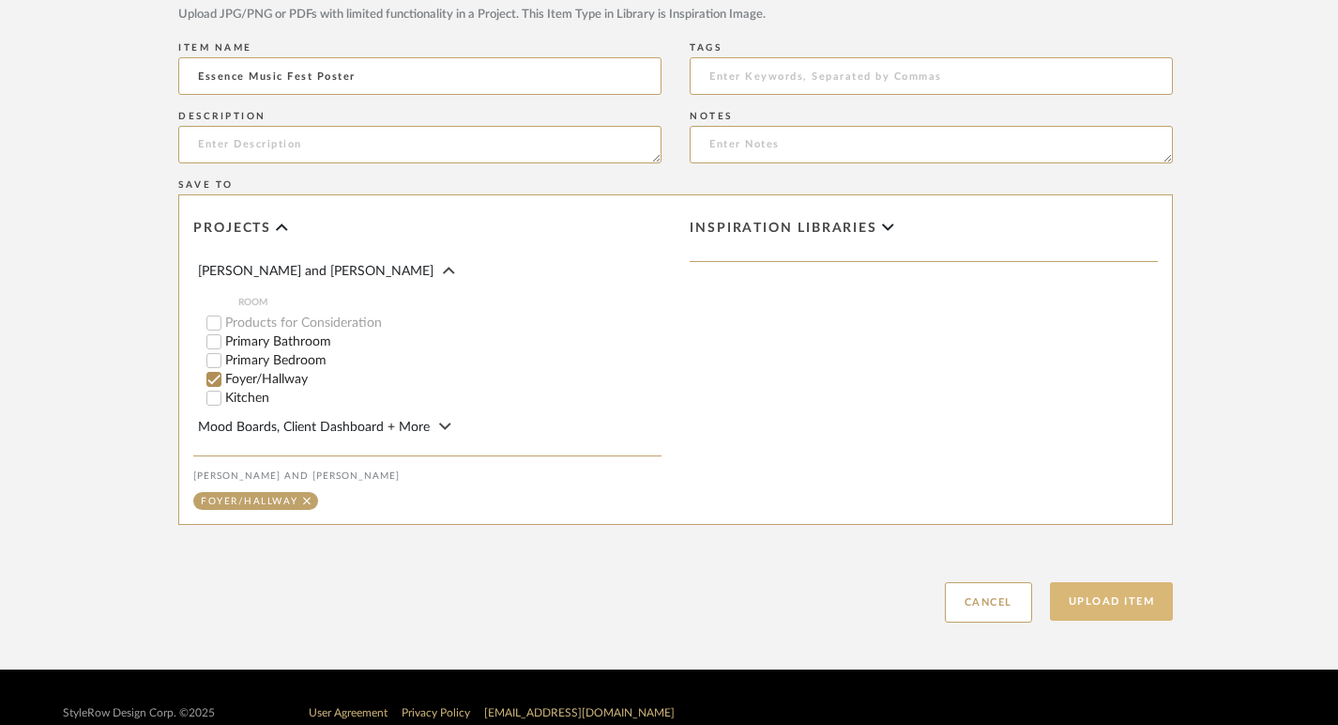
type input "Essence Music Fest Poster"
click at [1135, 592] on button "Upload Item" at bounding box center [1112, 601] width 124 height 38
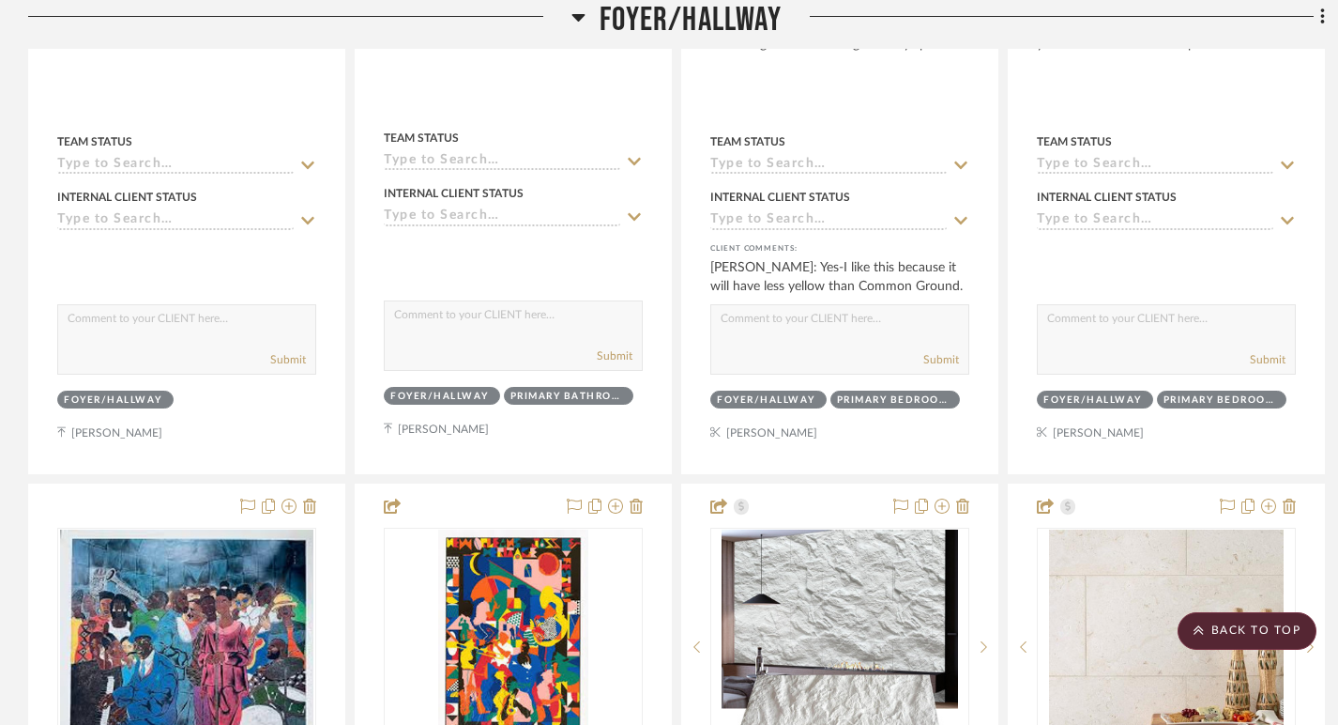
scroll to position [3254, 0]
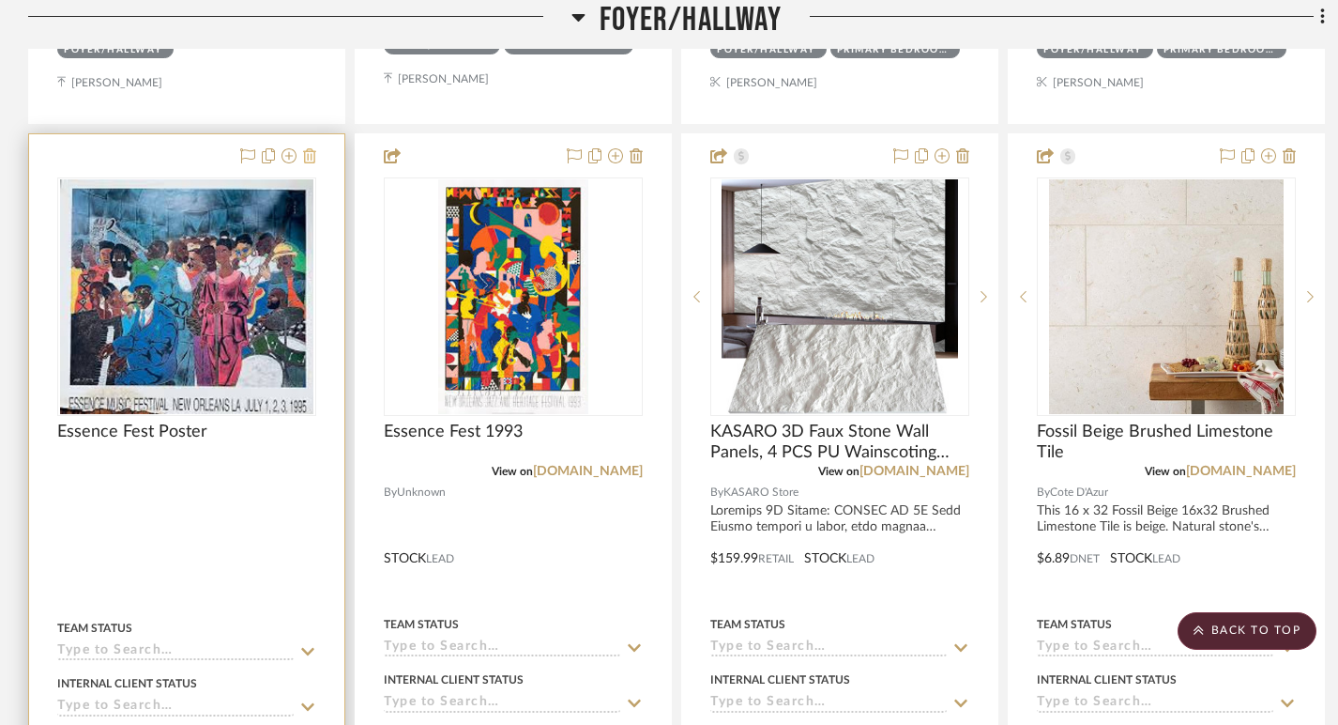
click at [313, 150] on icon at bounding box center [309, 155] width 13 height 15
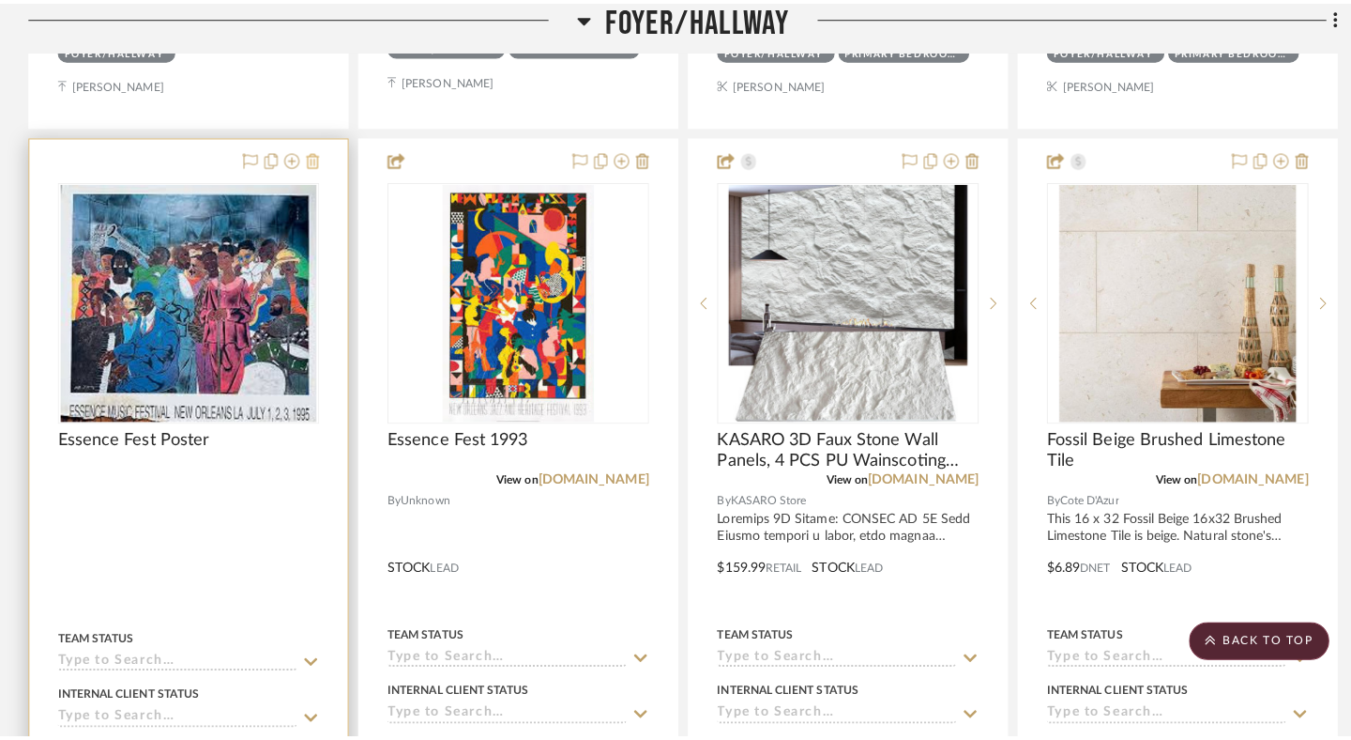
scroll to position [0, 0]
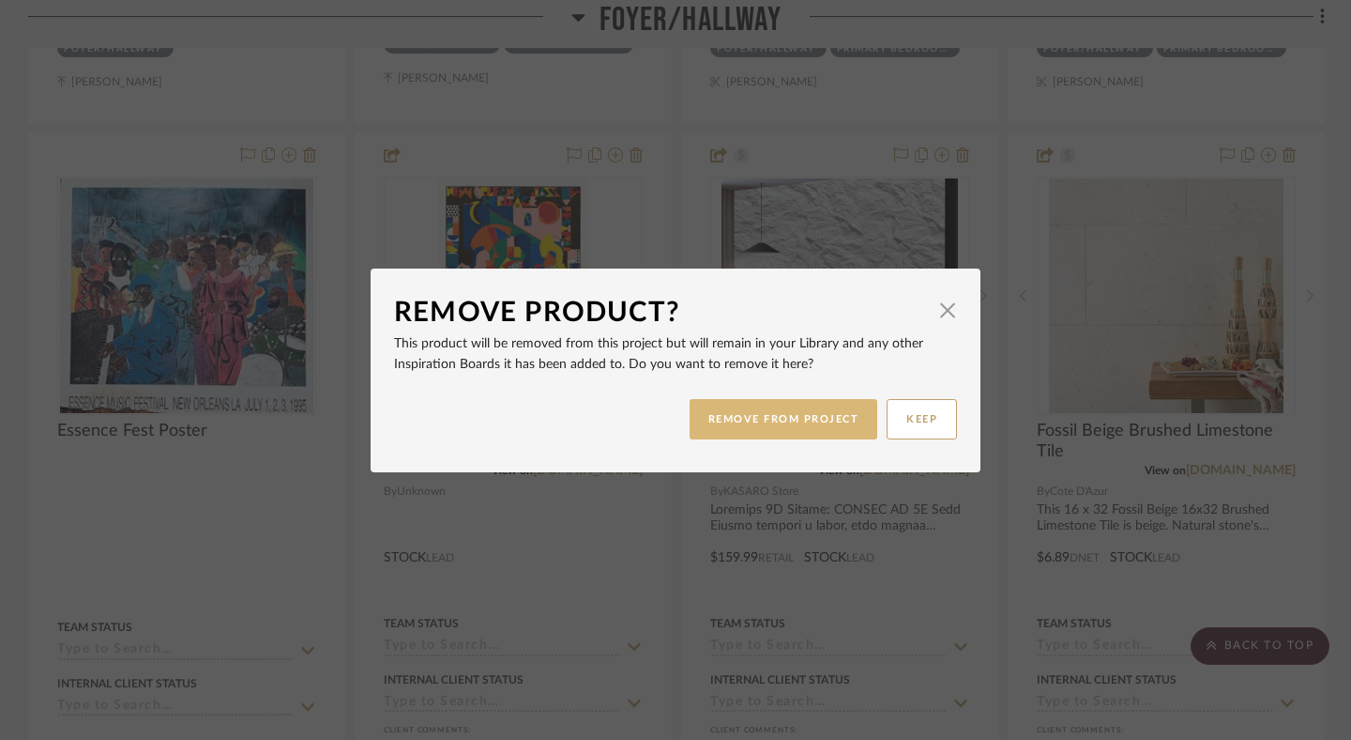
click at [759, 423] on button "REMOVE FROM PROJECT" at bounding box center [784, 419] width 189 height 40
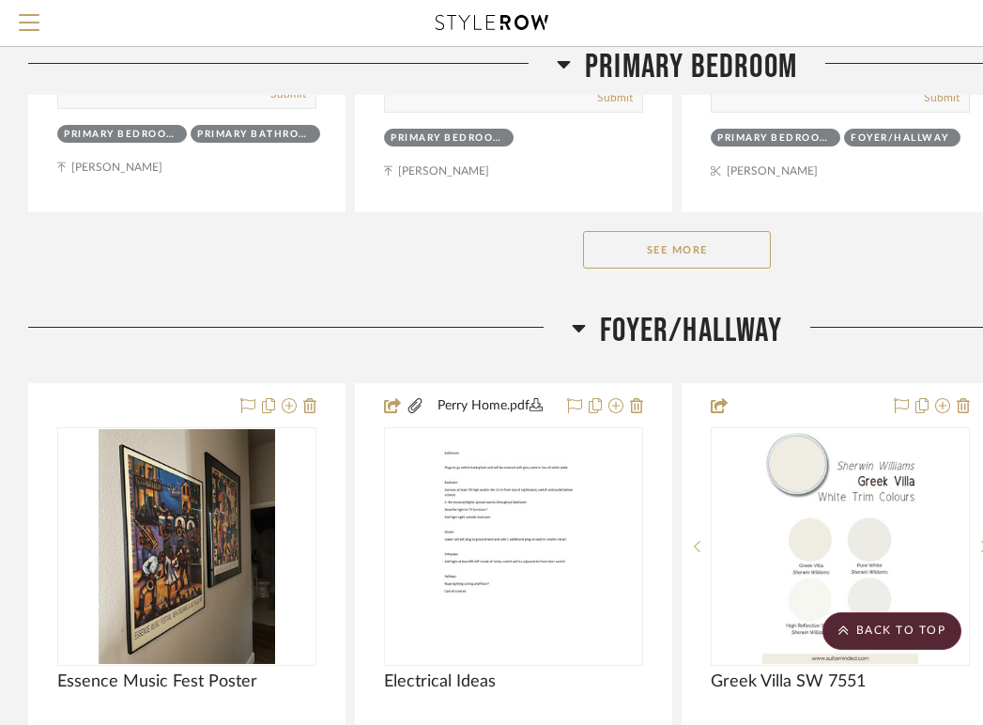
scroll to position [2083, 0]
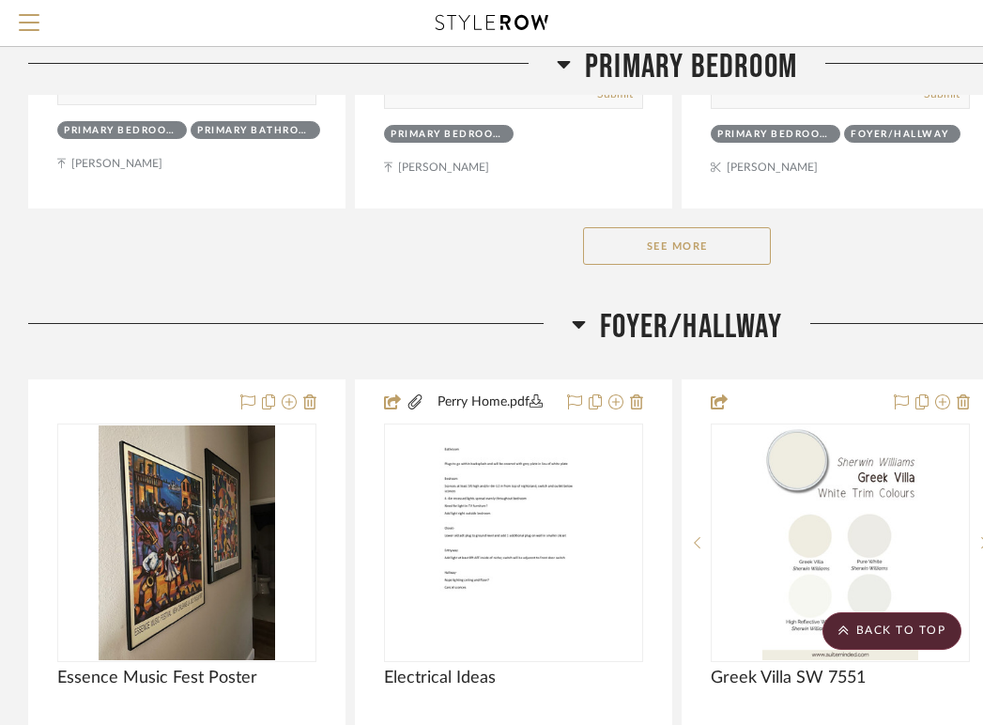
click at [671, 325] on span "Foyer/Hallway" at bounding box center [691, 327] width 182 height 40
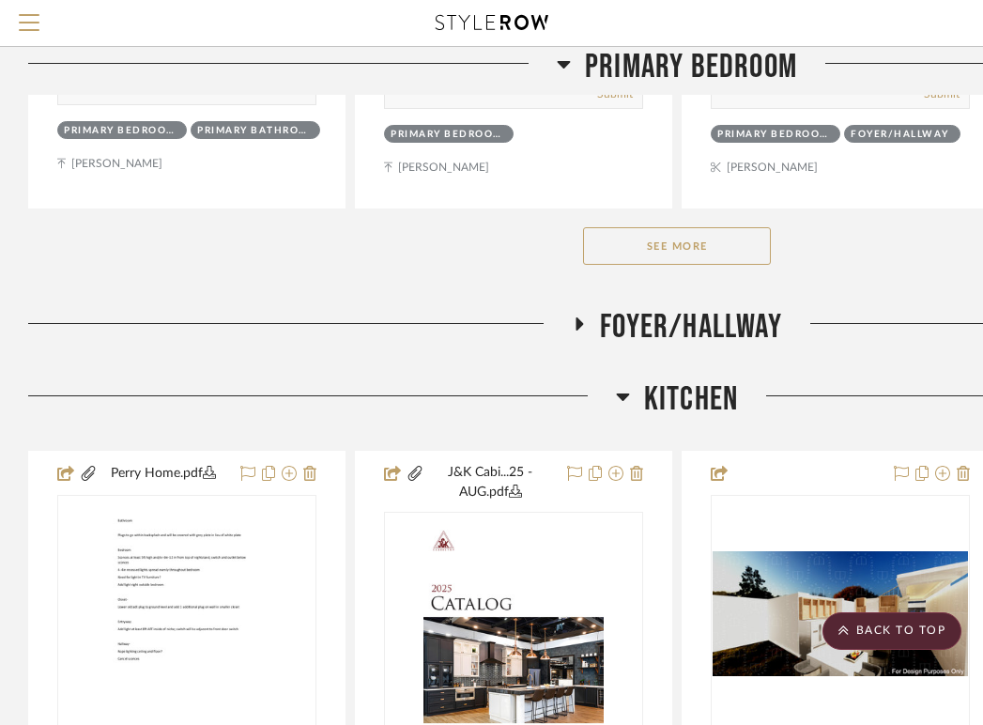
click at [583, 311] on h3 "Foyer/Hallway" at bounding box center [677, 327] width 210 height 40
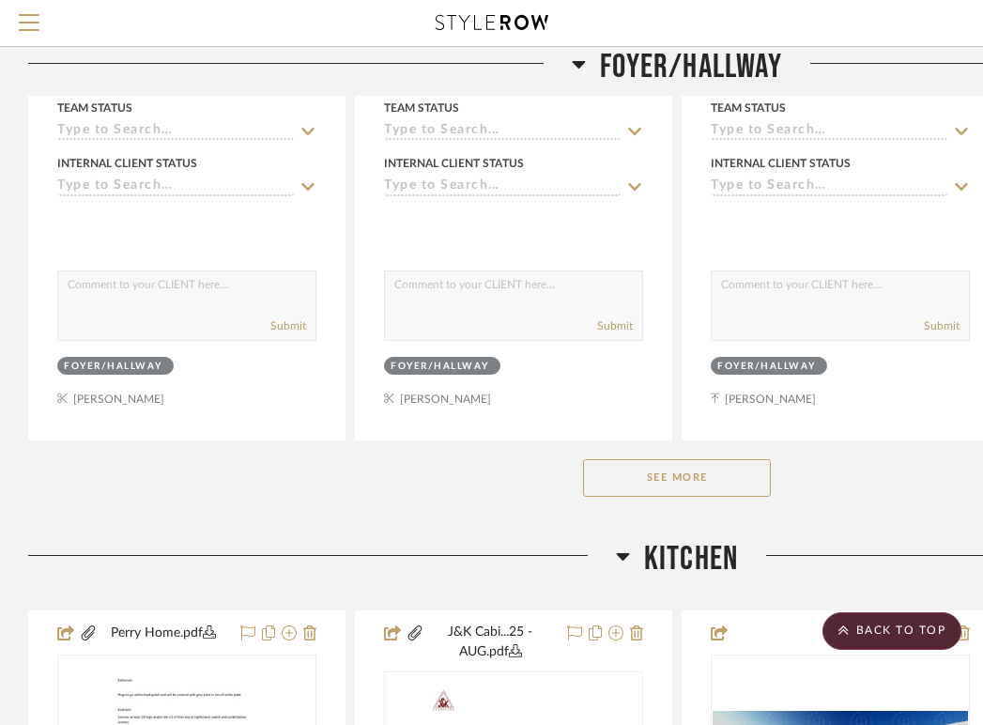
scroll to position [2866, 0]
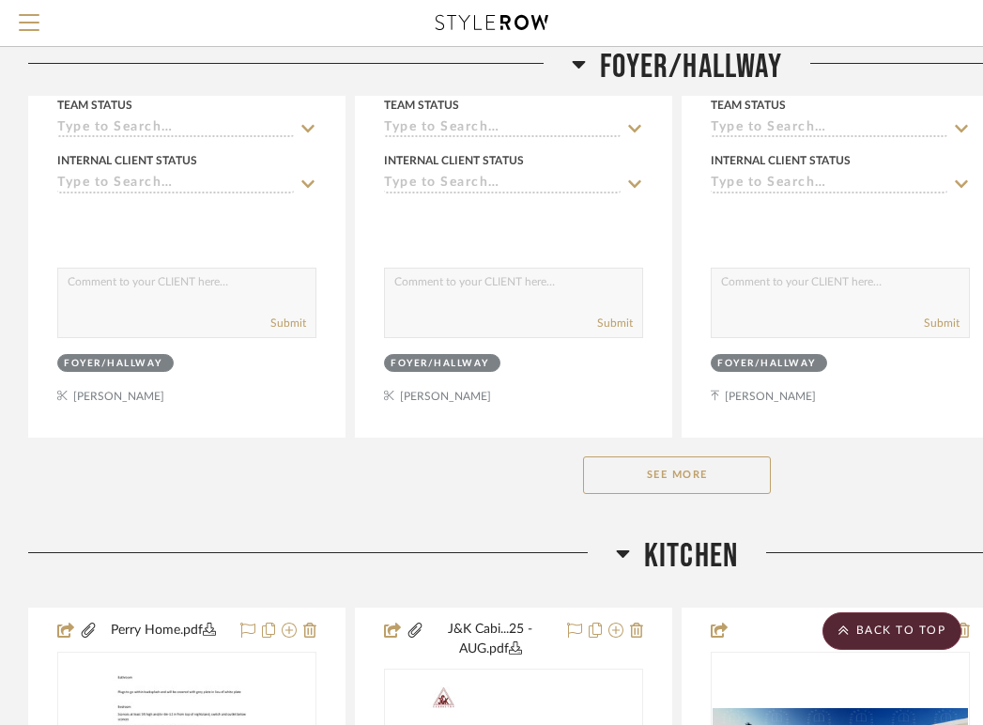
click at [640, 468] on button "See More" at bounding box center [677, 475] width 188 height 38
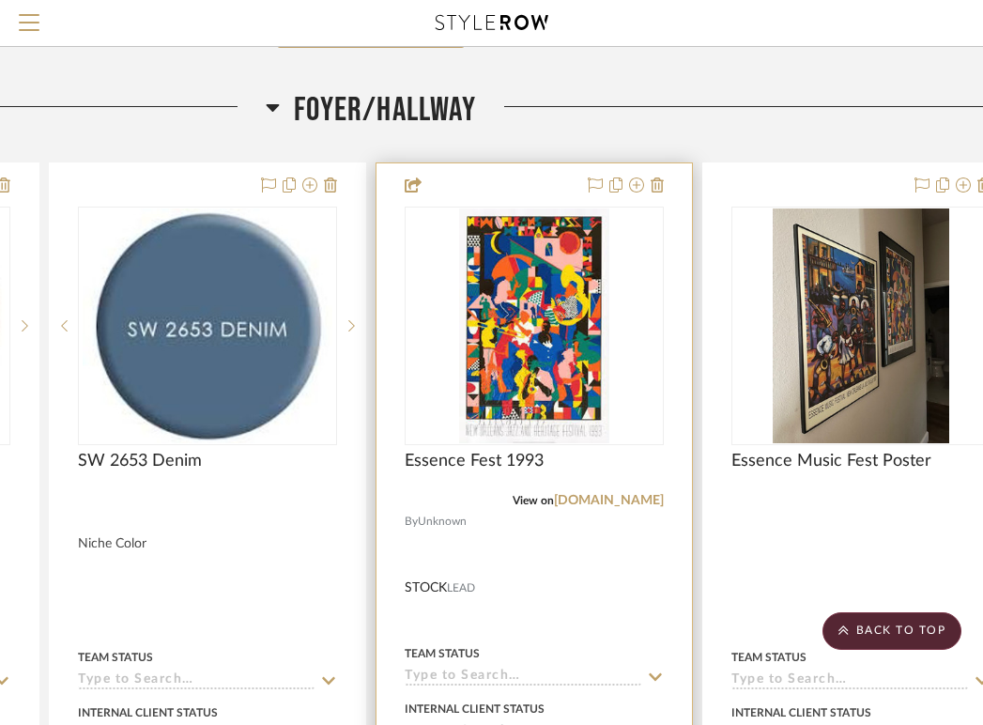
scroll to position [2312, 307]
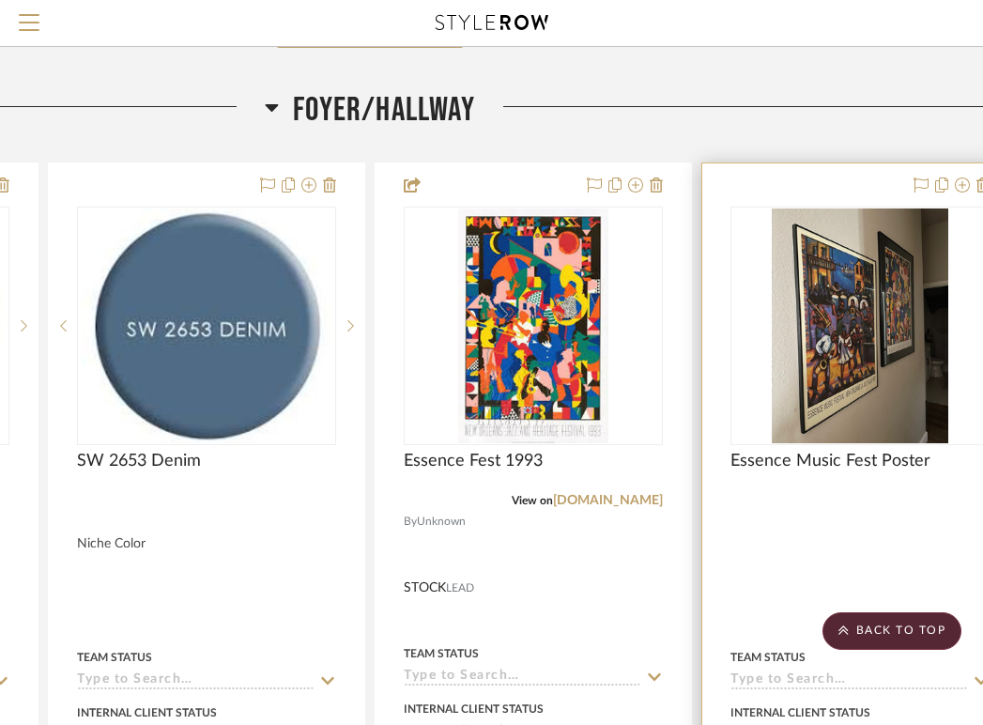
drag, startPoint x: 866, startPoint y: 184, endPoint x: 948, endPoint y: 164, distance: 84.0
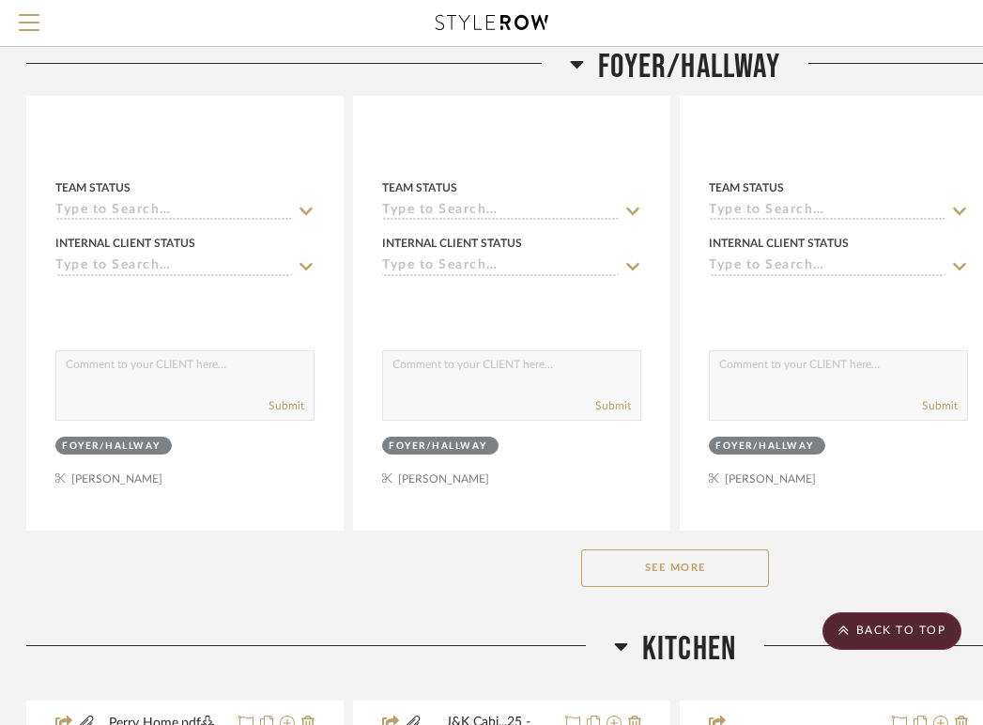
scroll to position [2786, 2]
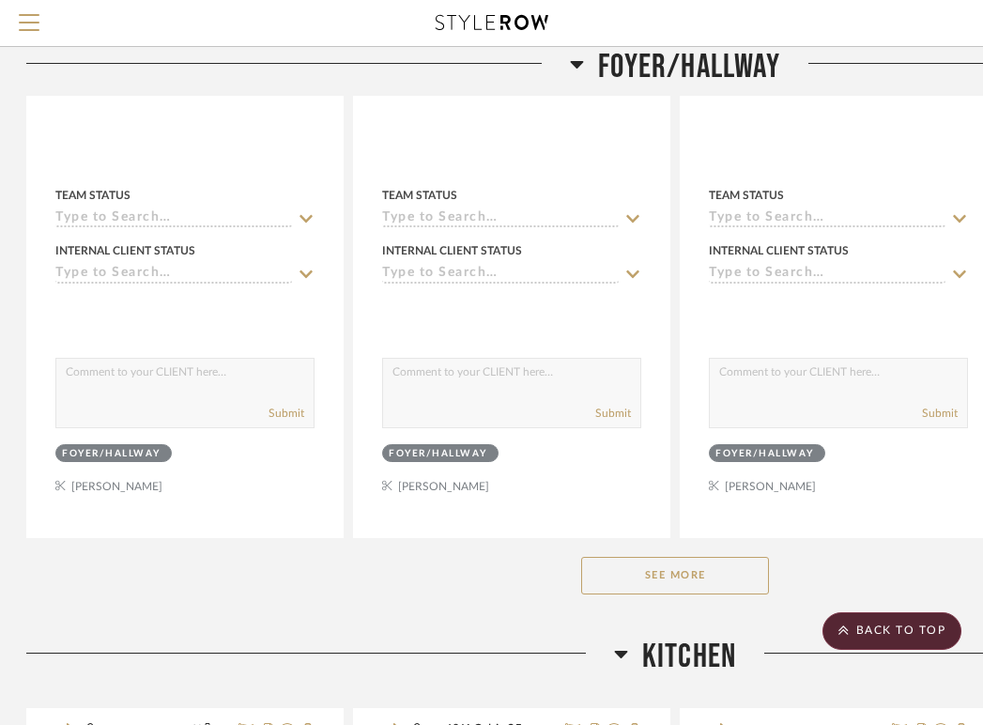
click at [662, 585] on button "See More" at bounding box center [675, 576] width 188 height 38
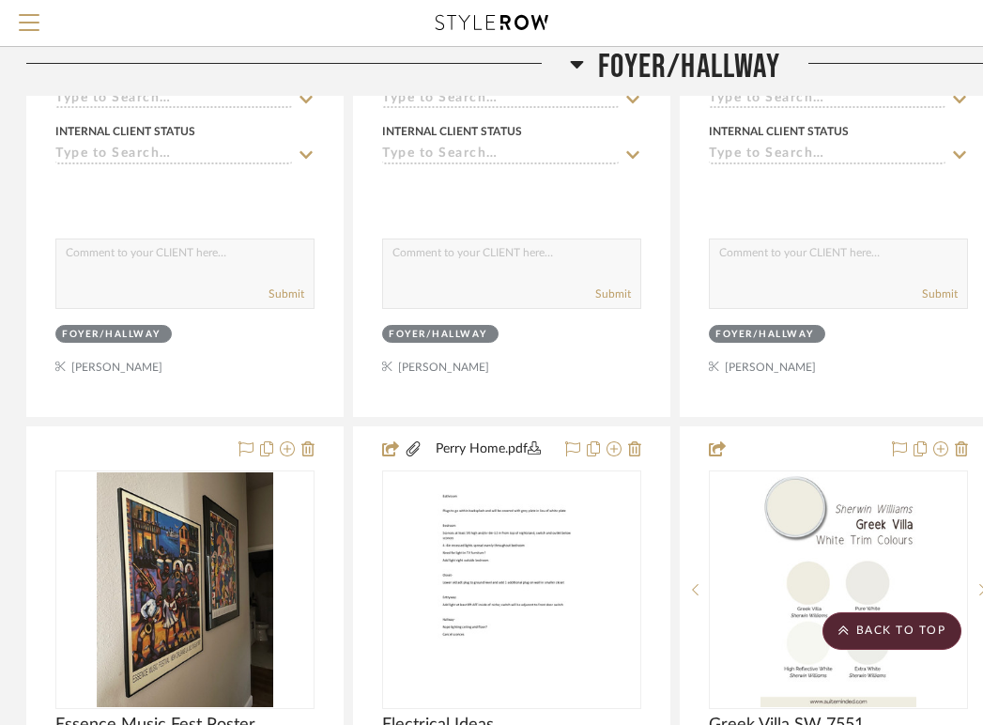
scroll to position [2830, 2]
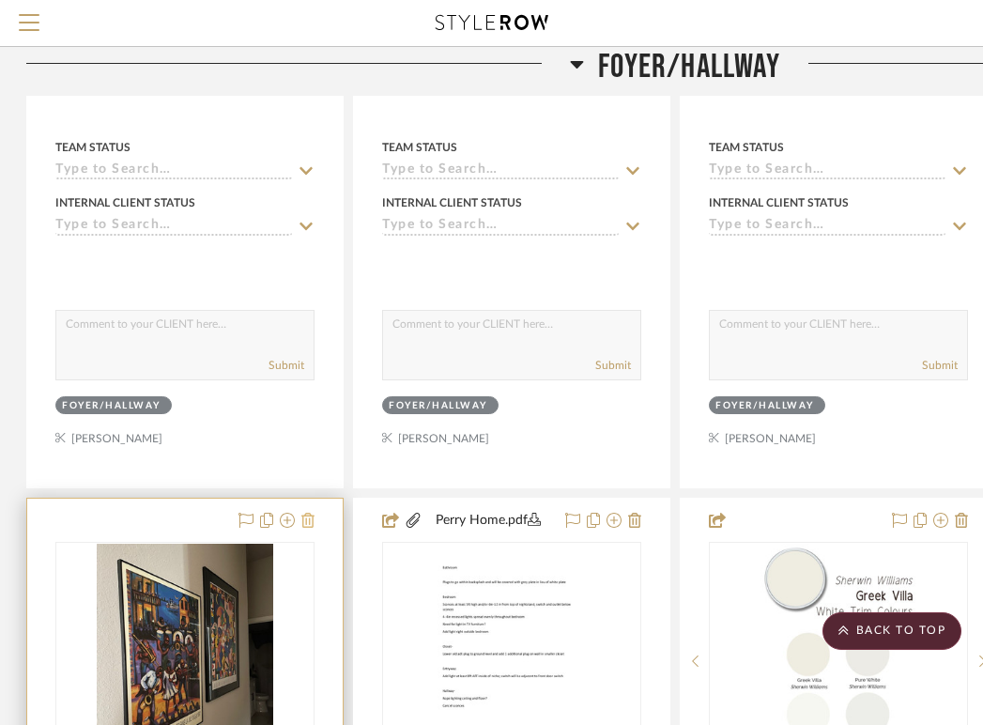
click at [308, 521] on icon at bounding box center [307, 519] width 13 height 15
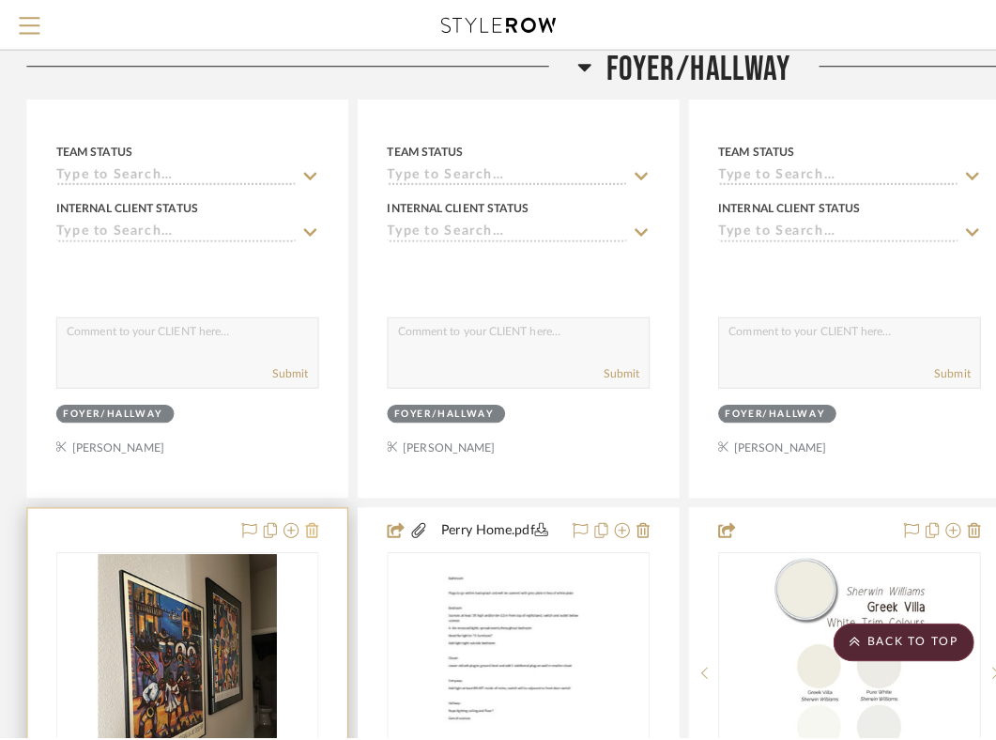
scroll to position [0, 0]
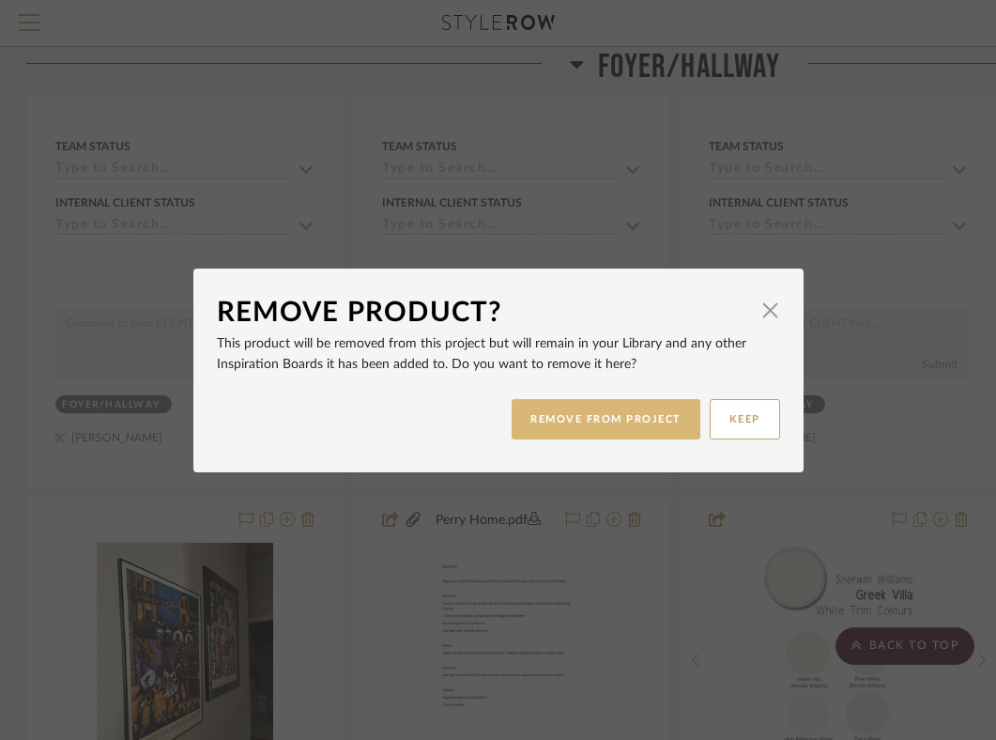
click at [551, 415] on button "REMOVE FROM PROJECT" at bounding box center [605, 419] width 189 height 40
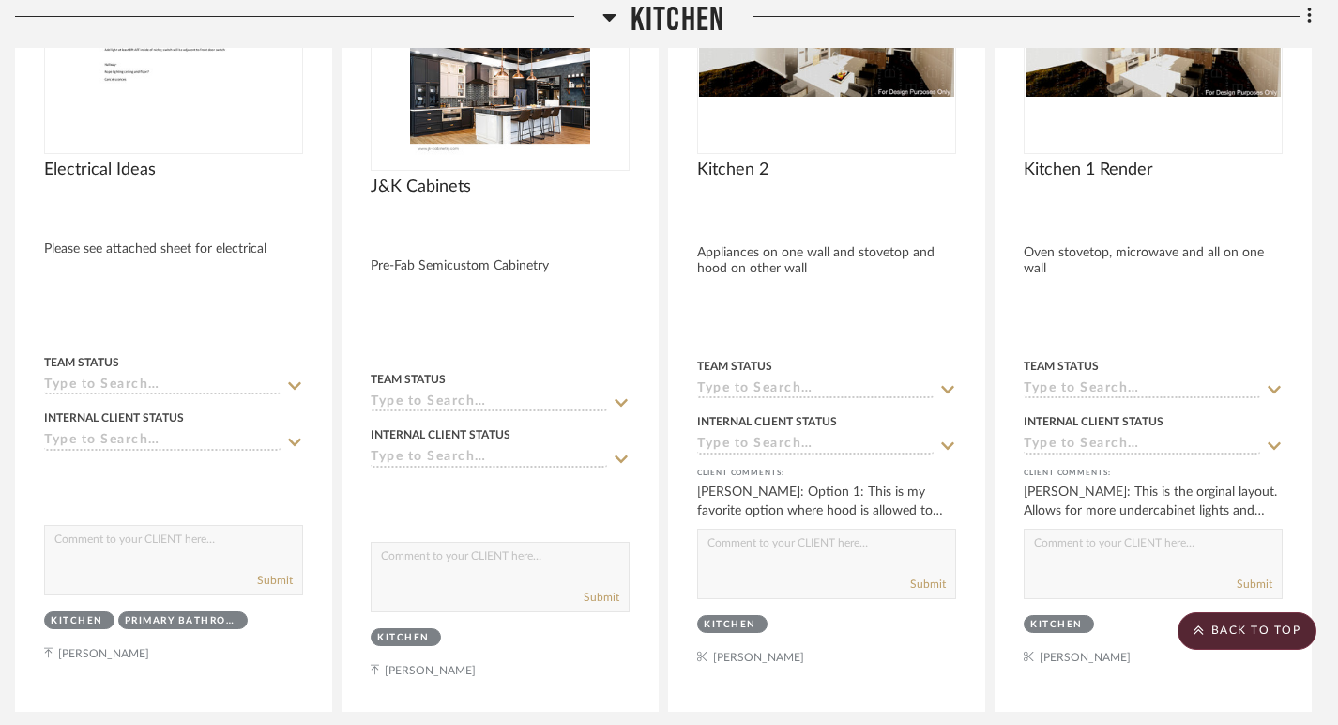
scroll to position [6354, 13]
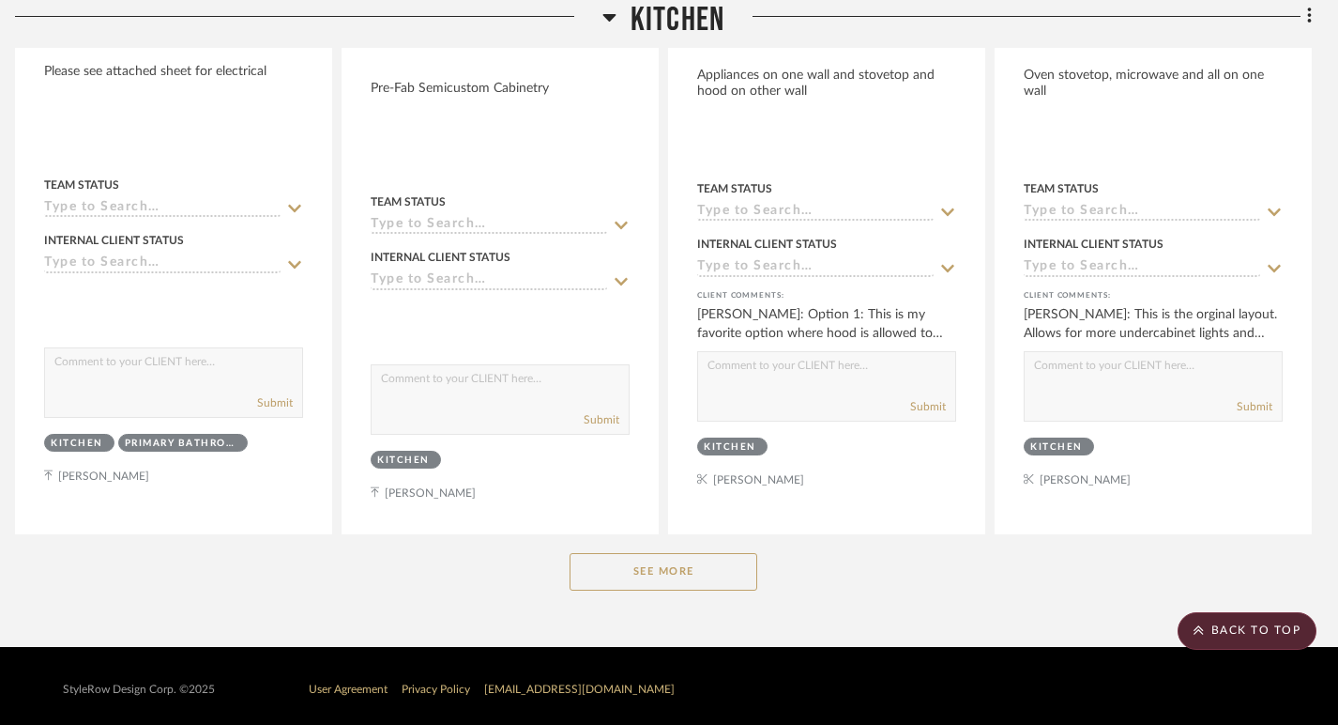
click at [657, 579] on button "See More" at bounding box center [664, 572] width 188 height 38
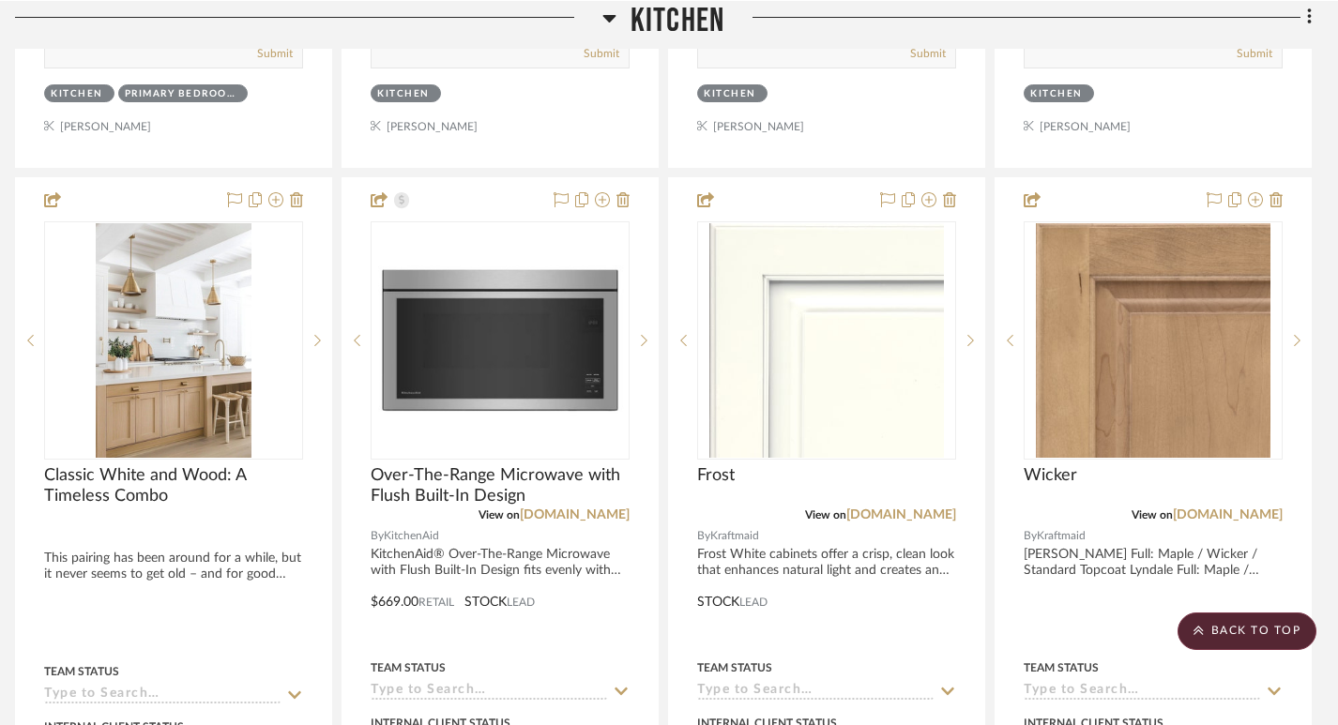
scroll to position [8394, 0]
